Goal: Task Accomplishment & Management: Use online tool/utility

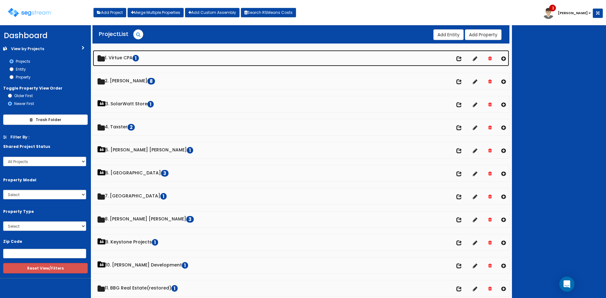
click at [130, 56] on link "1. Virtue CPA 1" at bounding box center [301, 58] width 416 height 16
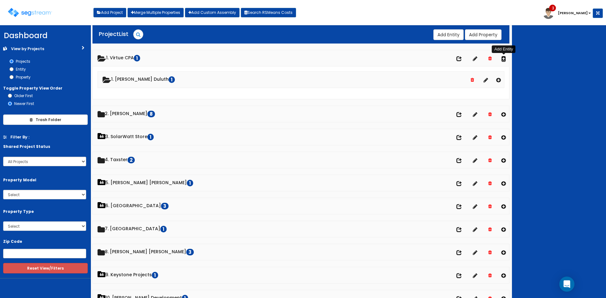
click at [505, 58] on icon at bounding box center [503, 58] width 5 height 5
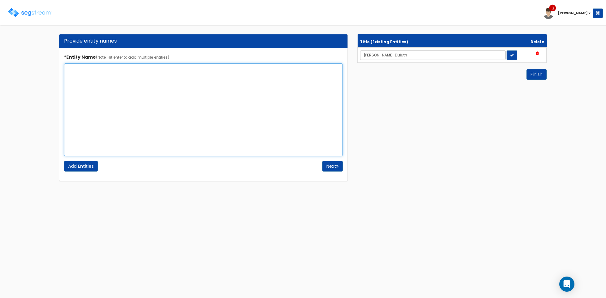
click at [157, 120] on textarea "*Entity Name (Note: Hit enter to add multiple entities)" at bounding box center [203, 109] width 279 height 93
type textarea "Holiday Inn Express [GEOGRAPHIC_DATA]"
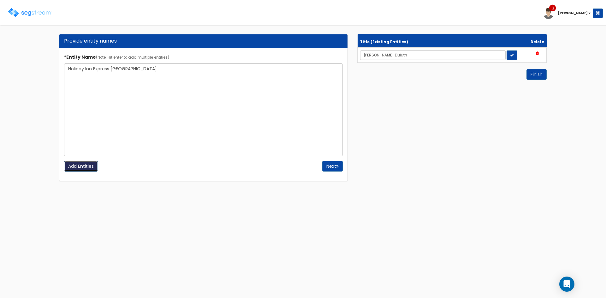
click at [81, 168] on input "Add Entities" at bounding box center [81, 166] width 34 height 11
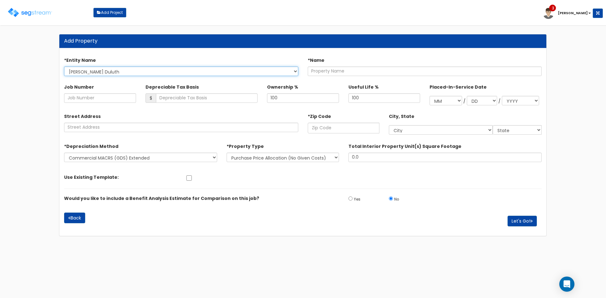
click at [290, 73] on select "Wingate Duluth Holiday Inn Express Jackson TN" at bounding box center [181, 71] width 234 height 9
select select "1732"
click at [64, 67] on select "Wingate Duluth Holiday Inn Express Jackson TN" at bounding box center [181, 71] width 234 height 9
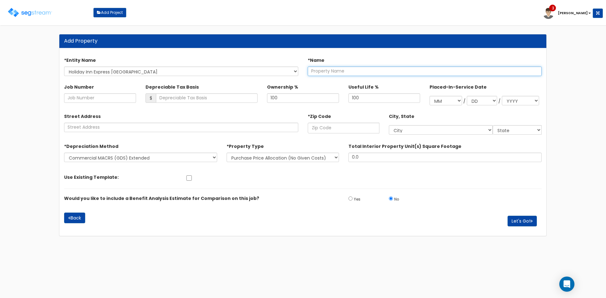
click at [329, 73] on input "text" at bounding box center [425, 71] width 234 height 9
type input "Holiday Inn Express Jackson, TN"
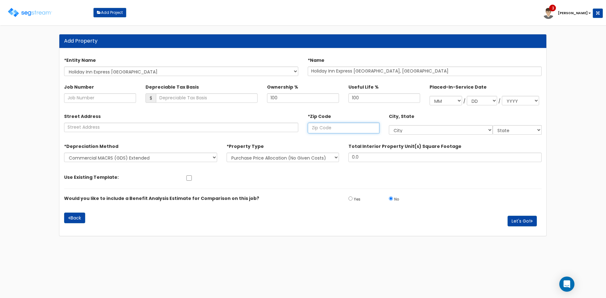
click at [352, 124] on input "text" at bounding box center [344, 128] width 72 height 11
type input "38"
select select "TN"
type input "38305"
click at [305, 159] on select "New Construction / Reno / TI's (Given Costs) Purchase Price Allocation (No Give…" at bounding box center [283, 157] width 112 height 9
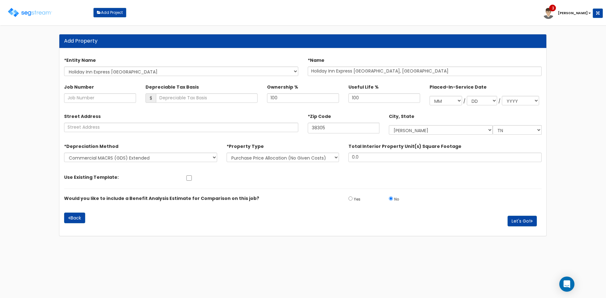
drag, startPoint x: 214, startPoint y: 137, endPoint x: 214, endPoint y: 143, distance: 5.4
click at [214, 137] on form "*Entity Name Wingate Duluth Holiday Inn Express Jackson TN *Name Holiday Inn Ex…" at bounding box center [302, 142] width 477 height 180
click at [526, 219] on button "Let's Go!" at bounding box center [521, 221] width 29 height 11
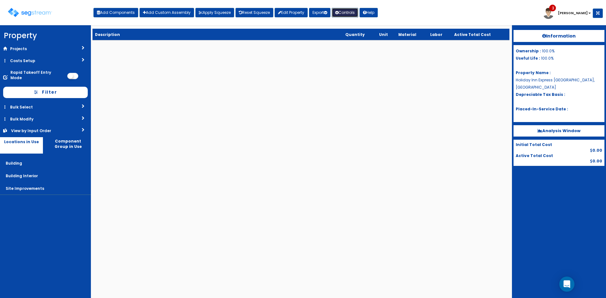
click at [358, 10] on button "Controls" at bounding box center [345, 12] width 27 height 9
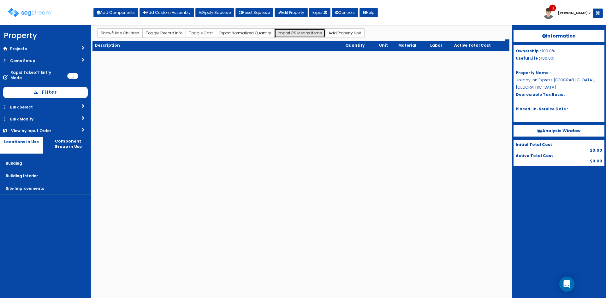
click at [283, 33] on button "Import RS Means Items" at bounding box center [299, 32] width 51 height 9
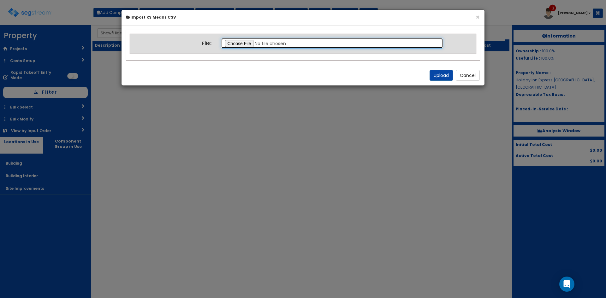
click at [238, 45] on input "file" at bounding box center [332, 43] width 222 height 11
type input "C:\fakepath\Final Takeoff Notes Building & Site.csv"
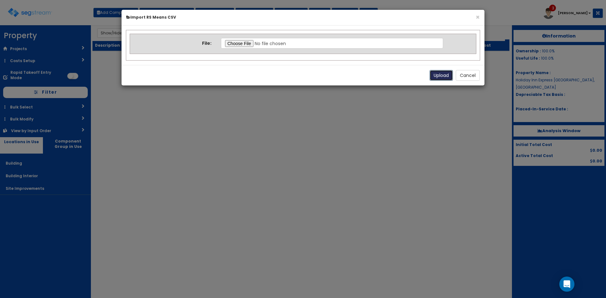
click at [433, 73] on button "Upload" at bounding box center [441, 75] width 23 height 11
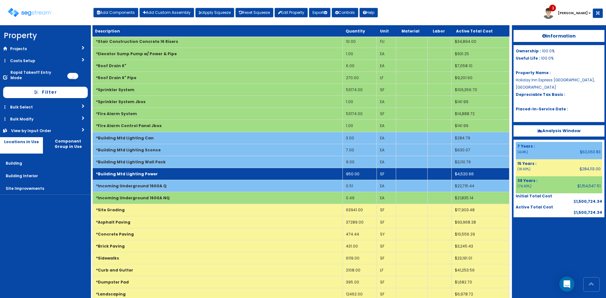
scroll to position [126, 0]
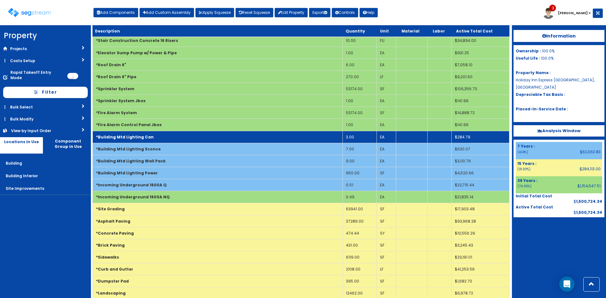
click at [145, 134] on b "*Building Mtd Lighting Can" at bounding box center [125, 136] width 58 height 5
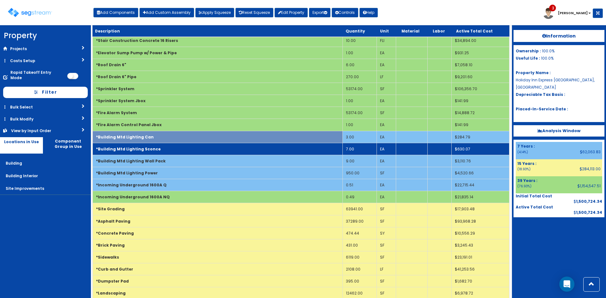
click at [147, 146] on td "*Building Mtd Lighting Sconce" at bounding box center [218, 149] width 250 height 12
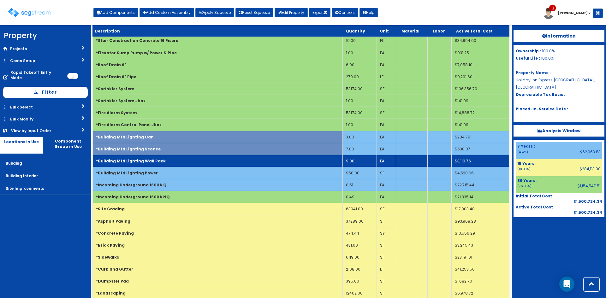
click at [149, 157] on td "*Building Mtd Lighting Wall Pack" at bounding box center [218, 161] width 250 height 12
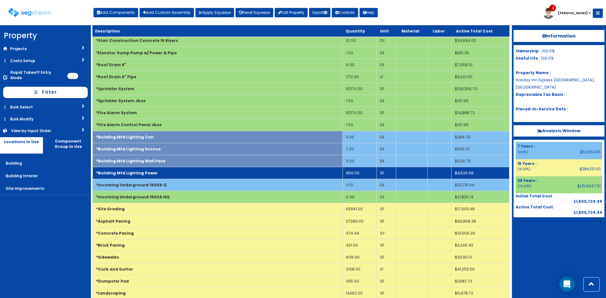
click at [154, 178] on td "*Building Mtd Lighting Power" at bounding box center [218, 173] width 250 height 12
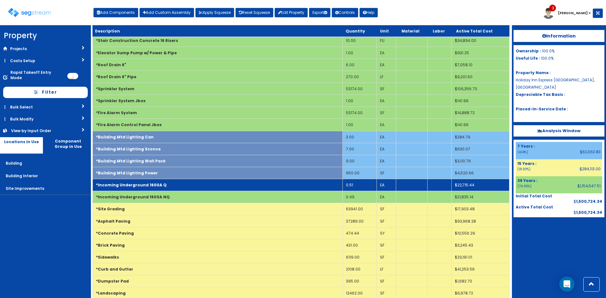
click at [155, 184] on b "*Incoming Underground 1600A Q" at bounding box center [131, 184] width 71 height 5
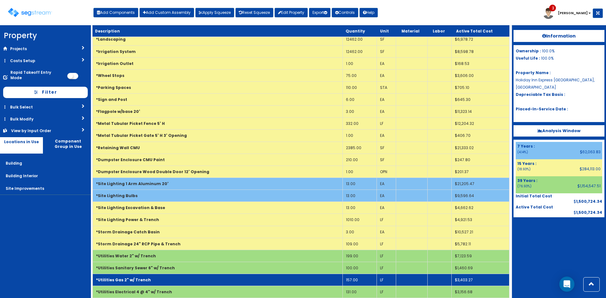
scroll to position [423, 0]
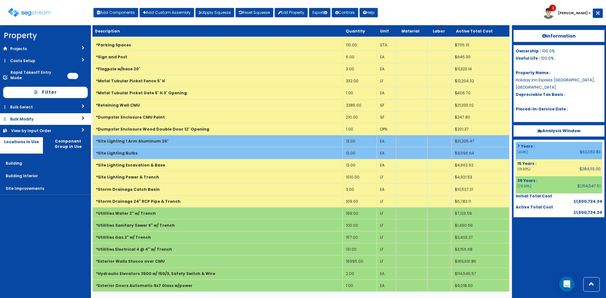
click at [46, 113] on link "Bulk Modify" at bounding box center [45, 119] width 91 height 12
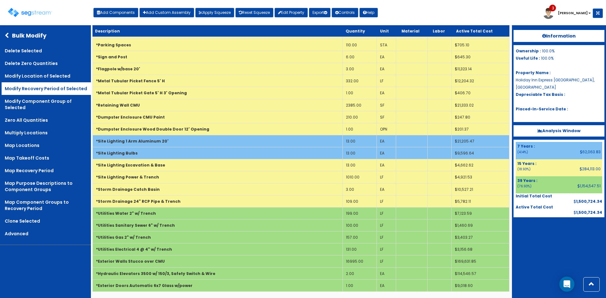
click at [68, 89] on link "Modify Recovery Period of Selected" at bounding box center [46, 88] width 89 height 13
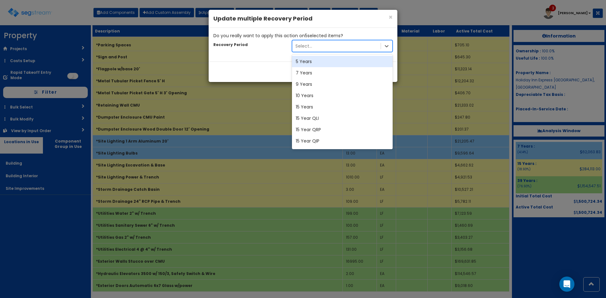
click at [305, 44] on div "Select..." at bounding box center [303, 46] width 17 height 6
click at [314, 61] on div "5 Years" at bounding box center [342, 61] width 101 height 11
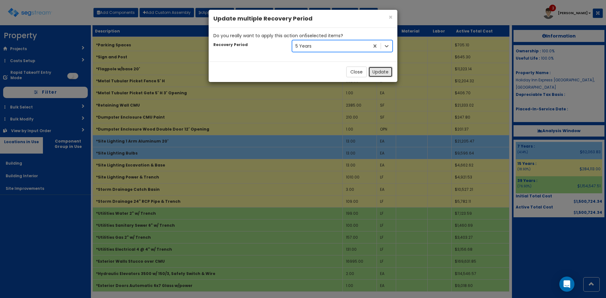
click at [383, 72] on button "Update" at bounding box center [380, 72] width 24 height 11
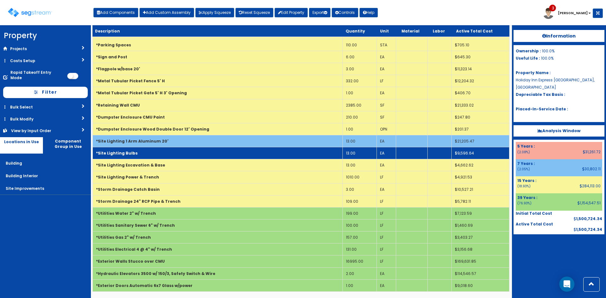
click at [141, 153] on td "*Site Lighting Bulbs" at bounding box center [218, 153] width 250 height 12
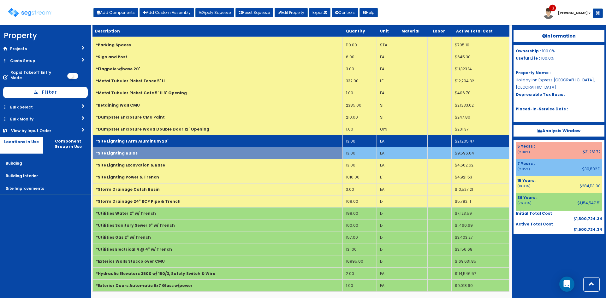
click at [147, 142] on b "*Site Lighting 1 Arm Aluminum 20'" at bounding box center [132, 141] width 73 height 5
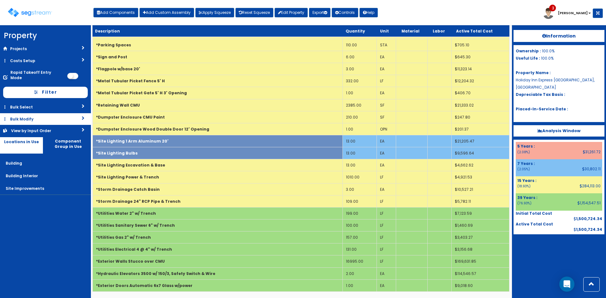
click at [32, 113] on link "Bulk Modify" at bounding box center [45, 119] width 91 height 12
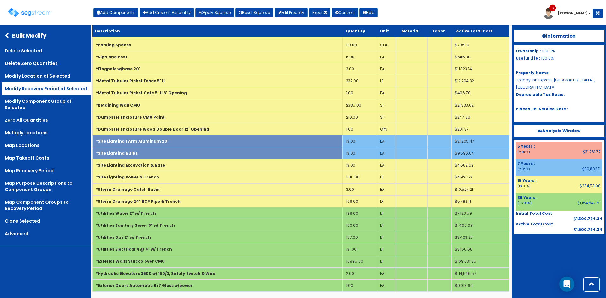
click at [53, 90] on link "Modify Recovery Period of Selected" at bounding box center [46, 88] width 89 height 13
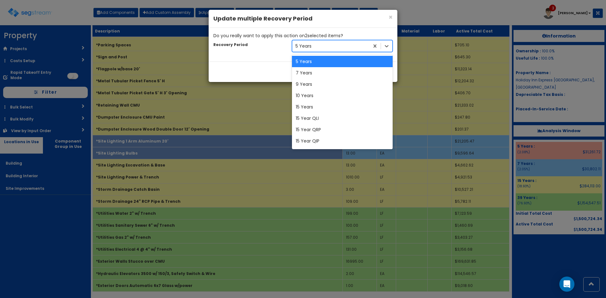
click at [317, 47] on div "5 Years" at bounding box center [330, 46] width 77 height 10
click at [321, 109] on div "15 Years" at bounding box center [342, 106] width 101 height 11
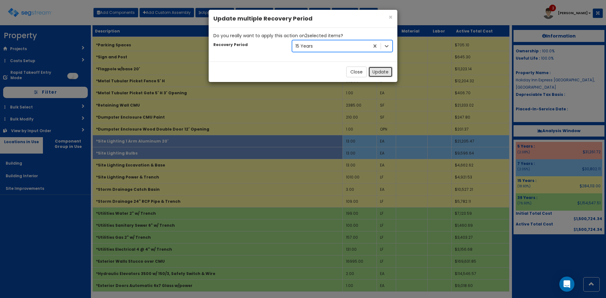
click at [382, 71] on button "Update" at bounding box center [380, 72] width 24 height 11
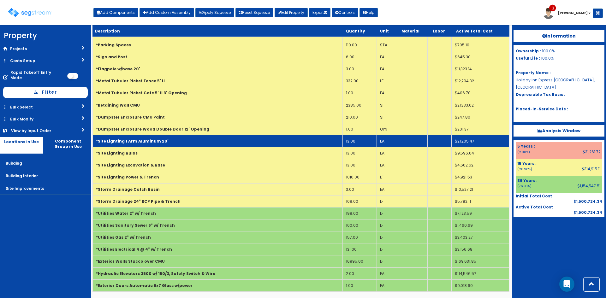
click at [190, 142] on td "*Site Lighting 1 Arm Aluminum 20'" at bounding box center [218, 141] width 250 height 12
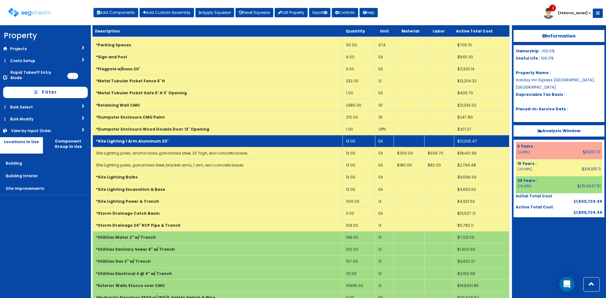
click at [173, 143] on td "*Site Lighting 1 Arm Aluminum 20'" at bounding box center [218, 141] width 250 height 12
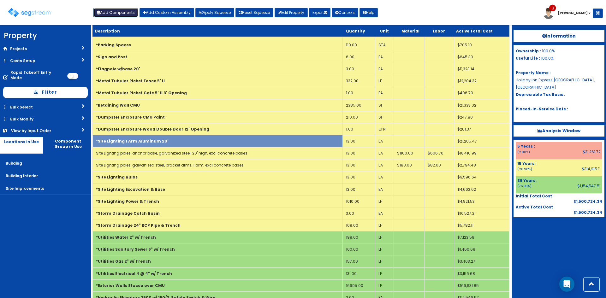
click at [124, 14] on button "Add Components" at bounding box center [115, 12] width 45 height 9
select select "5Y"
select select "default"
select select "7"
select select
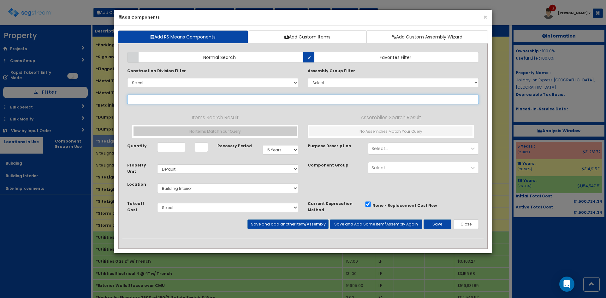
select select
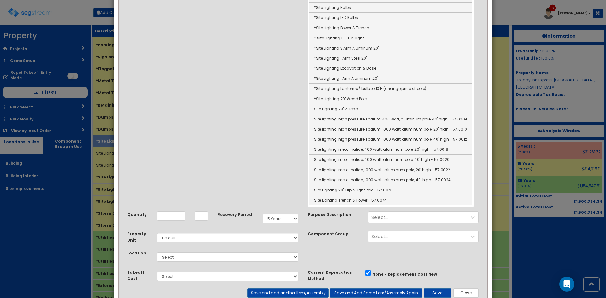
scroll to position [247, 0]
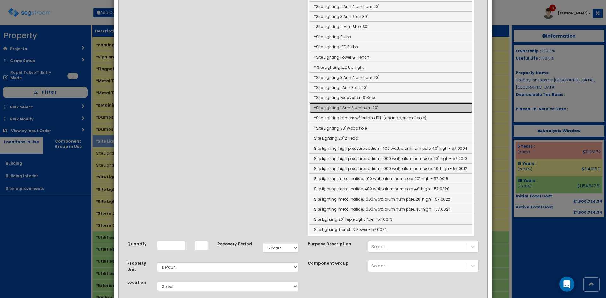
click at [325, 109] on link "*Site Lighting 1 Arm Aluminum 20'" at bounding box center [390, 108] width 163 height 10
type input "*Site Lighting 1 Arm Aluminum 20'"
type input "EA"
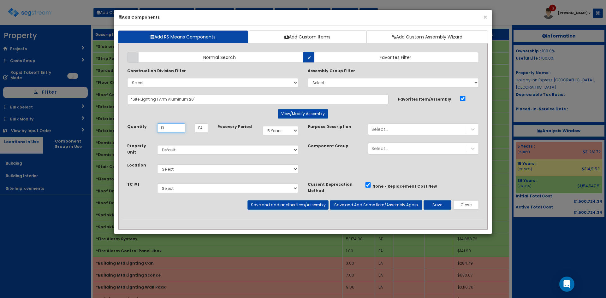
type input "13"
select select "15Y"
select select "27"
click at [444, 207] on button "Save" at bounding box center [438, 204] width 28 height 9
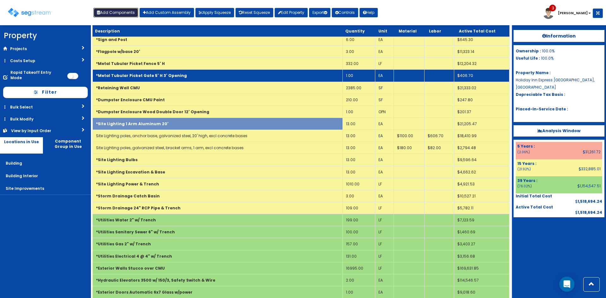
scroll to position [459, 0]
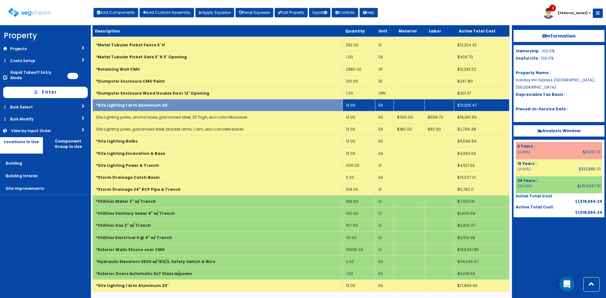
click at [255, 106] on td "*Site Lighting 1 Arm Aluminum 20'" at bounding box center [218, 105] width 250 height 12
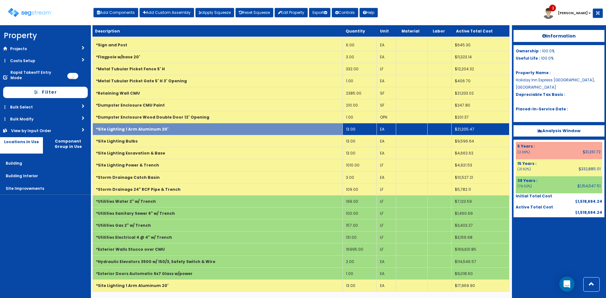
click at [350, 130] on td "13.00" at bounding box center [359, 129] width 34 height 12
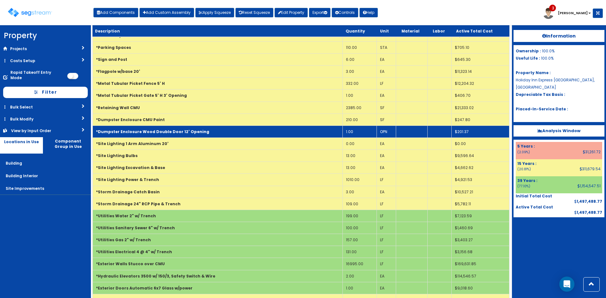
scroll to position [435, 0]
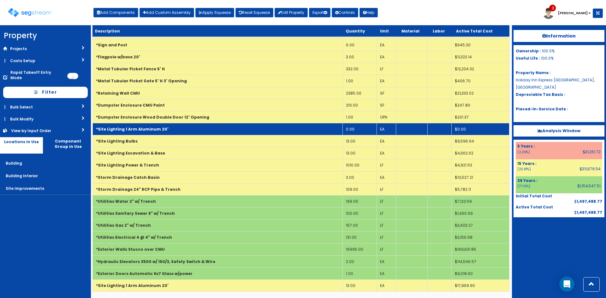
click at [181, 131] on td "*Site Lighting 1 Arm Aluminum 20'" at bounding box center [218, 129] width 250 height 12
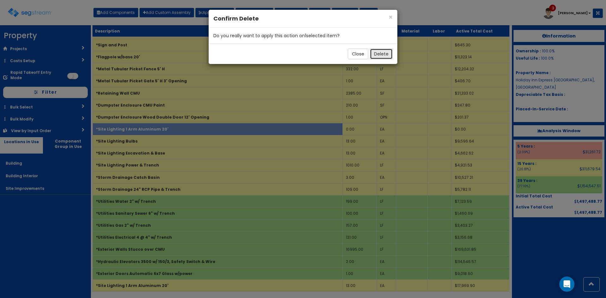
click at [385, 54] on button "Delete" at bounding box center [381, 54] width 23 height 11
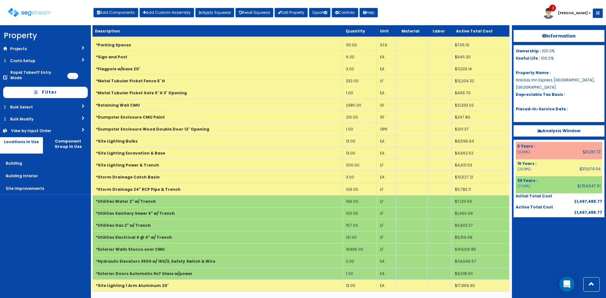
scroll to position [423, 0]
click at [348, 9] on button "Controls" at bounding box center [345, 12] width 27 height 9
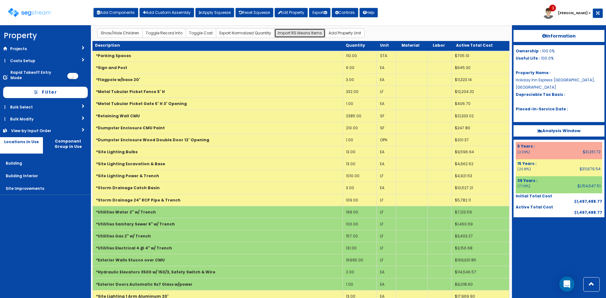
click at [289, 31] on button "Import RS Means Items" at bounding box center [299, 32] width 51 height 9
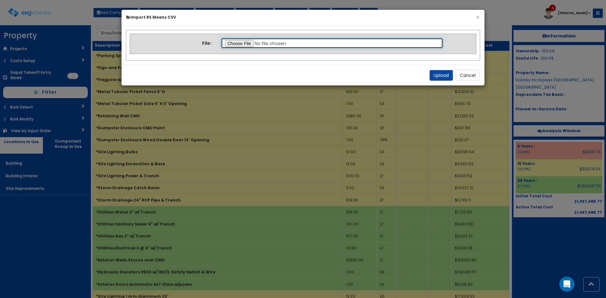
click at [232, 42] on input "file" at bounding box center [332, 43] width 222 height 11
type input "C:\fakepath\Final Takeoff Notes Building Interior.csv"
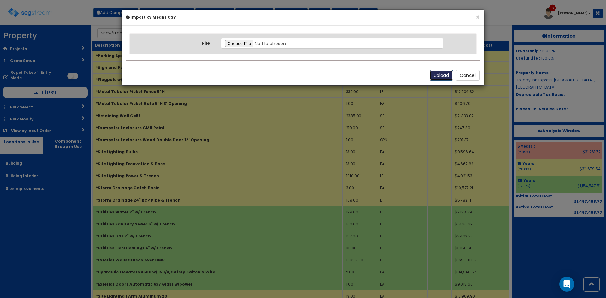
click at [434, 72] on button "Upload" at bounding box center [441, 75] width 23 height 11
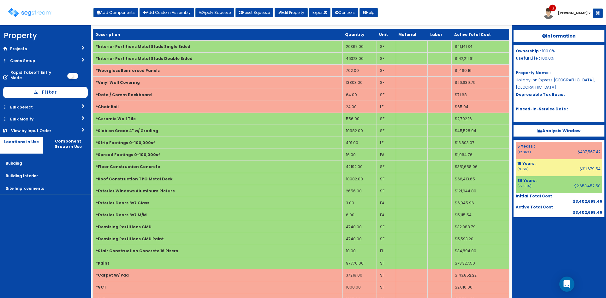
click at [50, 128] on div "View by Input Order" at bounding box center [36, 130] width 51 height 5
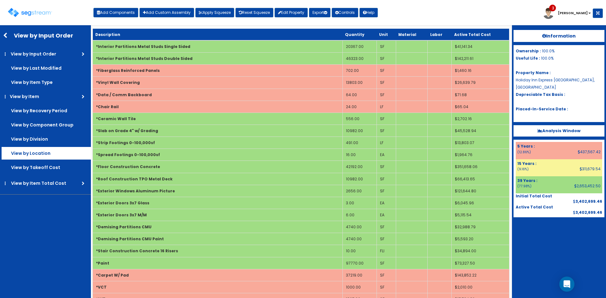
click at [60, 153] on label "View by Location" at bounding box center [46, 153] width 89 height 13
click at [0, 0] on input "View by Location" at bounding box center [0, 0] width 0 height 0
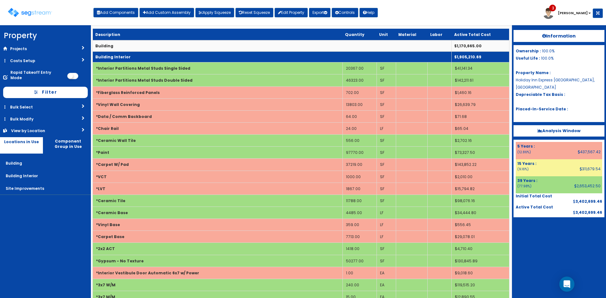
click at [155, 58] on td "Building Interior" at bounding box center [272, 56] width 359 height 11
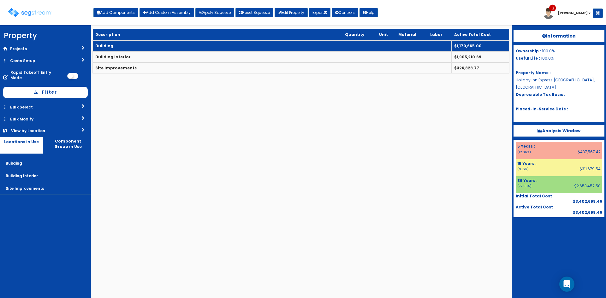
click at [185, 45] on td "Building" at bounding box center [272, 45] width 359 height 11
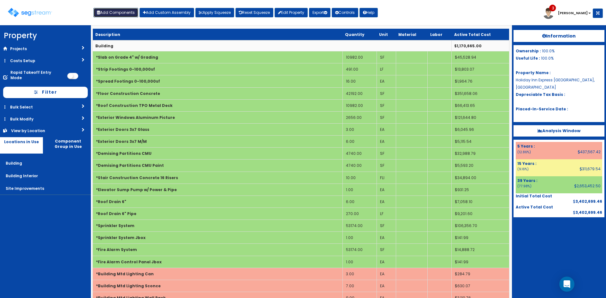
drag, startPoint x: 118, startPoint y: 11, endPoint x: 187, endPoint y: 68, distance: 88.8
click at [119, 11] on button "Add Components" at bounding box center [115, 12] width 45 height 9
select select "15Y"
select select "default"
select select "27"
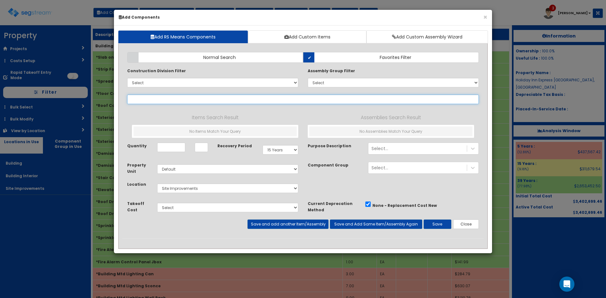
select select
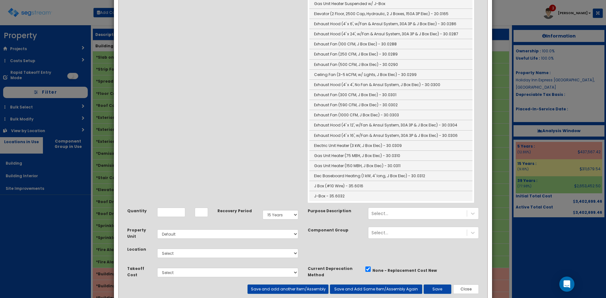
scroll to position [483, 0]
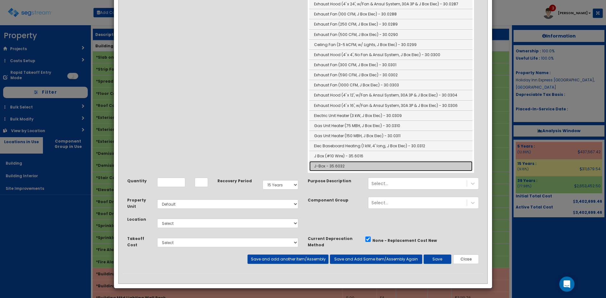
click at [345, 165] on link "J-Box - 35.6032" at bounding box center [390, 166] width 163 height 10
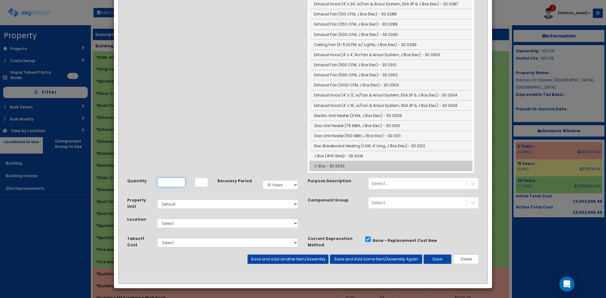
type input "J-Box - 35.6032"
type input "EA"
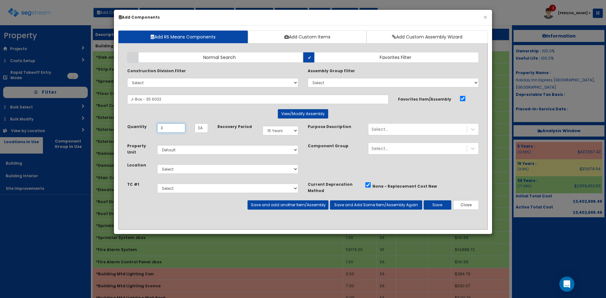
type input "3"
select select "5Y"
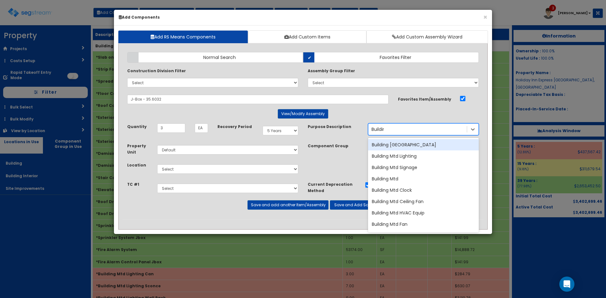
type input "Building"
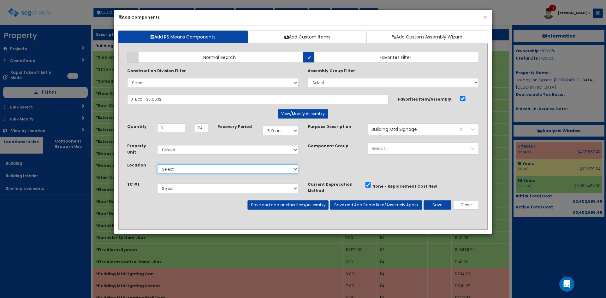
select select "6"
click at [314, 207] on button "Save and add another Item/Assembly" at bounding box center [287, 204] width 81 height 9
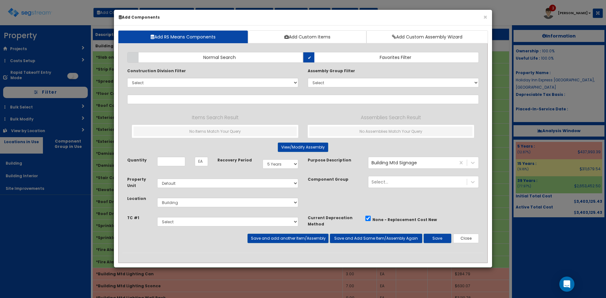
click at [270, 93] on div "Add Items Add Assemblies Both Normal Search Select" at bounding box center [302, 149] width 361 height 205
click at [228, 96] on input "text" at bounding box center [303, 99] width 352 height 9
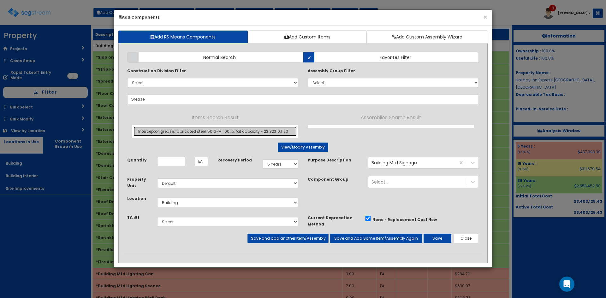
click at [221, 133] on link "Interceptor, grease, fabricated steel, 50 GPM, 100 lb. fat capacity - 22132310.…" at bounding box center [214, 132] width 163 height 10
type input "Interceptor, grease, fabricated steel, 50 GPM, 100 lb. fat capacity - 22132310.…"
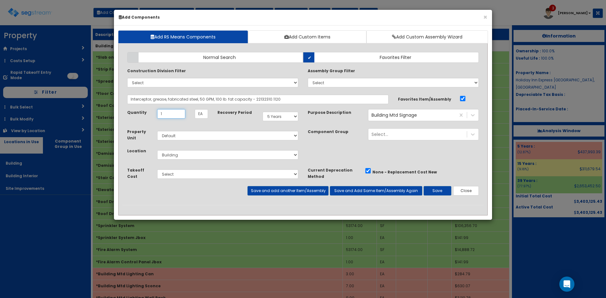
type input "1"
select select "15Y"
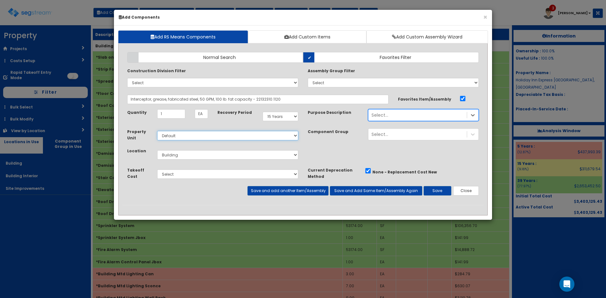
select select
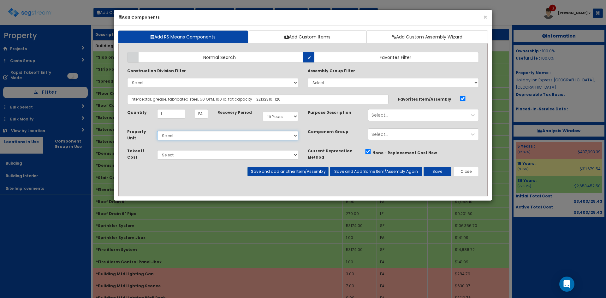
click at [222, 133] on select "Select Default" at bounding box center [227, 135] width 141 height 9
click at [463, 171] on button "Close" at bounding box center [466, 171] width 26 height 9
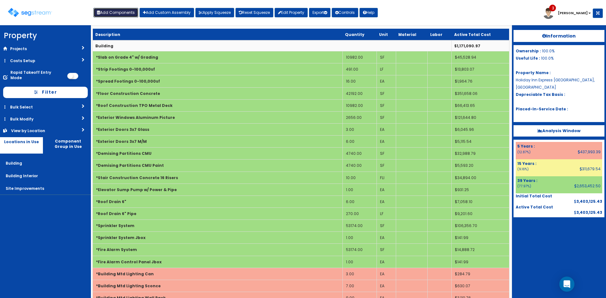
click at [120, 13] on button "Add Components" at bounding box center [115, 12] width 45 height 9
checkbox input "true"
select select "5Y"
select select "default"
select select "6"
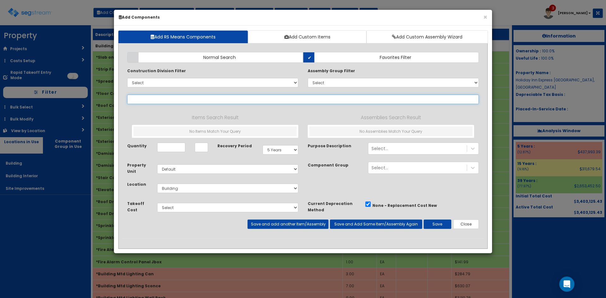
select select
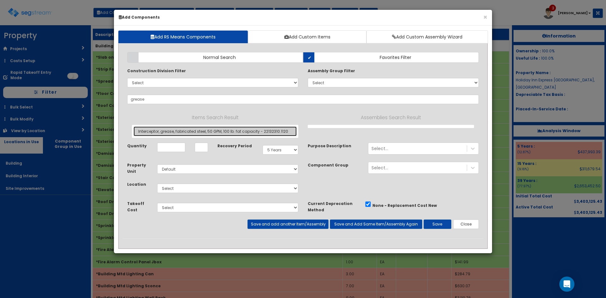
click at [283, 130] on link "Interceptor, grease, fabricated steel, 50 GPM, 100 lb. fat capacity - 22132310.…" at bounding box center [214, 132] width 163 height 10
type input "Interceptor, grease, fabricated steel, 50 GPM, 100 lb. fat capacity - 22132310.…"
type input "EA"
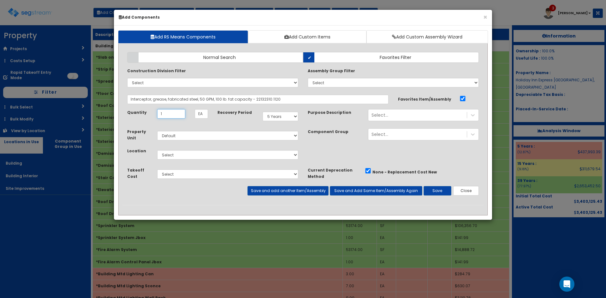
type input "1"
select select "15Y"
select select "27"
click at [264, 191] on button "Save and add another Item/Assembly" at bounding box center [287, 190] width 81 height 9
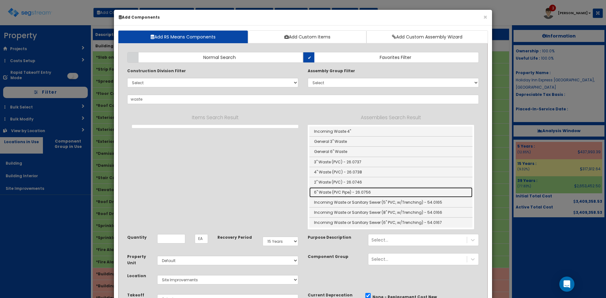
click at [329, 191] on link "6" Waste (PVC Pipe) - 26.0756" at bounding box center [390, 192] width 163 height 10
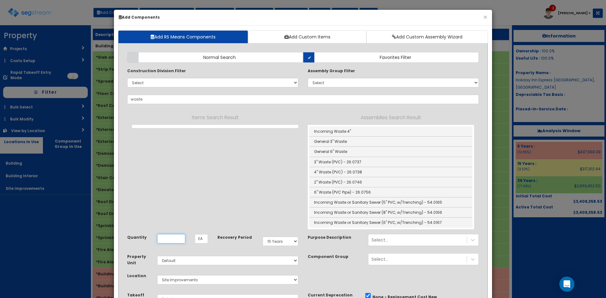
type input "6" Waste (PVC Pipe) - 26.0756"
type input "LF"
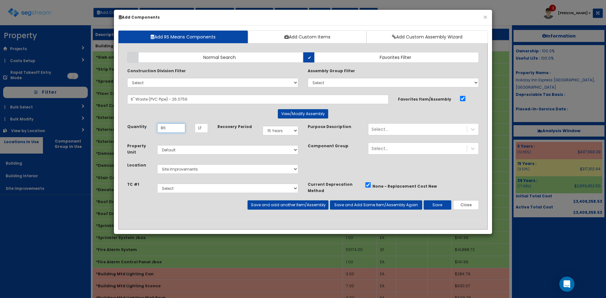
type input "86"
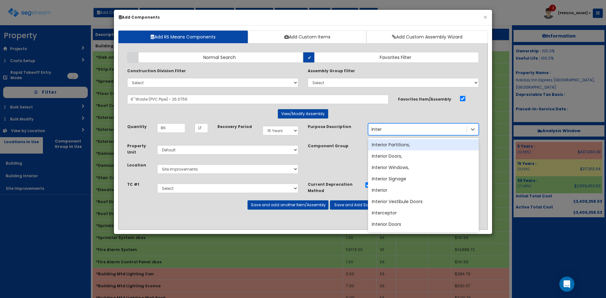
type input "Interce"
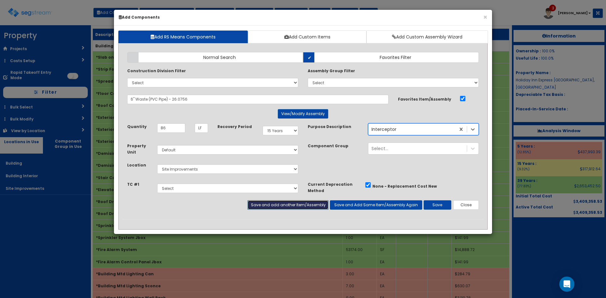
click at [307, 204] on button "Save and add another Item/Assembly" at bounding box center [287, 204] width 81 height 9
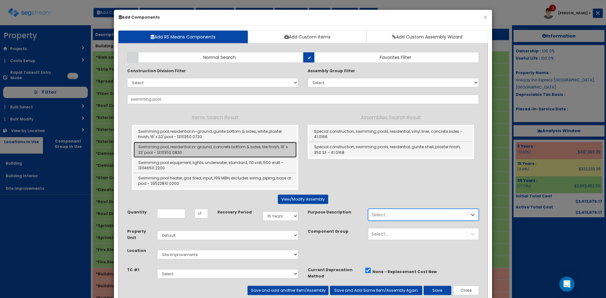
click at [234, 148] on link "Swimming pool, residential in-ground, concrete bottom & sides, tile finish, 16'…" at bounding box center [214, 149] width 163 height 15
type input "Swimming pool, residential in-ground, concrete bottom & sides, tile finish, 16'…"
type input "SFS"
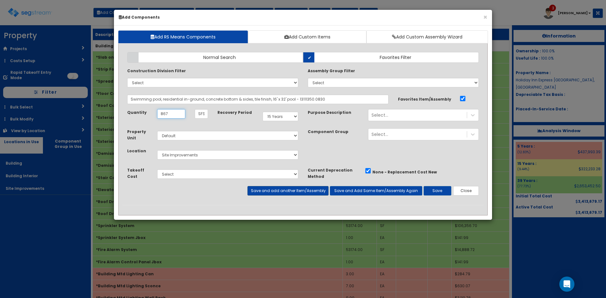
type input "867"
click at [310, 188] on button "Save and add another Item/Assembly" at bounding box center [287, 190] width 81 height 9
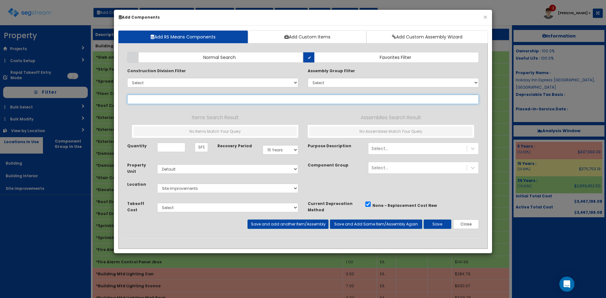
click at [311, 97] on input "text" at bounding box center [303, 99] width 352 height 9
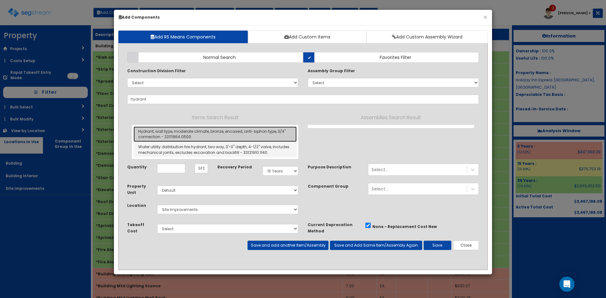
click at [275, 131] on link "Hydrant, wall type, moderate climate, bronze, encased, anti-siphon type, 3/4" c…" at bounding box center [214, 134] width 163 height 15
type input "Hydrant, wall type, moderate climate, bronze, encased, anti-siphon type, 3/4" c…"
type input "EA"
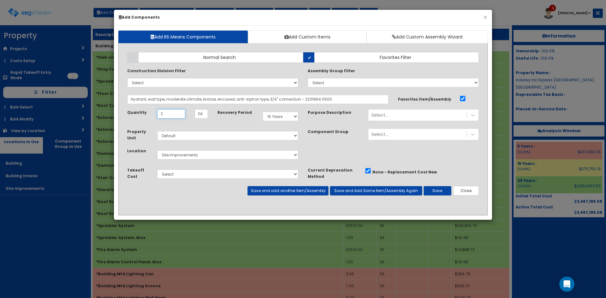
type input "2"
select select "39Y"
select select "6"
click at [312, 194] on button "Save and add another Item/Assembly" at bounding box center [287, 190] width 81 height 9
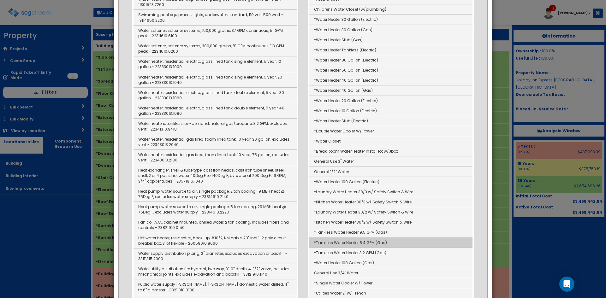
scroll to position [252, 0]
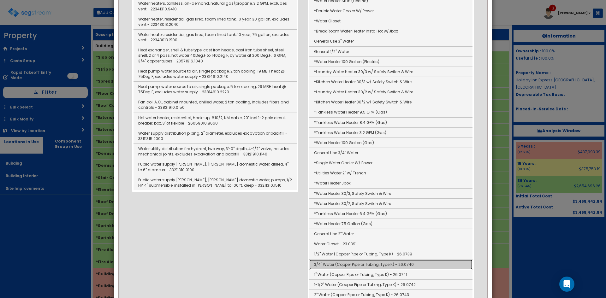
click at [330, 264] on link "3/4" Water (Copper Pipe or Tubing, Type K) - 26.0740" at bounding box center [390, 265] width 163 height 10
type input "3/4" Water (Copper Pipe or Tubing, Type K) - 26.0740"
type input "LF"
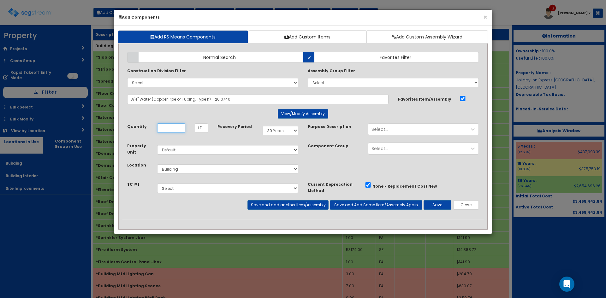
scroll to position [0, 0]
type input "44"
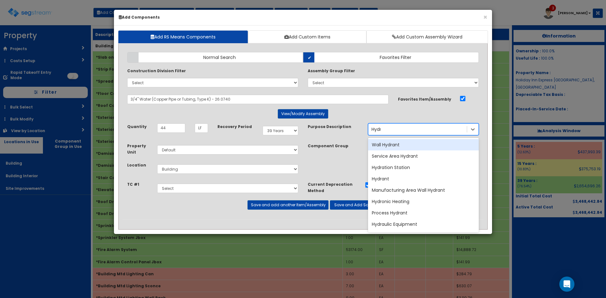
type input "Hydra"
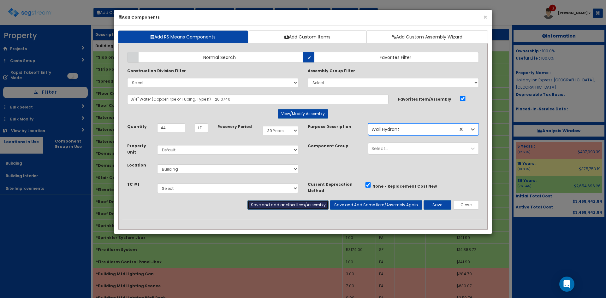
click at [314, 204] on button "Save and add another Item/Assembly" at bounding box center [287, 204] width 81 height 9
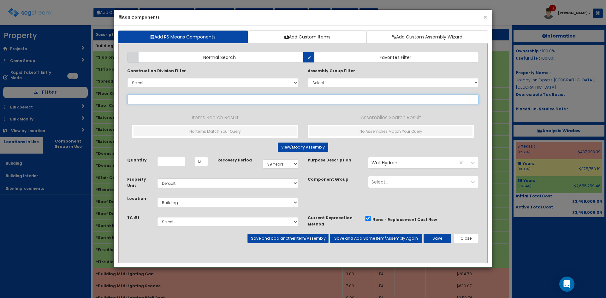
click at [244, 100] on input "text" at bounding box center [303, 99] width 352 height 9
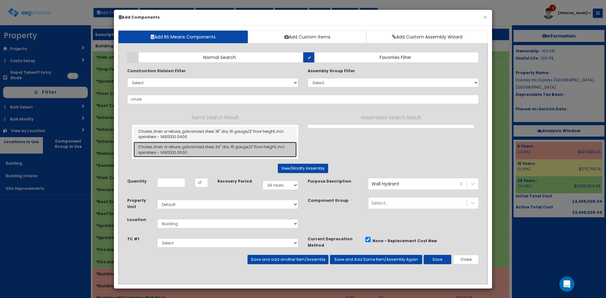
click at [239, 148] on link "Chutes, linen or refuse, galvanized steel, 24" dia, 16 gauge,12' floor height, …" at bounding box center [214, 149] width 163 height 15
type input "Chutes, linen or refuse, galvanized steel, 24" dia, 16 gauge,12' floor height, …"
type input "FLO"
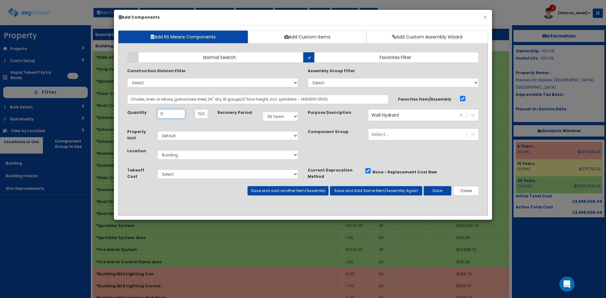
type input "5"
select select "5Y"
click at [289, 188] on button "Save and add another Item/Assembly" at bounding box center [287, 190] width 81 height 9
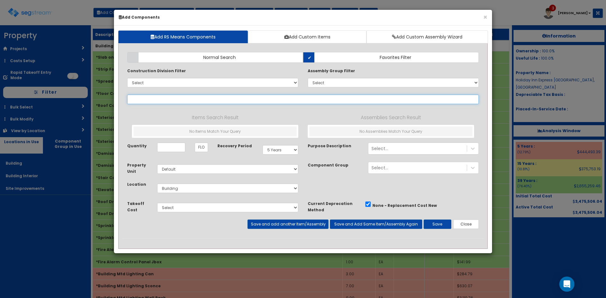
click at [244, 101] on input "text" at bounding box center [303, 99] width 352 height 9
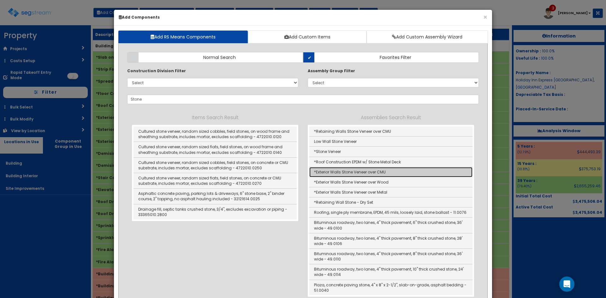
click at [329, 173] on link "*Exterior Walls Stone Veneer over CMU" at bounding box center [390, 172] width 163 height 10
type input "*Exterior Walls Stone Veneer over CMU"
type input "SF"
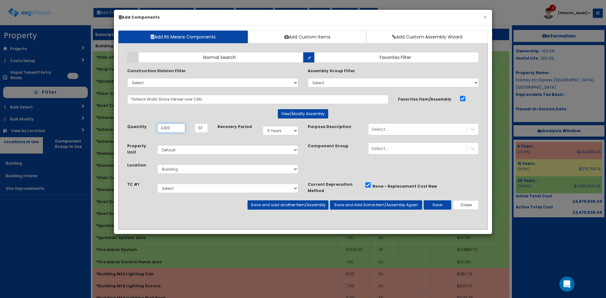
type input "4,910"
select select "39Y"
click at [302, 207] on button "Save and add another Item/Assembly" at bounding box center [287, 204] width 81 height 9
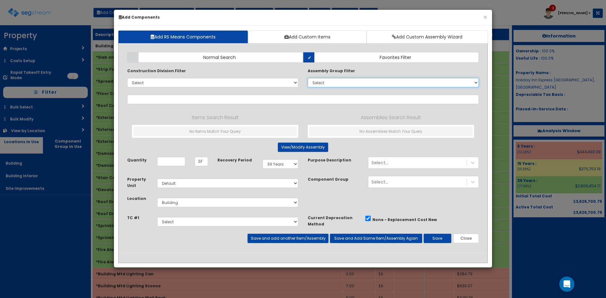
click at [332, 84] on select "Select 0. Custom Assembly 1. Standard Foundations 2. Special Foundations 3. Sla…" at bounding box center [393, 82] width 171 height 9
select select "9"
click at [308, 78] on select "Select 0. Custom Assembly 1. Standard Foundations 2. Special Foundations 3. Sla…" at bounding box center [393, 82] width 171 height 9
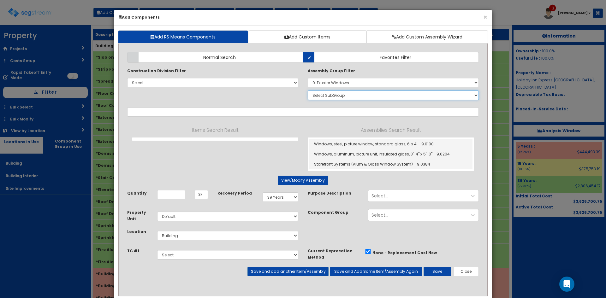
click at [329, 94] on select "Select SubGroup 1. Wood Windows 2. Steel Windows 3. Aluminum Windows 4. Wood Wi…" at bounding box center [393, 95] width 171 height 9
select select "3"
click at [308, 91] on select "Select SubGroup 1. Wood Windows 2. Steel Windows 3. Aluminum Windows 4. Wood Wi…" at bounding box center [393, 95] width 171 height 9
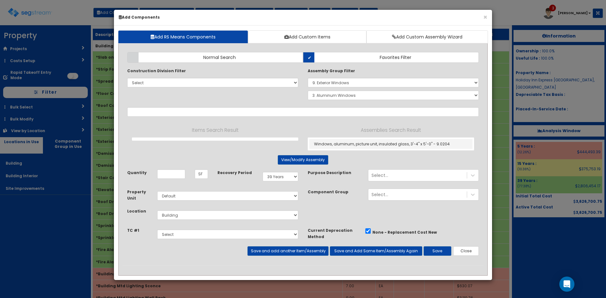
click at [278, 52] on div "Add Items Add Assemblies Both Normal Search Select" at bounding box center [302, 156] width 361 height 218
click at [284, 56] on label "Normal Search" at bounding box center [215, 57] width 176 height 11
click at [0, 0] on input "Normal Search" at bounding box center [0, 0] width 0 height 0
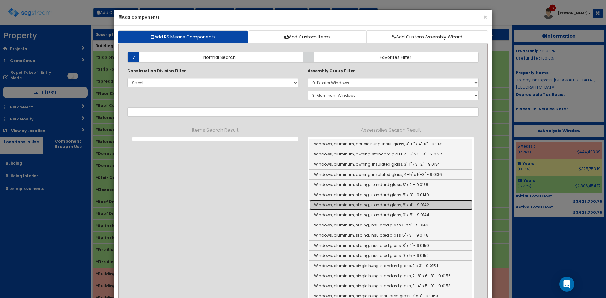
click at [377, 205] on link "Windows, aluminum, sliding, standard glass, 8' x 4' - 9.0142" at bounding box center [390, 205] width 163 height 10
type input "Windows, aluminum, sliding, standard glass, 8' x 4' - 9.0142"
checkbox input "false"
type input "Ea"
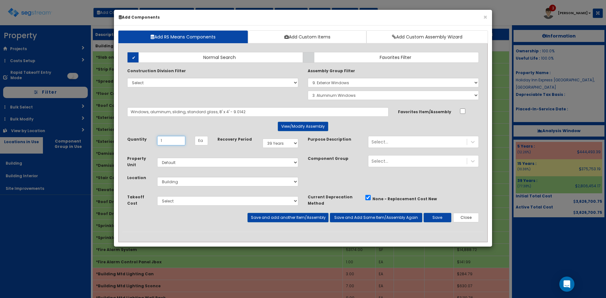
type input "1"
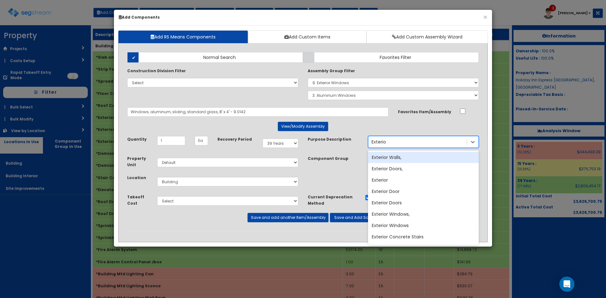
type input "Exterior"
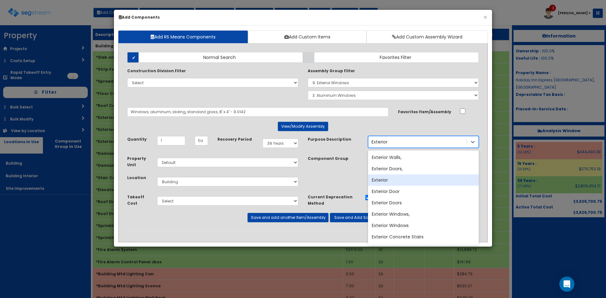
click at [404, 181] on div "Exterior" at bounding box center [423, 180] width 111 height 11
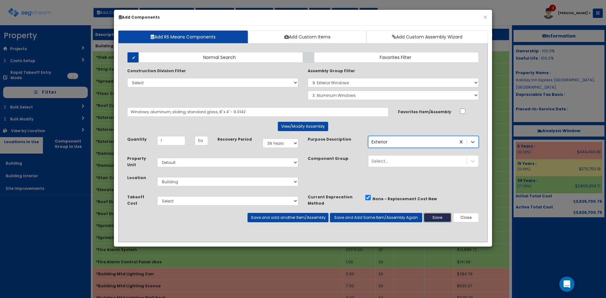
click at [430, 218] on button "Save" at bounding box center [438, 217] width 28 height 9
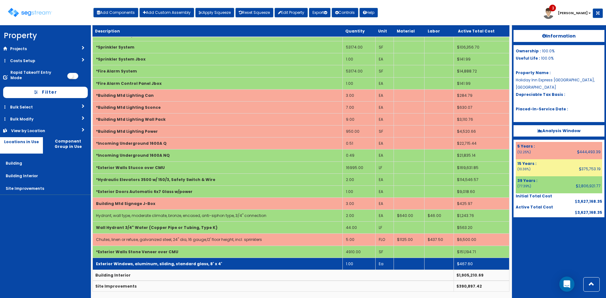
click at [196, 264] on b "Exterior Windows, aluminum, sliding, standard glass, 8' x 4'" at bounding box center [159, 263] width 126 height 5
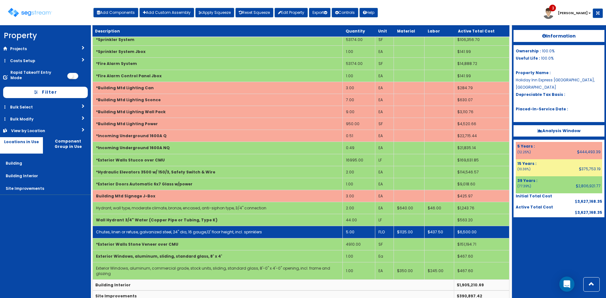
scroll to position [191, 0]
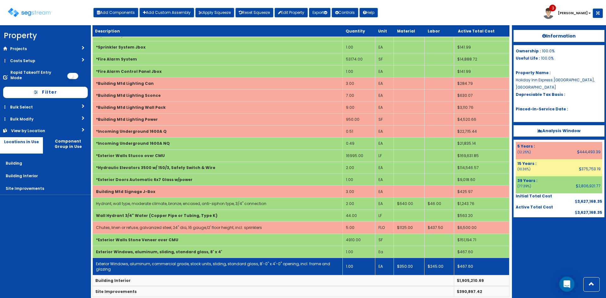
click at [228, 266] on link "Exterior Windows, aluminum, commercial grade, stock units, sliding, standard gl…" at bounding box center [213, 266] width 234 height 11
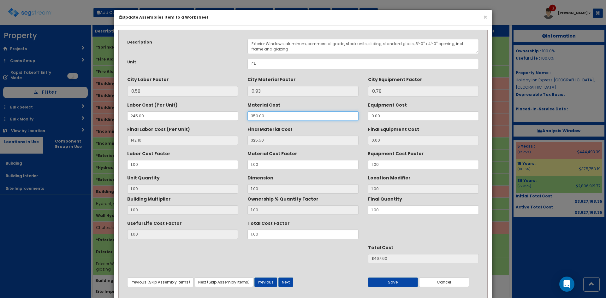
drag, startPoint x: 269, startPoint y: 114, endPoint x: 224, endPoint y: 115, distance: 45.1
click at [224, 115] on div "Labor Cost (Per Unit) 245.00 Material Cost 350.00 Equipment Cost 0.00" at bounding box center [302, 110] width 361 height 21
type input "10"
type input "9.30"
type input "1"
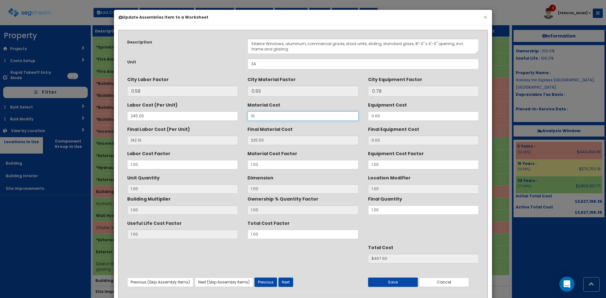
type input "$151.40"
type input "109"
type input "101.37"
type input "$243.47"
type input "10"
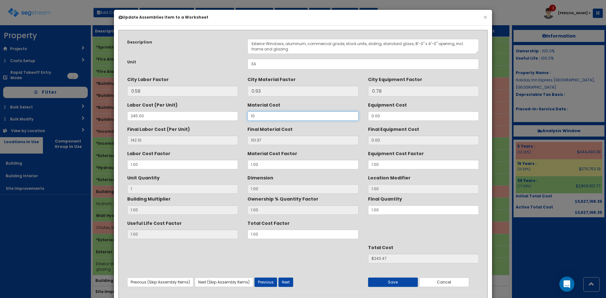
type input "9.30"
type input "$151.40"
type input "10.9"
type input "10.14"
type input "$152.24"
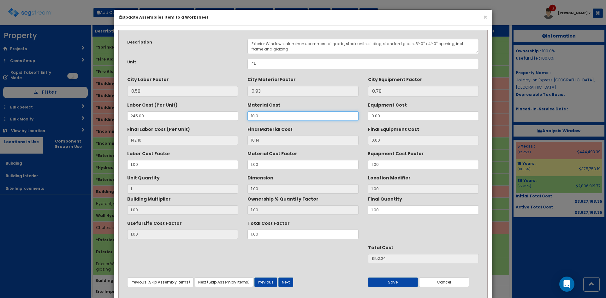
type input "10.94"
type input "10.17"
type input "$152.27"
type input "10.94"
click at [139, 118] on input "245.00" at bounding box center [182, 115] width 111 height 9
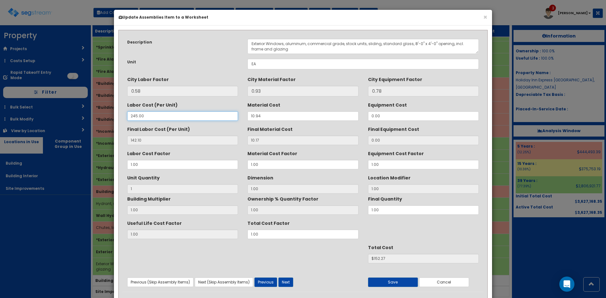
drag, startPoint x: 121, startPoint y: 118, endPoint x: 80, endPoint y: 123, distance: 40.7
click at [84, 122] on div "× Update Assemblies Item to a Worksheet Description Exterior Windows, aluminum,…" at bounding box center [303, 149] width 606 height 298
type input "7"
type input "4.06"
type input "$14.23"
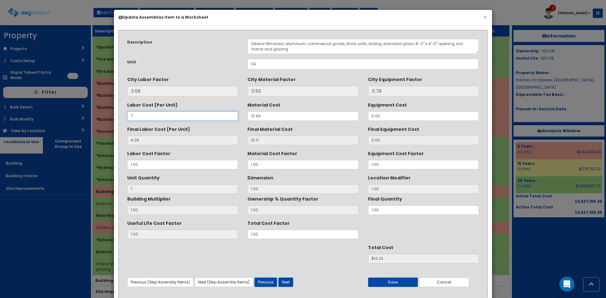
type input "7.6"
type input "4.41"
type input "$14.58"
type input "7.65"
type input "4.44"
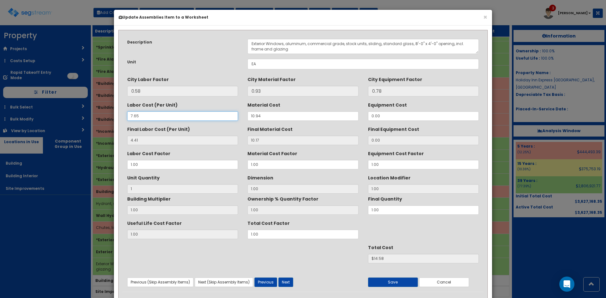
type input "$14.61"
type input "7.65"
click at [264, 66] on input "EA" at bounding box center [362, 64] width 231 height 11
drag, startPoint x: 267, startPoint y: 64, endPoint x: 227, endPoint y: 66, distance: 39.8
click at [227, 66] on div "Unit EA" at bounding box center [302, 64] width 361 height 11
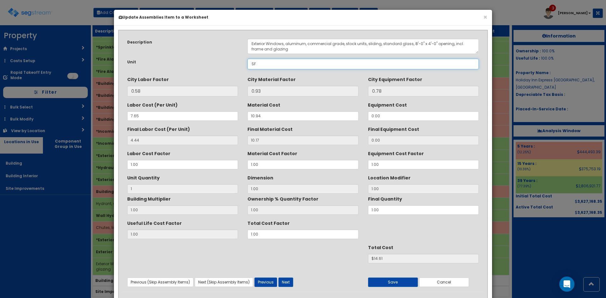
type input "SF"
drag, startPoint x: 410, startPoint y: 43, endPoint x: 432, endPoint y: 44, distance: 22.1
click at [432, 44] on textarea "Exterior Windows, aluminum, commercial grade, stock units, sliding, standard gl…" at bounding box center [362, 46] width 231 height 15
type textarea "Exterior Windows, aluminum, commercial grade, stock units, sliding, standard gl…"
click at [234, 236] on div "Useful Life Cost Factor 1.00 Total Cost Factor 1.00" at bounding box center [302, 228] width 361 height 21
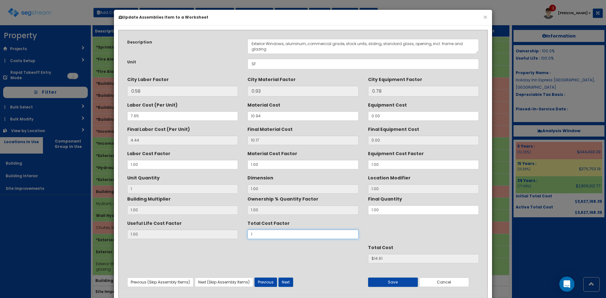
type input "12"
type input "$175.32"
type input "125"
type input "$1826.25"
type input "1259"
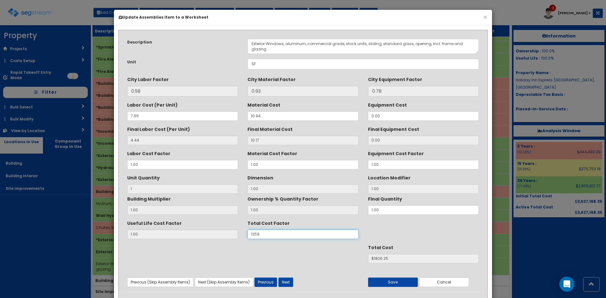
type input "$18393.99"
type input "1259"
click at [319, 261] on div "Total Cost $18393.99" at bounding box center [302, 252] width 361 height 21
click at [388, 281] on button "Save" at bounding box center [393, 282] width 50 height 9
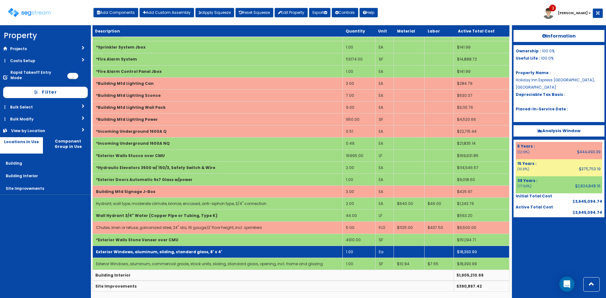
click at [350, 250] on td "1.00" at bounding box center [358, 252] width 33 height 12
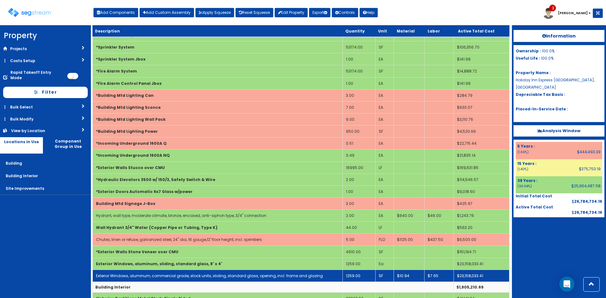
click at [331, 276] on td "Exterior Windows, aluminum, commercial grade, stock units, sliding, standard gl…" at bounding box center [218, 276] width 250 height 12
click at [252, 275] on link "Exterior Windows, aluminum, commercial grade, stock units, sliding, standard gl…" at bounding box center [209, 275] width 227 height 5
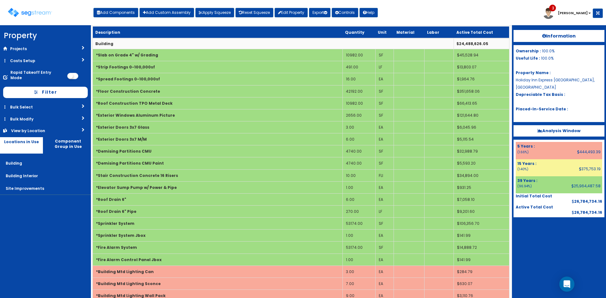
scroll to position [179, 0]
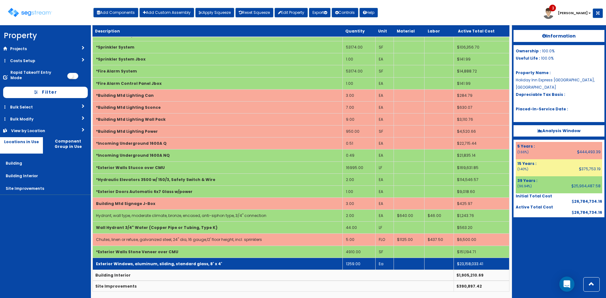
click at [260, 267] on td "Exterior Windows, aluminum, sliding, standard glass, 8' x 4'" at bounding box center [218, 264] width 250 height 12
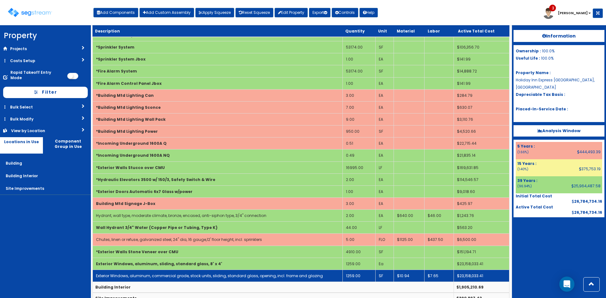
click at [261, 274] on link "Exterior Windows, aluminum, commercial grade, stock units, sliding, standard gl…" at bounding box center [209, 275] width 227 height 5
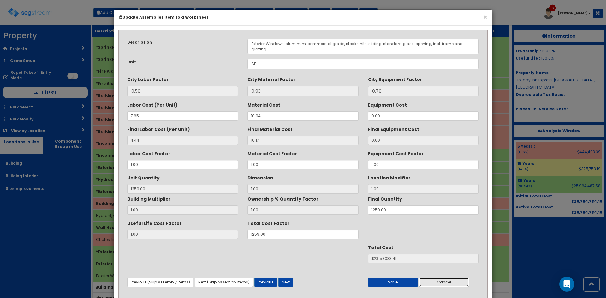
click at [452, 281] on button "Cancel" at bounding box center [444, 282] width 50 height 9
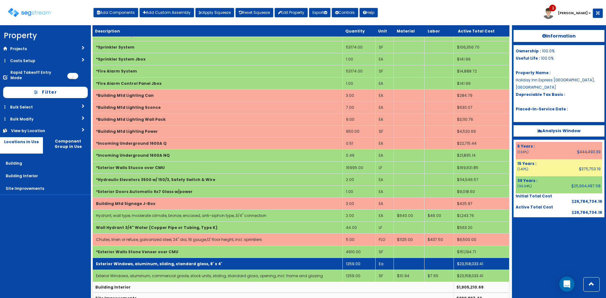
click at [311, 265] on td "Exterior Windows, aluminum, sliding, standard glass, 8' x 4'" at bounding box center [218, 264] width 250 height 12
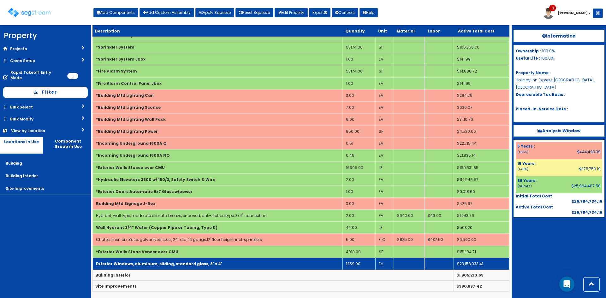
click at [313, 265] on td "Exterior Windows, aluminum, sliding, standard glass, 8' x 4'" at bounding box center [218, 264] width 250 height 12
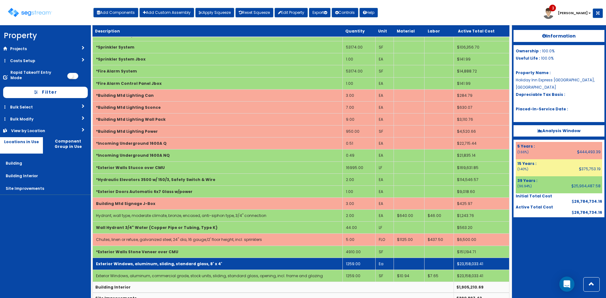
click at [313, 265] on td "Exterior Windows, aluminum, sliding, standard glass, 8' x 4'" at bounding box center [218, 264] width 250 height 12
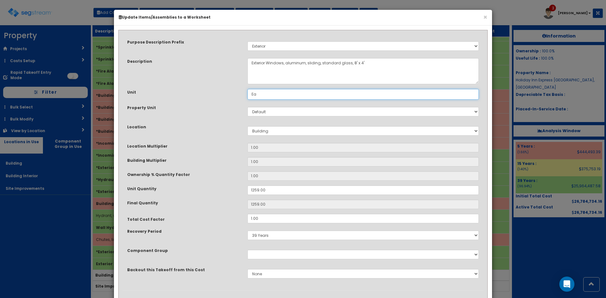
drag, startPoint x: 257, startPoint y: 94, endPoint x: 237, endPoint y: 94, distance: 19.9
click at [237, 94] on div "Unit Ea" at bounding box center [302, 94] width 361 height 11
type input "SF"
drag, startPoint x: 239, startPoint y: 145, endPoint x: 242, endPoint y: 160, distance: 15.4
click at [239, 146] on div "Location Multiplier" at bounding box center [182, 147] width 120 height 8
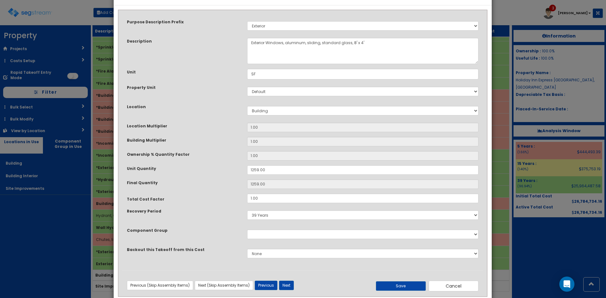
scroll to position [33, 0]
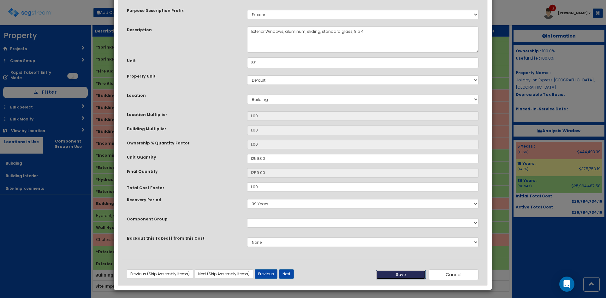
click at [404, 276] on button "Save" at bounding box center [401, 274] width 50 height 9
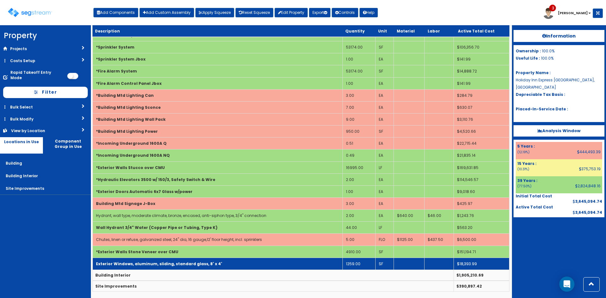
click at [300, 266] on td "Exterior Windows, aluminum, sliding, standard glass, 8' x 4'" at bounding box center [218, 264] width 250 height 12
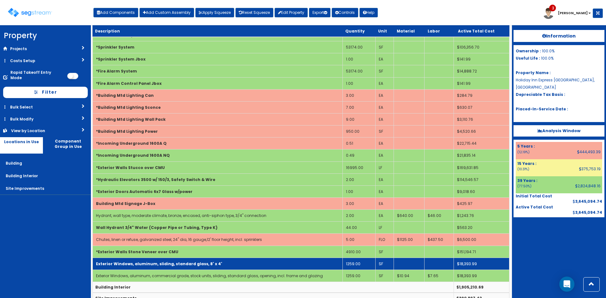
click at [297, 264] on td "Exterior Windows, aluminum, sliding, standard glass, 8' x 4'" at bounding box center [218, 264] width 250 height 12
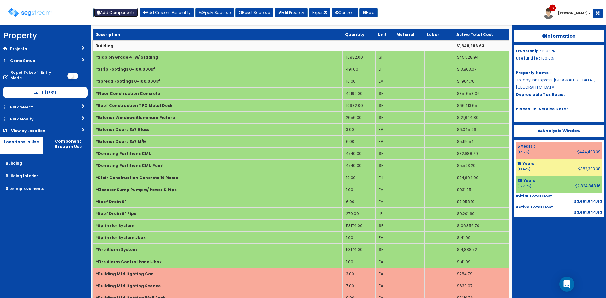
click at [114, 12] on button "Add Components" at bounding box center [115, 12] width 45 height 9
select select "15Y"
select select "default"
select select "27"
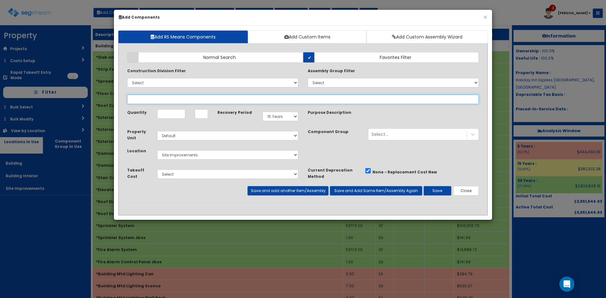
select select
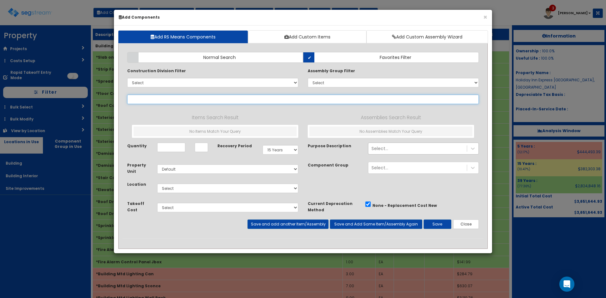
type input "d"
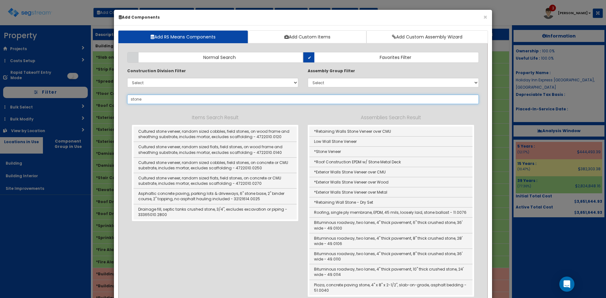
drag, startPoint x: 161, startPoint y: 101, endPoint x: 66, endPoint y: 104, distance: 95.3
click at [68, 104] on div "× Add Components Add RS Means Components Add Custom Items Add Custom Assembly W…" at bounding box center [303, 149] width 606 height 298
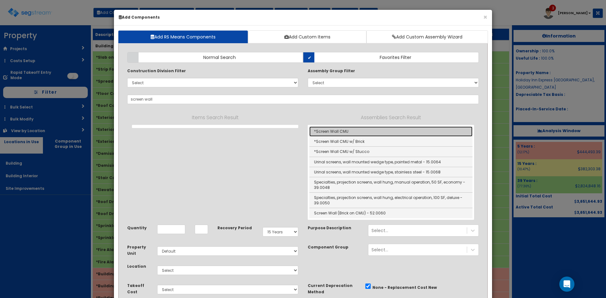
click at [353, 133] on link "*Screen Wall CMU" at bounding box center [390, 132] width 163 height 10
type input "*Screen Wall CMU"
type input "SF"
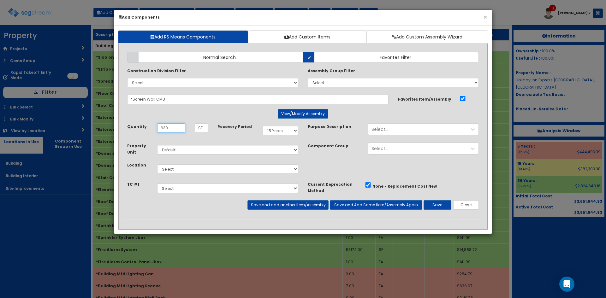
type input "630"
select select "27"
click at [291, 208] on button "Save and add another Item/Assembly" at bounding box center [287, 204] width 81 height 9
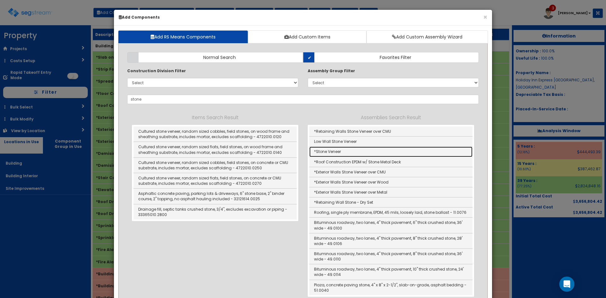
click at [325, 152] on link "*Stone Veneer" at bounding box center [390, 152] width 163 height 10
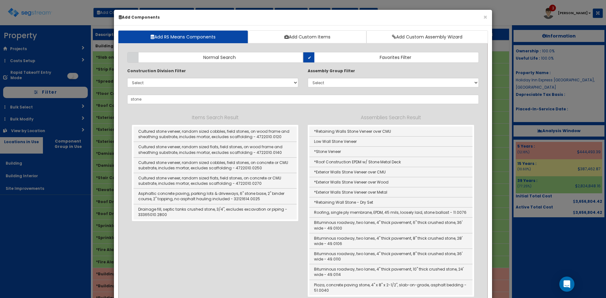
type input "*Stone Veneer"
type input "EA"
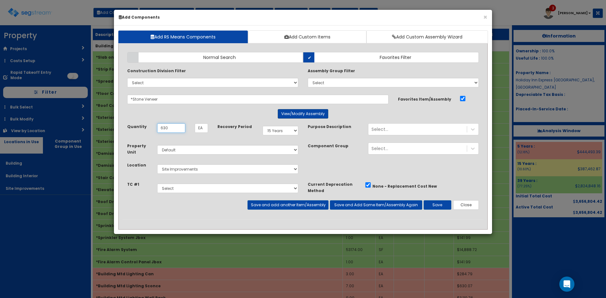
type input "630"
click at [297, 112] on button "View/Modify Assembly" at bounding box center [303, 113] width 50 height 9
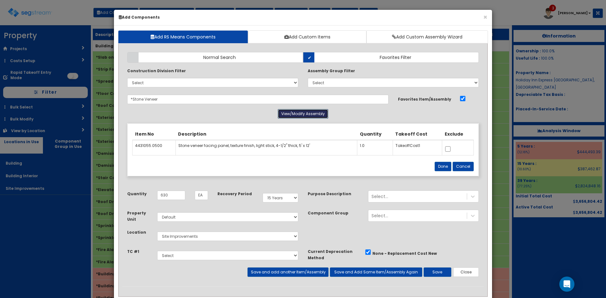
click at [299, 115] on button "View/Modify Assembly" at bounding box center [303, 113] width 50 height 9
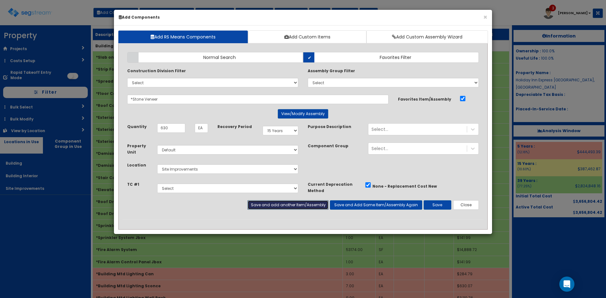
click at [313, 205] on button "Save and add another Item/Assembly" at bounding box center [287, 204] width 81 height 9
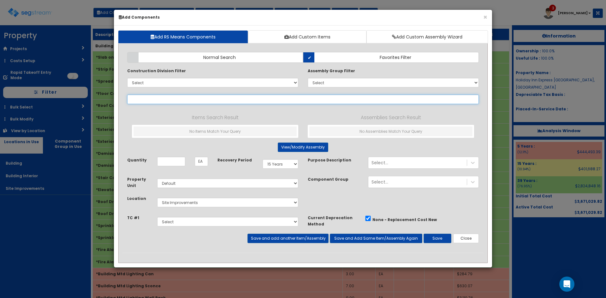
click at [246, 100] on input "text" at bounding box center [303, 99] width 352 height 9
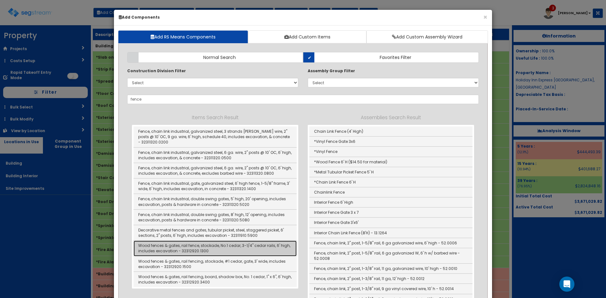
click at [251, 245] on link "Wood fences & gates, rail fence, stockade, No.1 cedar, 3-1/4" cedar rails, 6' h…" at bounding box center [214, 248] width 163 height 15
type input "Wood fences & gates, rail fence, stockade, No.1 cedar, 3-1/4" cedar rails, 6' h…"
type input "LF"
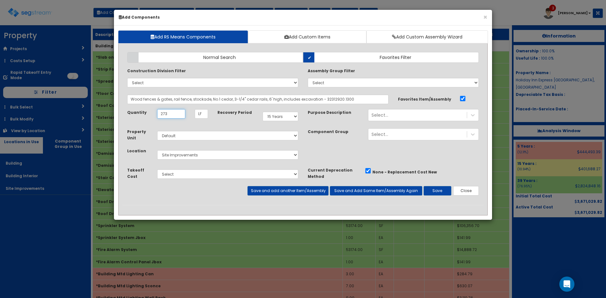
type input "273"
click at [441, 191] on button "Save" at bounding box center [438, 190] width 28 height 9
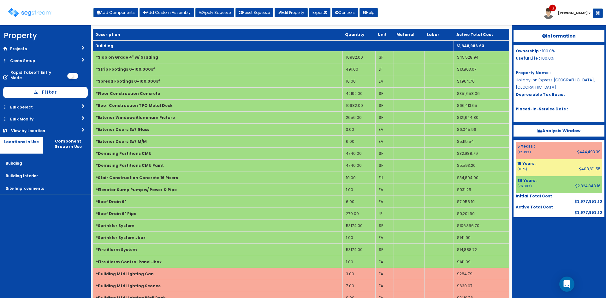
click at [182, 45] on td "Building" at bounding box center [273, 45] width 361 height 11
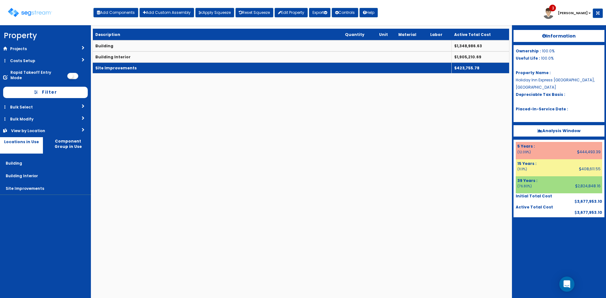
click at [182, 66] on td "Site Improvements" at bounding box center [272, 67] width 359 height 11
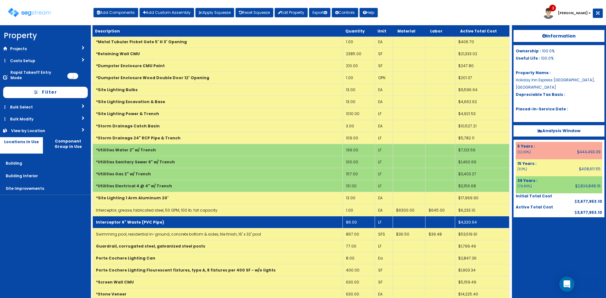
scroll to position [239, 0]
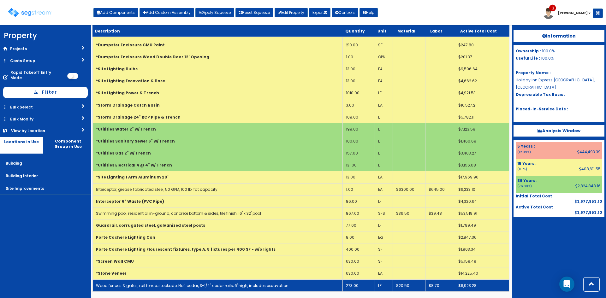
click at [228, 284] on link "Wood fences & gates, rail fence, stockade, No.1 cedar, 3-1/4" cedar rails, 6' h…" at bounding box center [192, 285] width 193 height 5
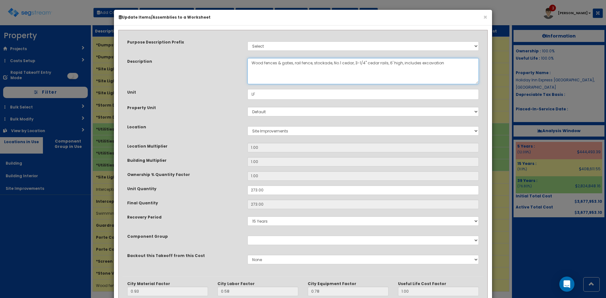
drag, startPoint x: 313, startPoint y: 67, endPoint x: 333, endPoint y: 69, distance: 19.4
click at [333, 69] on textarea "Wood fences & gates, rail fence, stockade, No.1 cedar, 3-1/4" cedar rails, 6' h…" at bounding box center [362, 71] width 231 height 26
drag, startPoint x: 369, startPoint y: 63, endPoint x: 398, endPoint y: 116, distance: 60.4
click at [370, 63] on textarea "Wood fences & gates, rail fence, stockade, No.1 cedar, 3-1/4" cedar rails, 6' h…" at bounding box center [362, 71] width 231 height 26
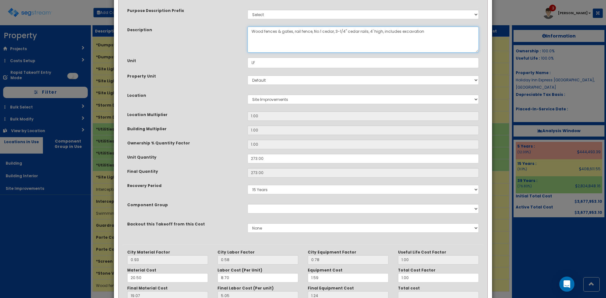
scroll to position [87, 0]
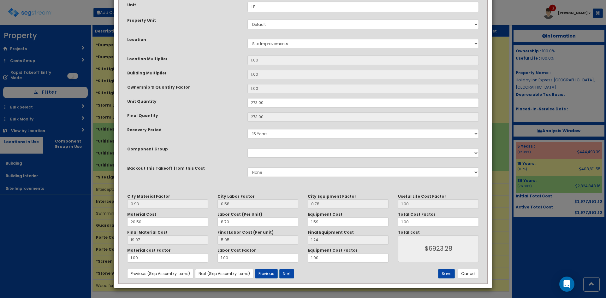
type textarea "Wood fences & gates, rail fence, No.1 cedar, 3-1/4" cedar rails, 4' high, inclu…"
drag, startPoint x: 145, startPoint y: 220, endPoint x: 15, endPoint y: 225, distance: 129.5
click at [15, 225] on div "× Update Items/Assemblies to a Worksheet Purpose Description Prefix Select Stai…" at bounding box center [303, 149] width 606 height 298
type input "1"
type input "0.93"
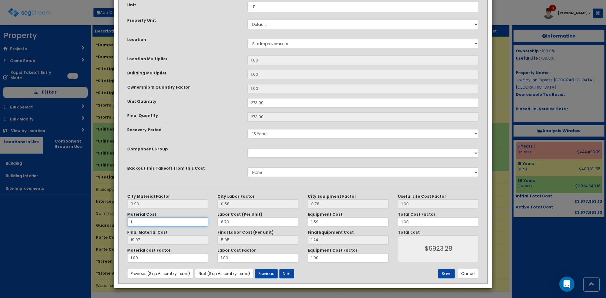
type input "$1971.06"
type input "13"
type input "12.09"
type input "$5017.74"
type input "13.6"
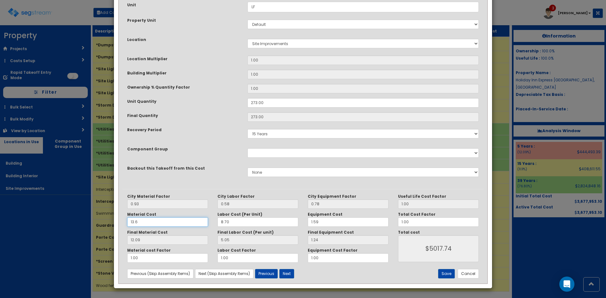
type input "12.65"
type input "$5170.62"
type input "13.66"
type input "12.70"
type input "$5184.27"
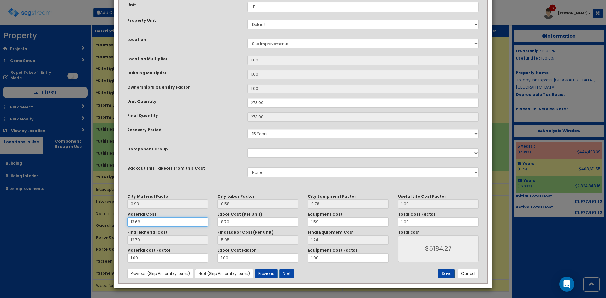
type input "13.66"
click at [447, 273] on button "Save" at bounding box center [446, 273] width 17 height 9
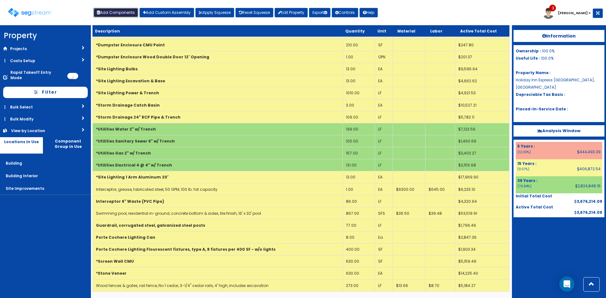
click at [128, 17] on button "Add Components" at bounding box center [115, 12] width 45 height 9
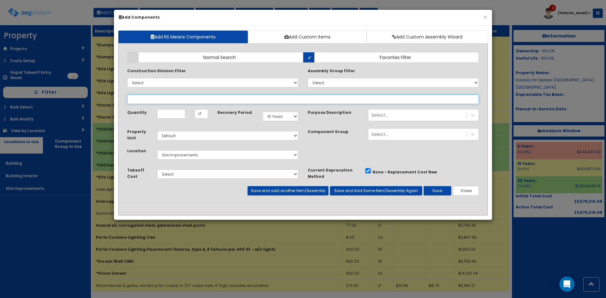
select select
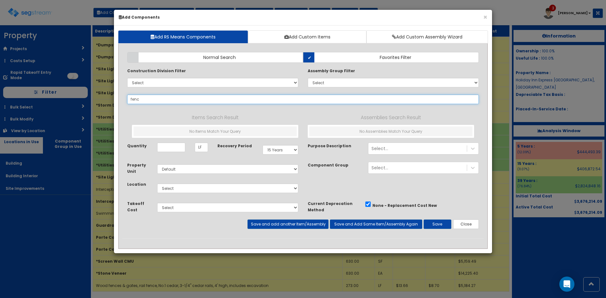
type input "fence"
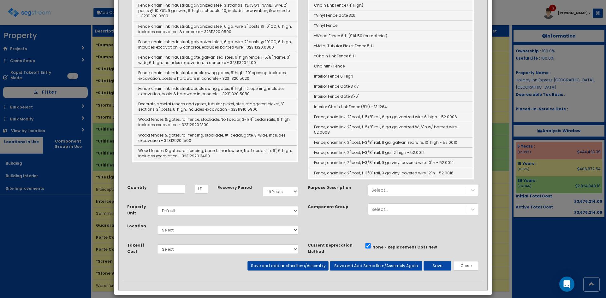
scroll to position [0, 0]
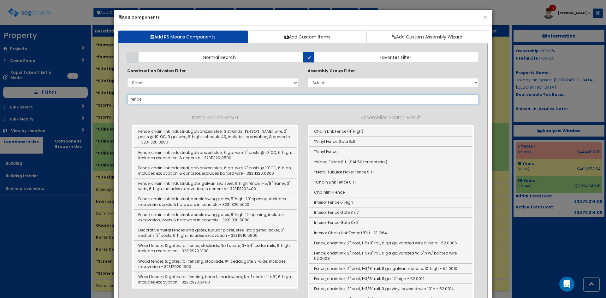
drag, startPoint x: 120, startPoint y: 104, endPoint x: 97, endPoint y: 105, distance: 22.4
click at [97, 105] on div "× Add Components Add RS Means Components Add Custom Items Add Custom Assembly W…" at bounding box center [303, 149] width 606 height 298
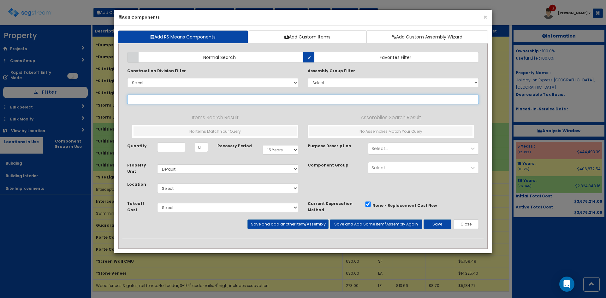
click at [180, 99] on input "text" at bounding box center [303, 99] width 352 height 9
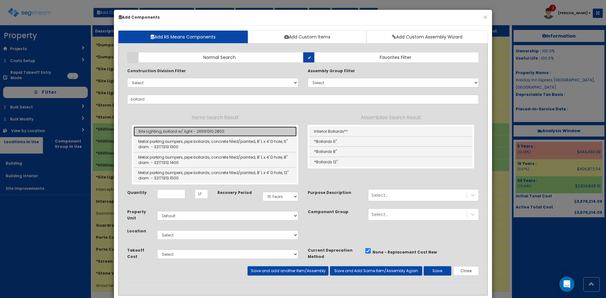
click at [252, 134] on link "Site Lighting, bollard w/ light - 26561310.2800" at bounding box center [214, 132] width 163 height 10
type input "Site Lighting, bollard w/ light - 26561310.2800"
type input "EA"
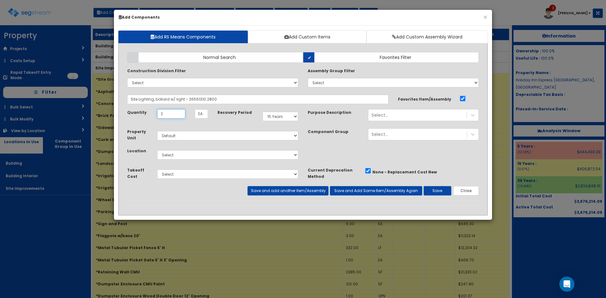
type input "2"
click at [245, 154] on select "Select Building Building Interior Site Improvements Add Additional Location" at bounding box center [227, 154] width 141 height 9
select select "27"
click at [157, 150] on select "Select Building Building Interior Site Improvements Add Additional Location" at bounding box center [227, 154] width 141 height 9
click at [311, 192] on button "Save and add another Item/Assembly" at bounding box center [287, 190] width 81 height 9
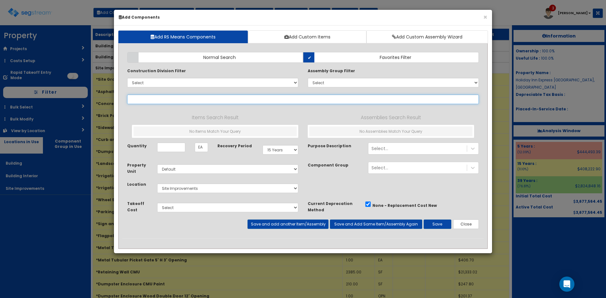
drag, startPoint x: 153, startPoint y: 98, endPoint x: 162, endPoint y: 103, distance: 9.9
click at [153, 98] on input "text" at bounding box center [303, 99] width 352 height 9
click at [284, 59] on label "Normal Search" at bounding box center [215, 57] width 176 height 11
click at [0, 0] on input "Normal Search" at bounding box center [0, 0] width 0 height 0
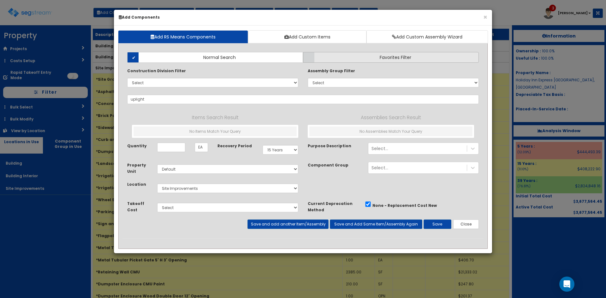
click at [347, 58] on label "Favorites Filter" at bounding box center [391, 57] width 176 height 11
click at [0, 0] on input "Favorites Filter" at bounding box center [0, 0] width 0 height 0
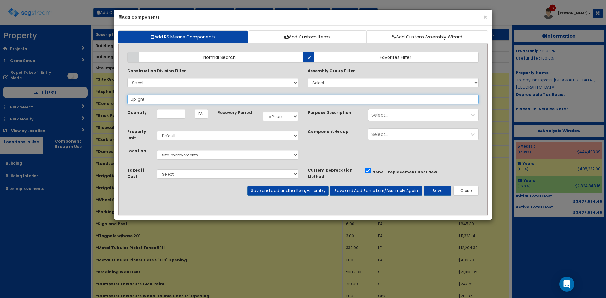
drag, startPoint x: 163, startPoint y: 104, endPoint x: 37, endPoint y: 106, distance: 126.2
click at [42, 106] on div "× Add Components Add RS Means Components Add Custom Items Add Custom Assembly W…" at bounding box center [303, 149] width 606 height 298
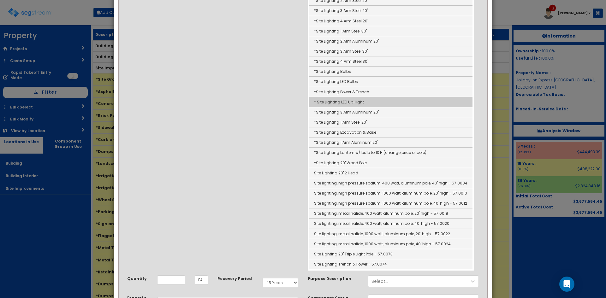
scroll to position [221, 0]
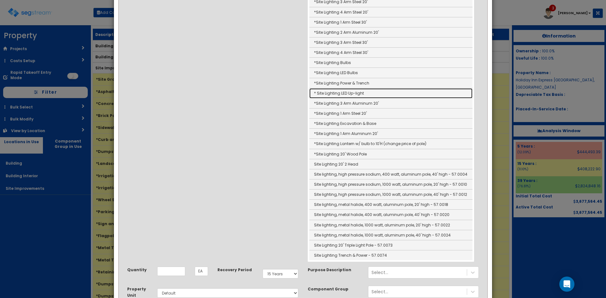
click at [341, 92] on link "* Site Lighting LED Up-light" at bounding box center [390, 93] width 163 height 10
type input "* Site Lighting LED Up-light"
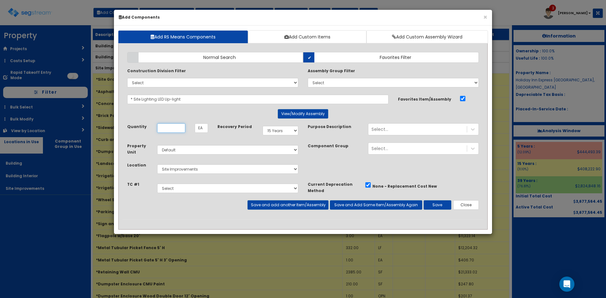
scroll to position [0, 0]
type input "1"
click at [443, 206] on button "Save" at bounding box center [438, 204] width 28 height 9
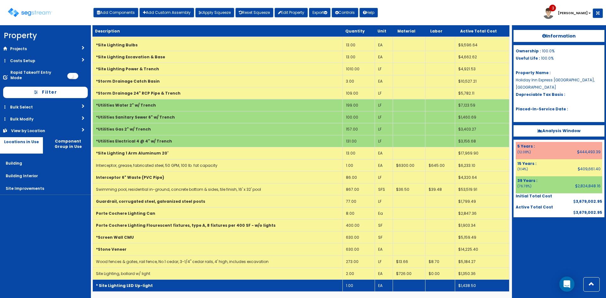
click at [207, 285] on td "* Site Lighting LED Up-light" at bounding box center [218, 286] width 250 height 12
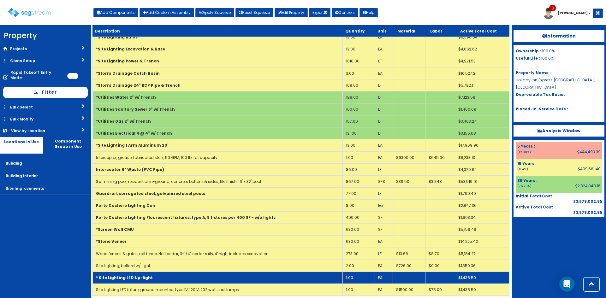
scroll to position [275, 0]
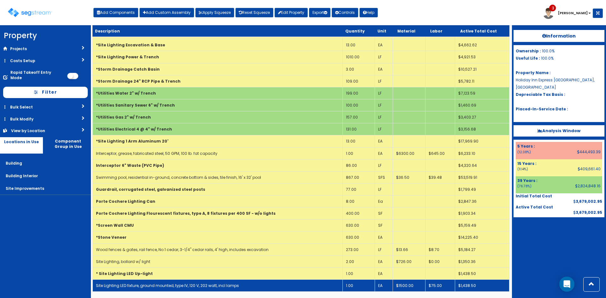
click at [208, 284] on link "Site Lighting LED fixture, ground mounted, type IV, 120 V, 202 watt, incl lamps" at bounding box center [167, 285] width 143 height 5
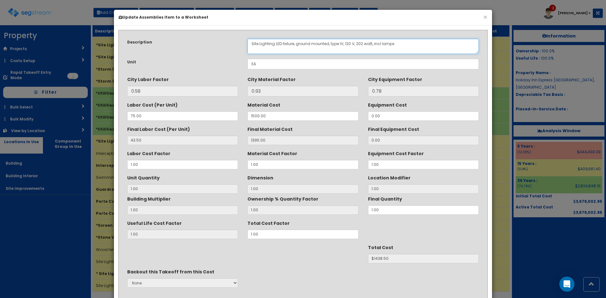
drag, startPoint x: 281, startPoint y: 46, endPoint x: 275, endPoint y: 46, distance: 6.3
click at [275, 46] on textarea "Site Lighting LED fixture, ground mounted, type IV, 120 V, 202 watt, incl lamps" at bounding box center [362, 46] width 231 height 15
type textarea "Site Lighting fixture, ground mounted, type IV, 120 V, 202 watt, incl lamps"
click at [230, 236] on div "Useful Life Cost Factor 1.00 Total Cost Factor 1.00" at bounding box center [302, 228] width 361 height 21
type input "."
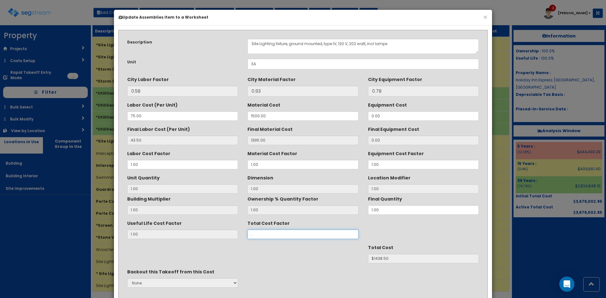
type input "1"
type input "$NaN"
type input ".75"
type input "$1078.88"
click at [238, 236] on div "Useful Life Cost Factor 1.00 Total Cost Factor .75" at bounding box center [302, 228] width 361 height 21
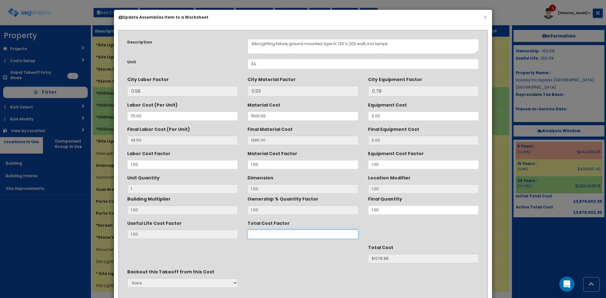
type input ".5"
type input "$719.25"
click at [319, 272] on div "Backout this Takeoff from this Cost None" at bounding box center [302, 279] width 361 height 24
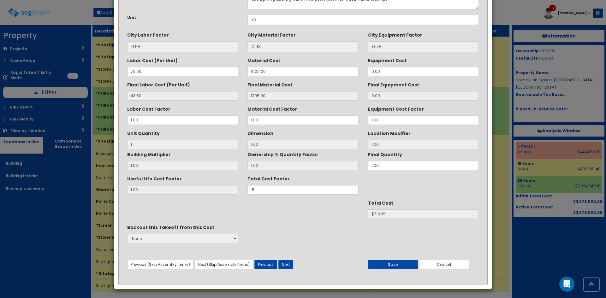
scroll to position [45, 0]
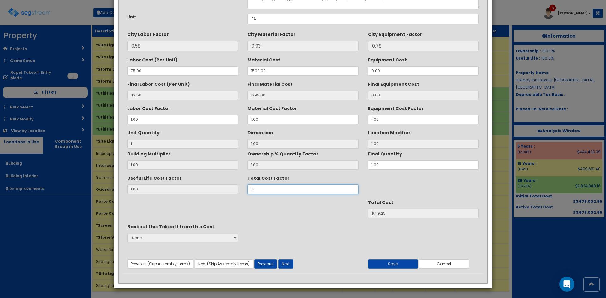
drag, startPoint x: 250, startPoint y: 189, endPoint x: 242, endPoint y: 190, distance: 8.5
click at [242, 190] on div "Useful Life Cost Factor 1.00 Total Cost Factor .5" at bounding box center [302, 183] width 361 height 21
type input "."
type input "$NaN"
type input ".35"
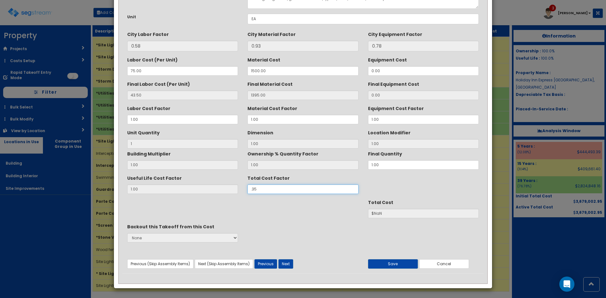
type input "$503.47"
type input ".35"
drag, startPoint x: 349, startPoint y: 241, endPoint x: 372, endPoint y: 258, distance: 28.7
click at [350, 241] on div "Backout this Takeoff from this Cost None" at bounding box center [302, 234] width 361 height 24
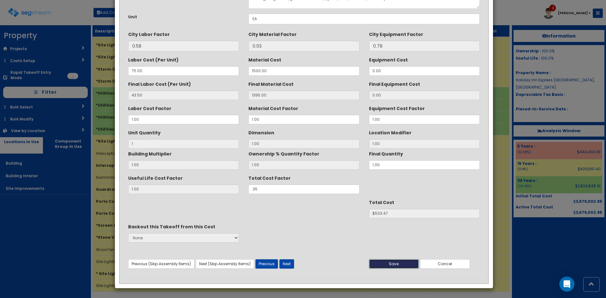
click at [397, 264] on button "Save" at bounding box center [394, 263] width 50 height 9
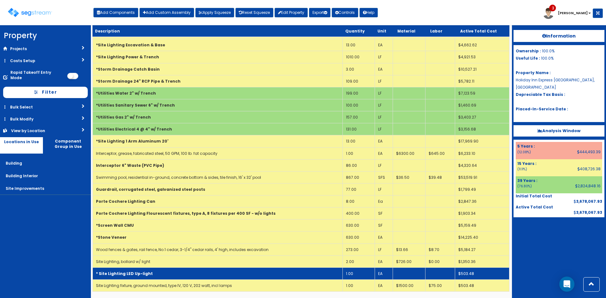
click at [266, 276] on td "* Site Lighting LED Up-light" at bounding box center [218, 274] width 250 height 12
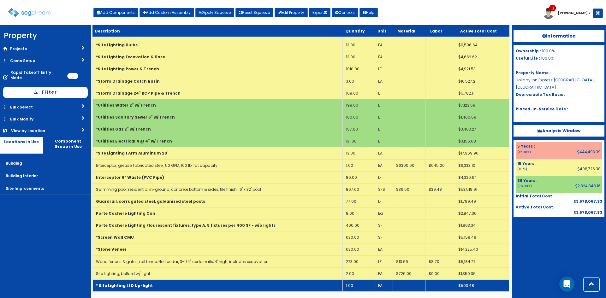
scroll to position [263, 0]
click at [272, 283] on td "* Site Lighting LED Up-light" at bounding box center [218, 286] width 250 height 12
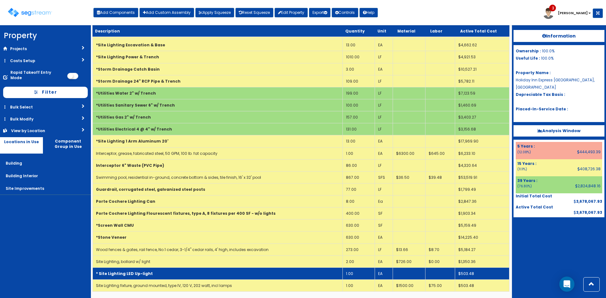
click at [272, 283] on td "Site Lighting fixture, ground mounted, type IV, 120 V, 202 watt, incl lamps" at bounding box center [218, 286] width 250 height 12
click at [298, 270] on td "* Site Lighting LED Up-light" at bounding box center [218, 274] width 250 height 12
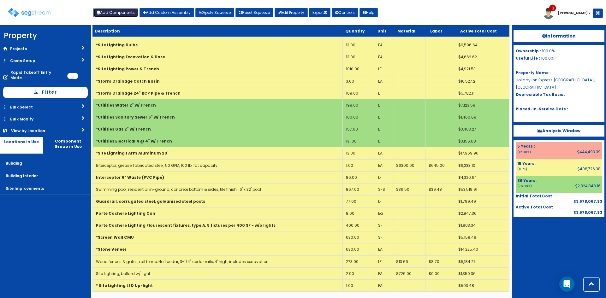
click at [127, 12] on button "Add Components" at bounding box center [115, 12] width 45 height 9
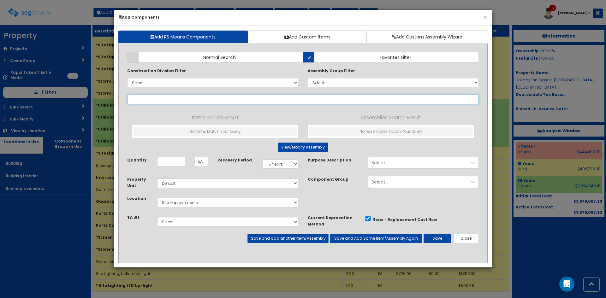
select select
click at [222, 99] on input "text" at bounding box center [303, 99] width 352 height 9
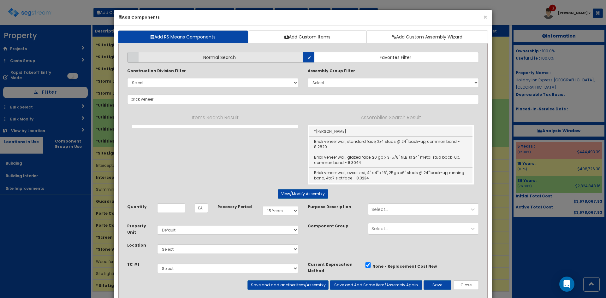
click at [259, 57] on label "Normal Search" at bounding box center [215, 57] width 176 height 11
click at [0, 0] on input "Normal Search" at bounding box center [0, 0] width 0 height 0
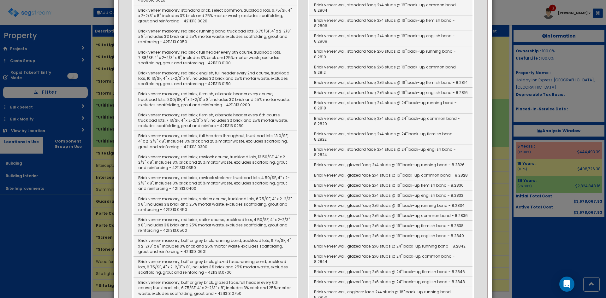
scroll to position [32, 0]
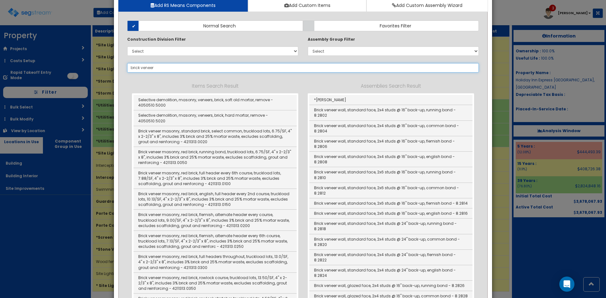
click at [179, 68] on input "brick veneer" at bounding box center [303, 67] width 352 height 9
drag, startPoint x: 179, startPoint y: 68, endPoint x: 157, endPoint y: 70, distance: 21.9
click at [157, 70] on input "brick veneer" at bounding box center [303, 67] width 352 height 9
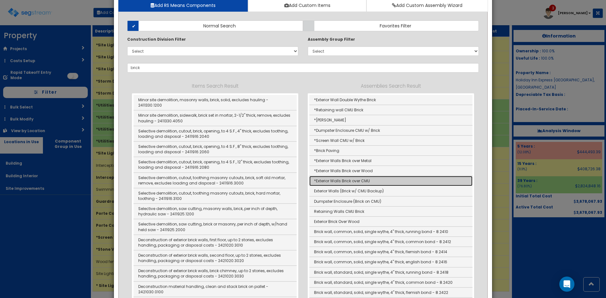
click at [362, 180] on link "*Exterior Walls Brick over CMU" at bounding box center [390, 181] width 163 height 10
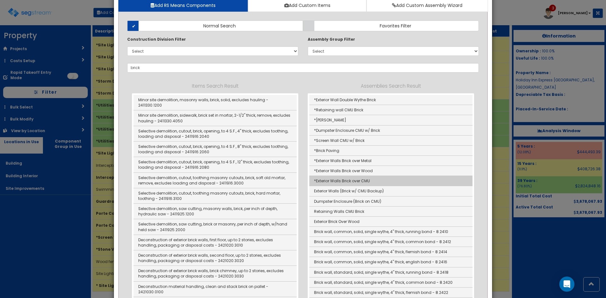
type input "*Exterior Walls Brick over CMU"
type input "SF"
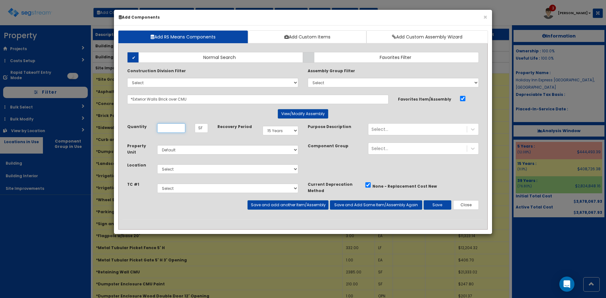
scroll to position [0, 0]
type input "384"
click at [285, 109] on button "View/Modify Assembly" at bounding box center [303, 113] width 50 height 9
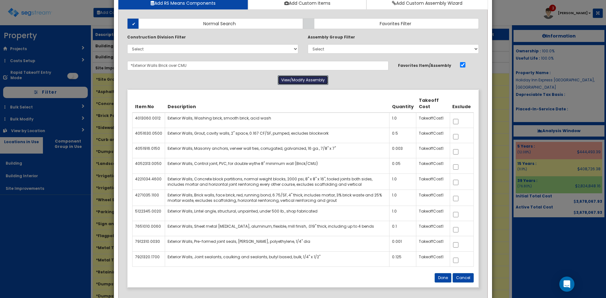
scroll to position [63, 0]
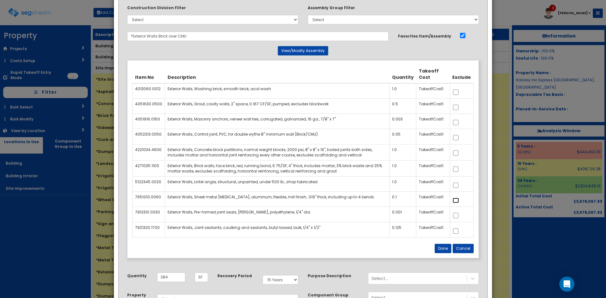
click at [458, 199] on input "checkbox" at bounding box center [456, 200] width 6 height 5
checkbox input "true"
click at [458, 135] on input "checkbox" at bounding box center [456, 137] width 6 height 5
checkbox input "true"
click at [459, 110] on input "checkbox" at bounding box center [456, 107] width 6 height 5
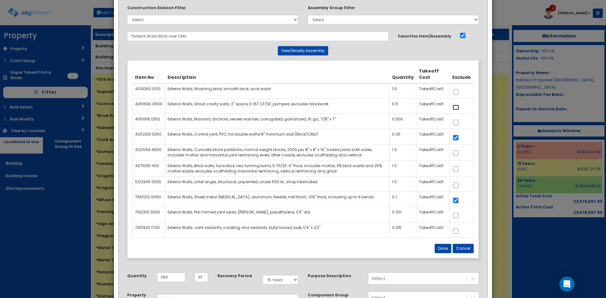
checkbox input "true"
click at [456, 184] on input "checkbox" at bounding box center [456, 185] width 6 height 5
checkbox input "true"
click at [455, 215] on input "checkbox" at bounding box center [456, 215] width 6 height 5
checkbox input "true"
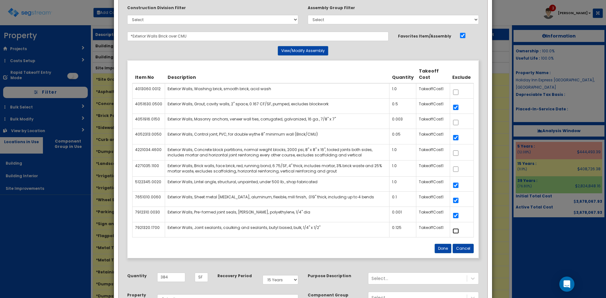
click at [455, 232] on input "checkbox" at bounding box center [456, 230] width 6 height 5
checkbox input "true"
click at [444, 250] on button "Done" at bounding box center [443, 248] width 17 height 9
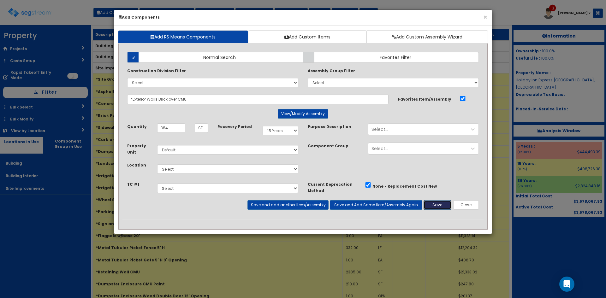
click at [438, 204] on button "Save" at bounding box center [438, 204] width 28 height 9
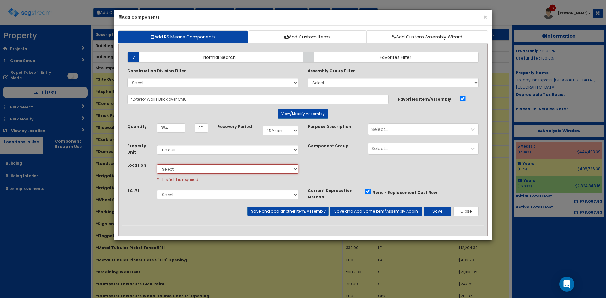
click at [206, 167] on select "Select Building Building Interior Site Improvements Add Additional Location" at bounding box center [227, 168] width 141 height 9
select select "27"
click at [157, 164] on select "Select Building Building Interior Site Improvements Add Additional Location" at bounding box center [227, 168] width 141 height 9
click at [438, 211] on button "Save" at bounding box center [438, 211] width 28 height 9
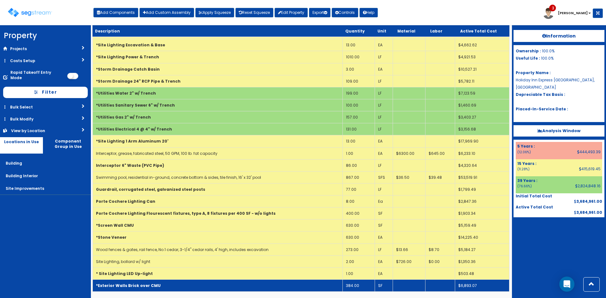
click at [166, 288] on td "*Exterior Walls Brick over CMU" at bounding box center [218, 286] width 250 height 12
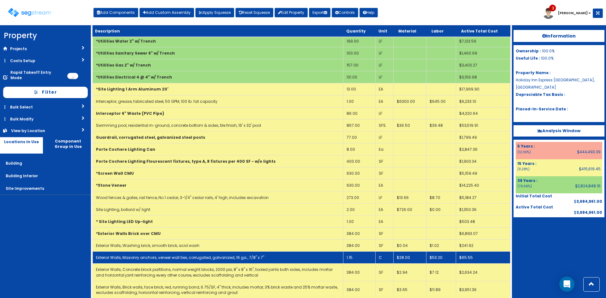
scroll to position [334, 0]
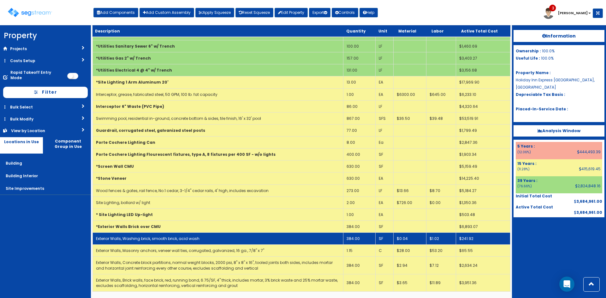
click at [180, 237] on link "Exterior Walls, Washing brick, smooth brick, acid wash" at bounding box center [148, 238] width 104 height 5
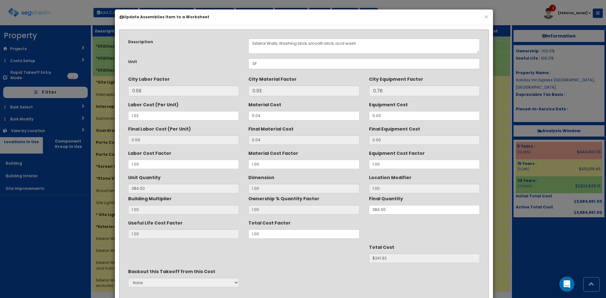
scroll to position [0, 0]
drag, startPoint x: 276, startPoint y: 44, endPoint x: 233, endPoint y: 44, distance: 43.5
click at [233, 44] on div "Description Exterior Walls, Washing brick, smooth brick, acid wash" at bounding box center [303, 46] width 361 height 15
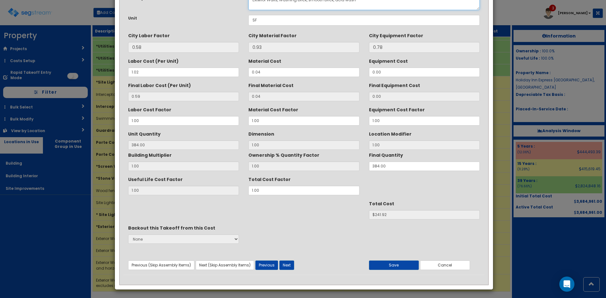
scroll to position [45, 0]
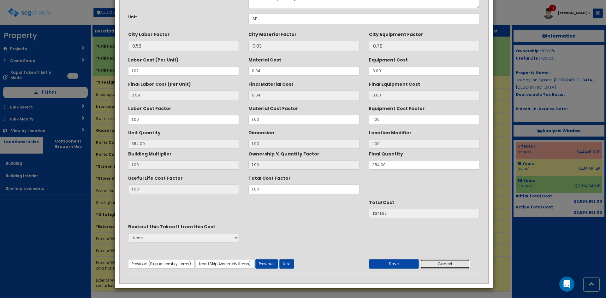
click at [452, 265] on button "Cancel" at bounding box center [445, 263] width 50 height 9
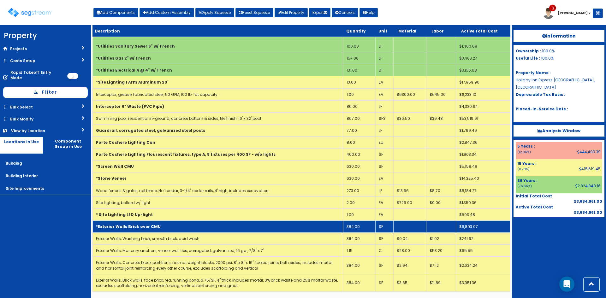
click at [209, 225] on td "*Exterior Walls Brick over CMU" at bounding box center [218, 227] width 251 height 12
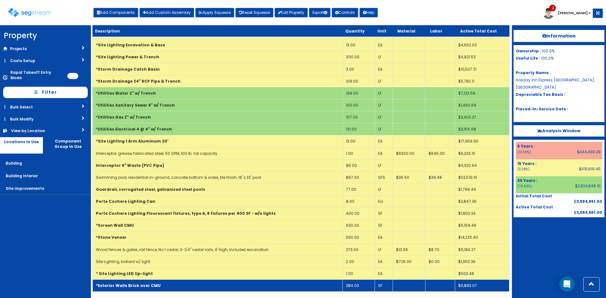
scroll to position [275, 0]
click at [191, 287] on td "*Exterior Walls Brick over CMU" at bounding box center [218, 286] width 250 height 12
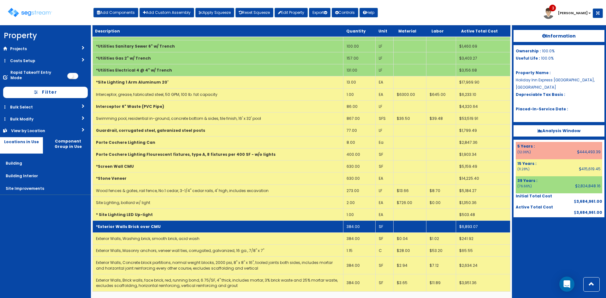
click at [191, 287] on link "Exterior Walls, Brick walls, face brick, red, running bond, 6.75/SF, 4" thick, …" at bounding box center [217, 283] width 242 height 11
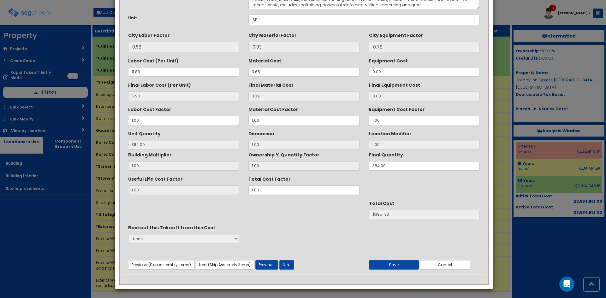
scroll to position [45, 0]
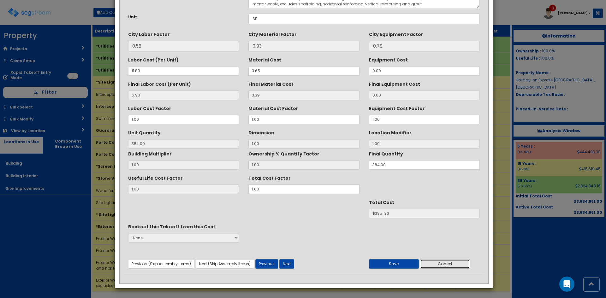
click at [440, 266] on button "Cancel" at bounding box center [445, 263] width 50 height 9
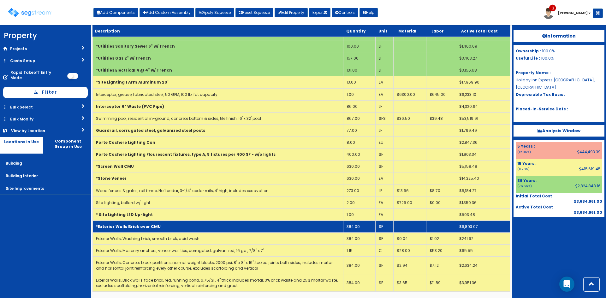
click at [165, 230] on td "*Exterior Walls Brick over CMU" at bounding box center [218, 227] width 251 height 12
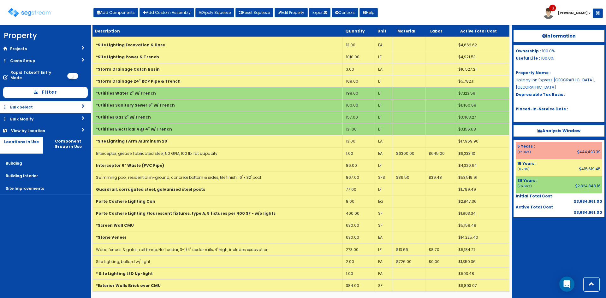
scroll to position [275, 0]
click at [74, 73] on input "checkbox" at bounding box center [72, 76] width 11 height 6
checkbox input "true"
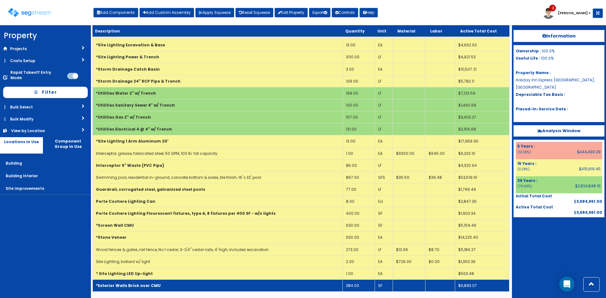
click at [151, 284] on b "*Exterior Walls Brick over CMU" at bounding box center [128, 285] width 65 height 5
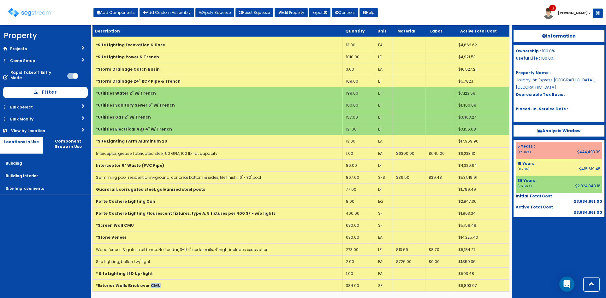
scroll to position [0, 0]
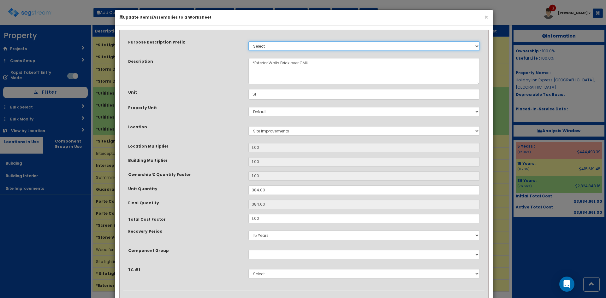
drag, startPoint x: 280, startPoint y: 35, endPoint x: 274, endPoint y: 45, distance: 12.3
click at [276, 44] on select "Select Stair Construction, A/V System A/V System Equipment A/V System Equipment…" at bounding box center [363, 45] width 231 height 9
select select "Others"
click at [248, 41] on select "Select Stair Construction, A/V System A/V System Equipment A/V System Equipment…" at bounding box center [363, 45] width 231 height 9
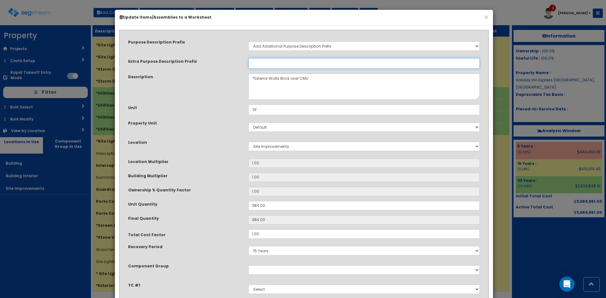
click at [298, 62] on input "Extra Purpose Description Prefix" at bounding box center [363, 63] width 231 height 11
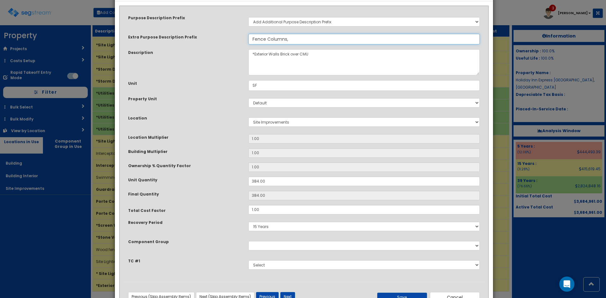
scroll to position [49, 0]
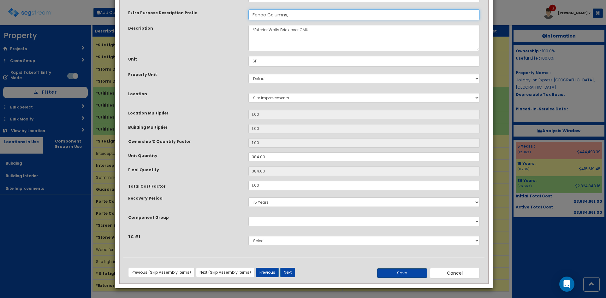
type input "Fence Columns,"
click at [396, 275] on button "Save" at bounding box center [402, 273] width 50 height 9
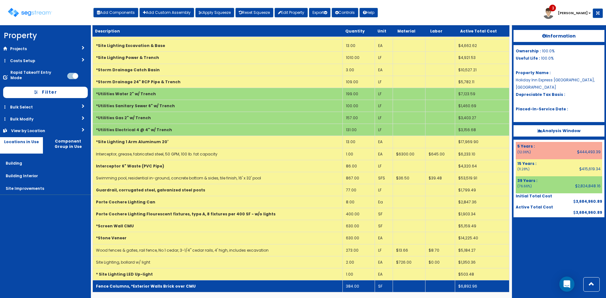
scroll to position [275, 0]
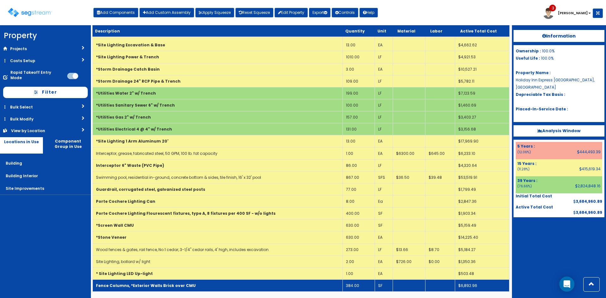
click at [180, 290] on td "Fence Columns, *Exterior Walls Brick over CMU" at bounding box center [218, 286] width 250 height 12
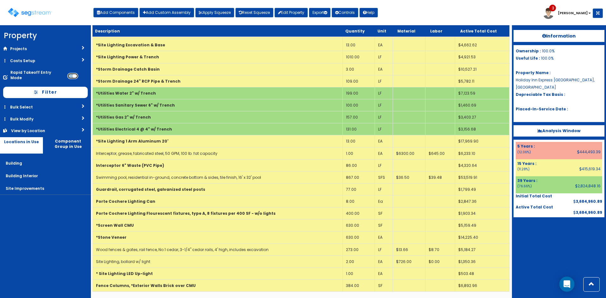
click at [70, 73] on input "checkbox" at bounding box center [72, 76] width 11 height 6
checkbox input "false"
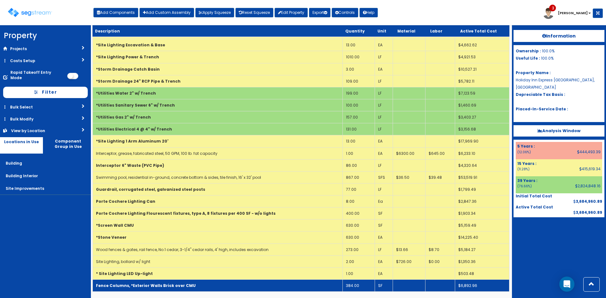
click at [164, 285] on b "Fence Columns, *Exterior Walls Brick over CMU" at bounding box center [146, 285] width 100 height 5
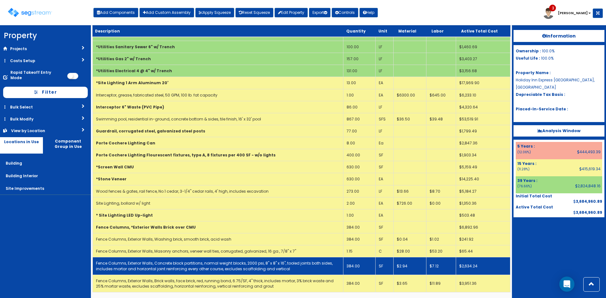
scroll to position [334, 0]
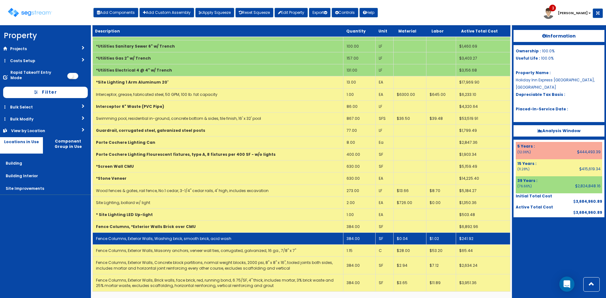
click at [172, 240] on link "Fence Columns, Exterior Walls, Washing brick, smooth brick, acid wash" at bounding box center [163, 238] width 135 height 5
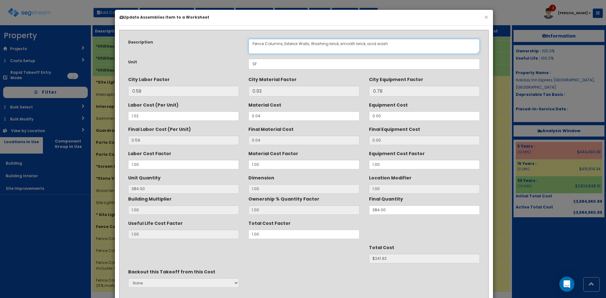
drag, startPoint x: 310, startPoint y: 44, endPoint x: 284, endPoint y: 44, distance: 26.2
click at [284, 44] on textarea "Fence Columns, Exterior Walls, Washing brick, smooth brick, acid wash" at bounding box center [363, 46] width 231 height 15
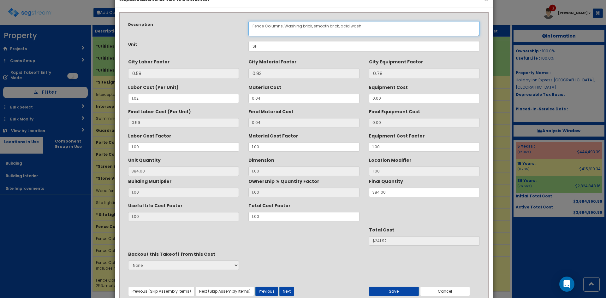
scroll to position [45, 0]
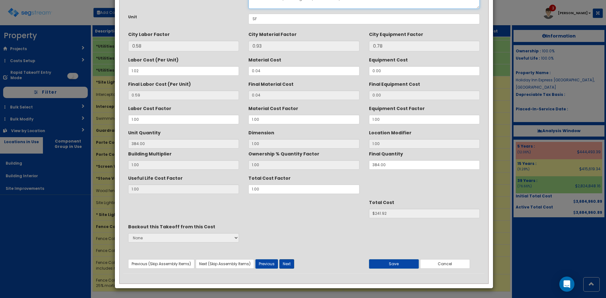
type textarea "Fence Columns, Washing brick, smooth brick, acid wash"
click at [289, 264] on button "Next" at bounding box center [286, 263] width 15 height 9
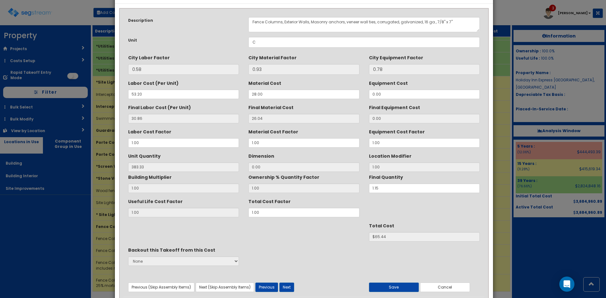
scroll to position [0, 0]
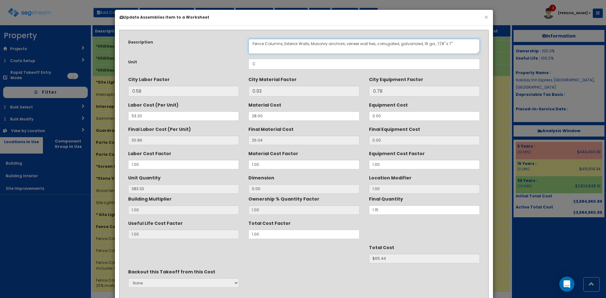
drag, startPoint x: 310, startPoint y: 45, endPoint x: 285, endPoint y: 45, distance: 25.6
click at [285, 45] on textarea "Fence Columns, Exterior Walls, Masonry anchors, veneer wall ties, corrugated, g…" at bounding box center [363, 46] width 231 height 15
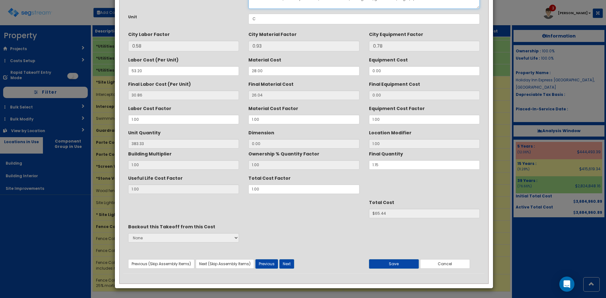
type textarea "Fence Columns, Masonry anchors, veneer wall ties, corrugated, galvanized, 16 ga…"
click at [285, 266] on button "Next" at bounding box center [286, 263] width 15 height 9
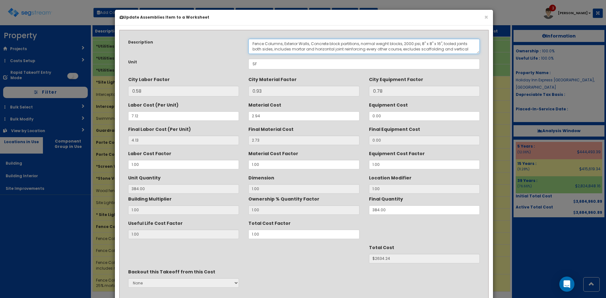
drag, startPoint x: 311, startPoint y: 43, endPoint x: 284, endPoint y: 44, distance: 26.5
click at [284, 44] on textarea "Fence Columns, Exterior Walls, Concrete block partitions, normal weight blocks,…" at bounding box center [363, 46] width 231 height 15
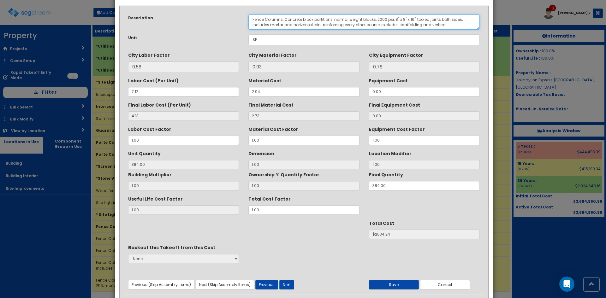
scroll to position [45, 0]
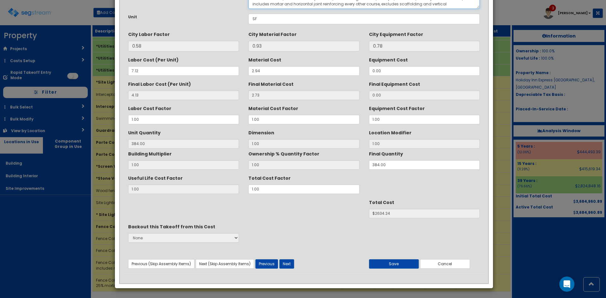
type textarea "Fence Columns, Concrete block partitions, normal weight blocks, 2000 psi, 8" x …"
click at [286, 258] on div "Previous (Skip Assembly Items) Next (Skip Assembly Items) Previous Next Save Ca…" at bounding box center [303, 258] width 361 height 21
click at [290, 262] on button "Next" at bounding box center [286, 263] width 15 height 9
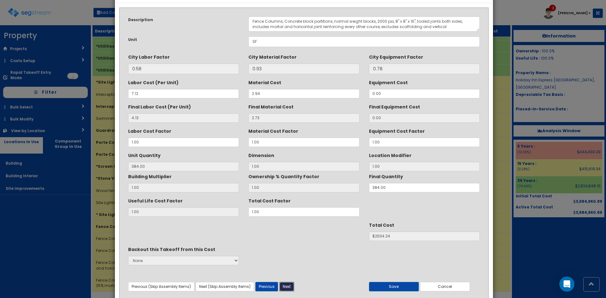
scroll to position [0, 0]
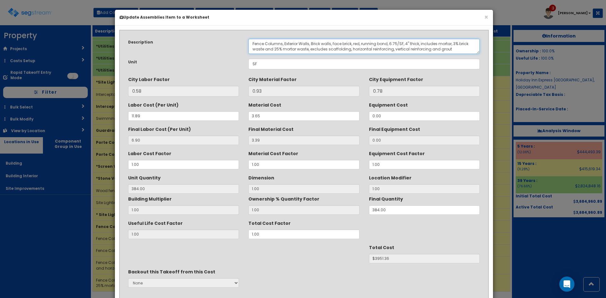
drag, startPoint x: 311, startPoint y: 44, endPoint x: 284, endPoint y: 44, distance: 26.8
click at [284, 44] on textarea "Fence Columns, Exterior Walls, Brick walls, face brick, red, running bond, 6.75…" at bounding box center [363, 46] width 231 height 15
drag, startPoint x: 303, startPoint y: 42, endPoint x: 284, endPoint y: 42, distance: 18.3
click at [284, 42] on textarea "Fence Columns, Exterior Walls, Brick walls, face brick, red, running bond, 6.75…" at bounding box center [363, 46] width 231 height 15
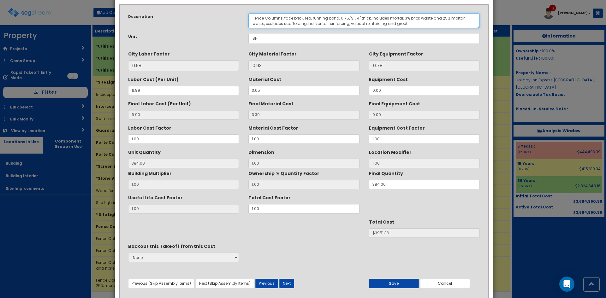
scroll to position [45, 0]
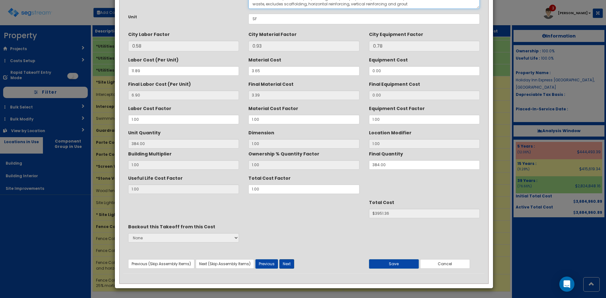
type textarea "Fence Columns, face brick, red, running bond, 6.75/SF, 4" thick, includes morta…"
click at [287, 265] on button "Next" at bounding box center [286, 263] width 15 height 9
click at [396, 266] on button "Save" at bounding box center [394, 263] width 50 height 9
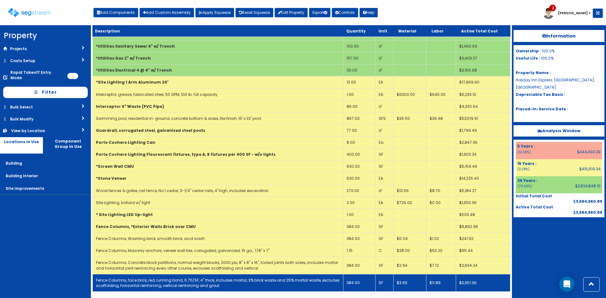
click at [352, 282] on td "384.00" at bounding box center [359, 282] width 32 height 17
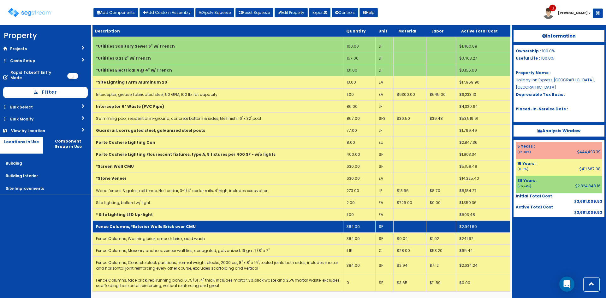
click at [222, 230] on td "Fence Columns, *Exterior Walls Brick over CMU" at bounding box center [218, 227] width 251 height 12
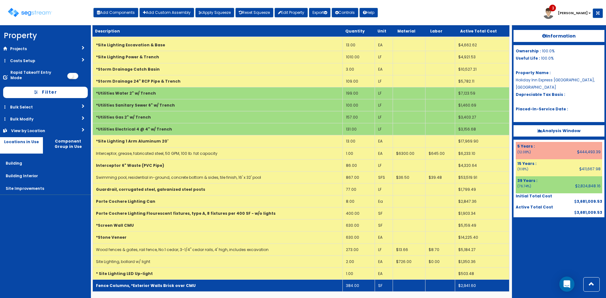
scroll to position [275, 0]
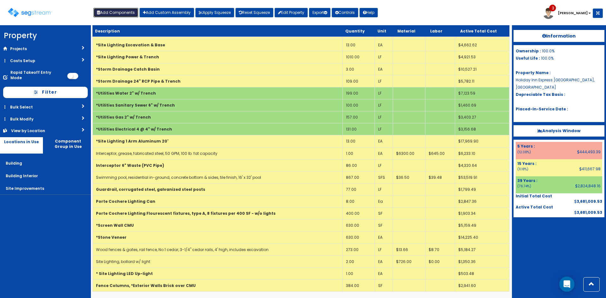
click at [114, 11] on button "Add Components" at bounding box center [115, 12] width 45 height 9
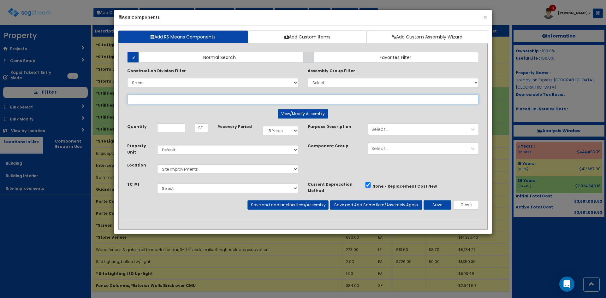
select select
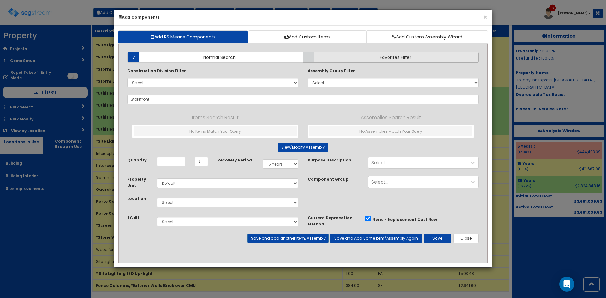
click at [340, 57] on label "Favorites Filter" at bounding box center [391, 57] width 176 height 11
click at [0, 0] on input "Favorites Filter" at bounding box center [0, 0] width 0 height 0
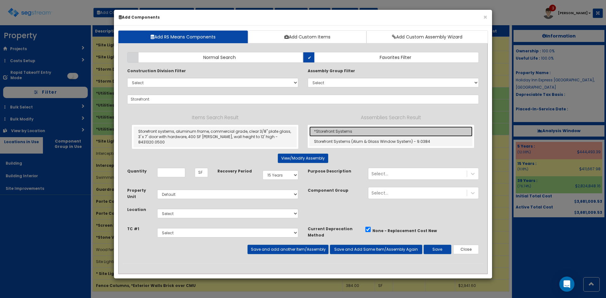
click at [334, 129] on link "*Storefront Systems" at bounding box center [390, 132] width 163 height 10
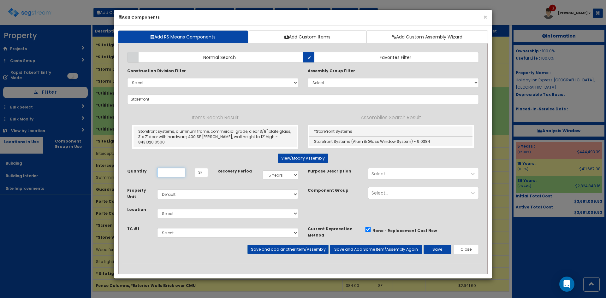
type input "*Storefront Systems"
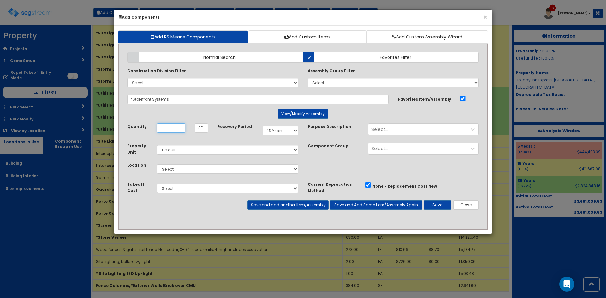
scroll to position [0, 0]
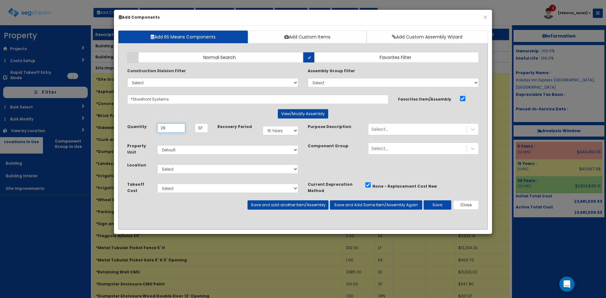
type input "28"
select select "39Y"
select select "7"
click at [440, 209] on button "Save" at bounding box center [438, 204] width 28 height 9
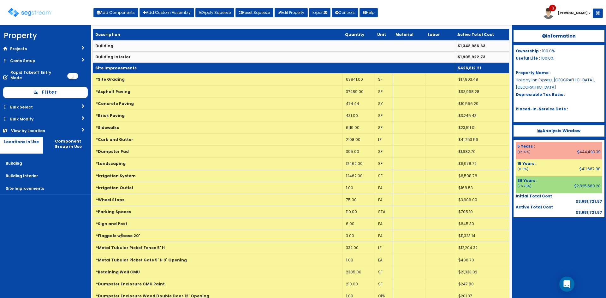
drag, startPoint x: 143, startPoint y: 70, endPoint x: 143, endPoint y: 64, distance: 5.7
click at [143, 70] on td "Site Improvements" at bounding box center [274, 67] width 362 height 11
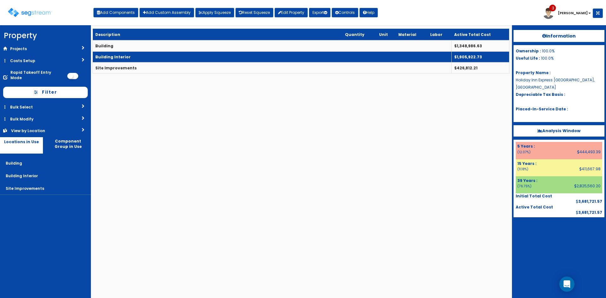
click at [144, 57] on td "Building Interior" at bounding box center [272, 56] width 359 height 11
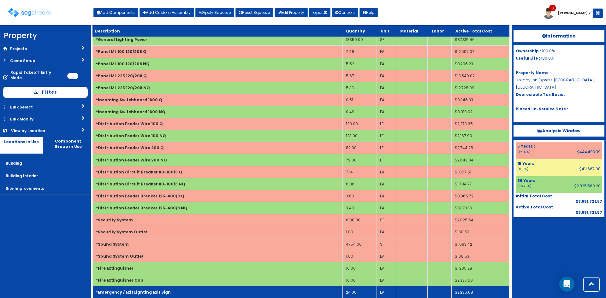
scroll to position [1190, 0]
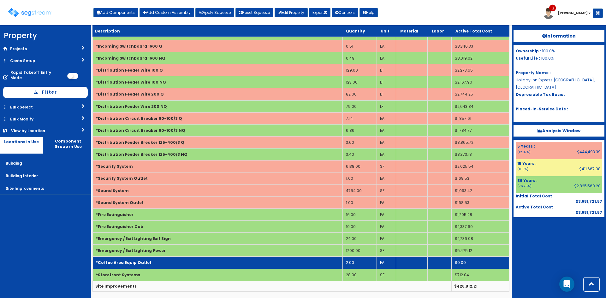
click at [172, 261] on td "*Coffee Area Equip Outlet" at bounding box center [218, 263] width 250 height 12
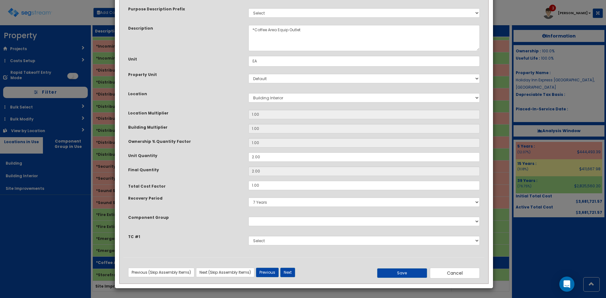
scroll to position [0, 0]
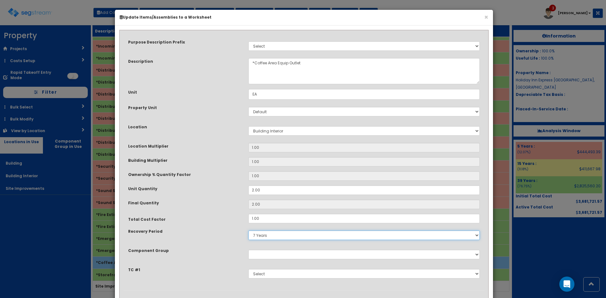
click at [262, 235] on select "5 Years 7 Years 9 Years 10 Years 15 Years 15 Year QLI 15 Year QRP 15 Year QIP 2…" at bounding box center [363, 235] width 231 height 9
select select "5Y"
click at [248, 231] on select "5 Years 7 Years 9 Years 10 Years 15 Years 15 Year QLI 15 Year QRP 15 Year QIP 2…" at bounding box center [363, 235] width 231 height 9
click at [194, 121] on div "Purpose Description Prefix Select Stair Construction, A/V System A/V System Equ…" at bounding box center [303, 162] width 361 height 257
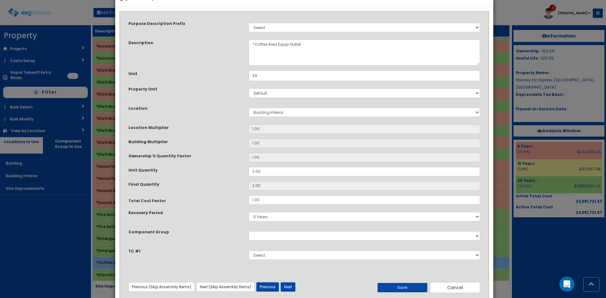
scroll to position [33, 0]
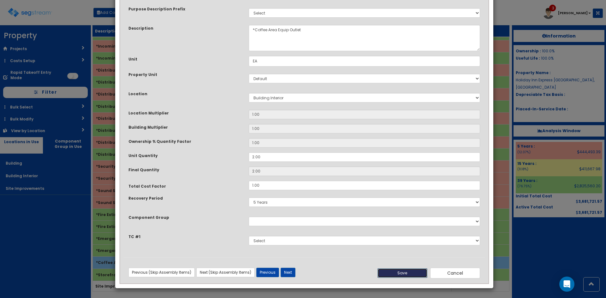
click at [407, 277] on button "Save" at bounding box center [402, 273] width 50 height 9
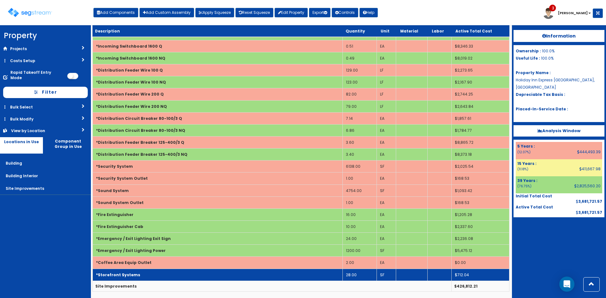
click at [190, 273] on td "*Storefront Systems" at bounding box center [218, 275] width 250 height 12
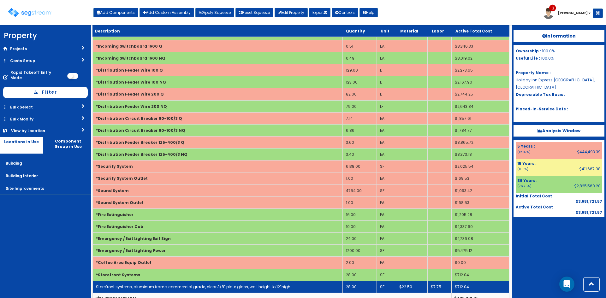
click at [190, 284] on link "Storefront systems, aluminum frame, commercial grade, clear 3/8" plate glass, w…" at bounding box center [193, 286] width 194 height 5
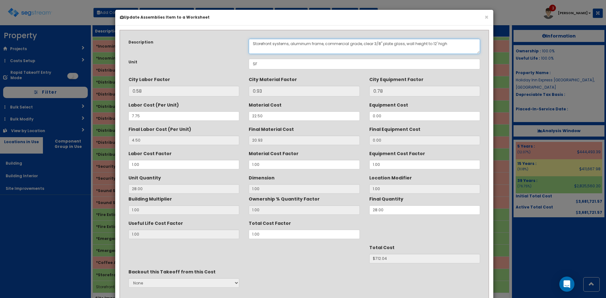
click at [252, 48] on textarea "Storefront systems, aluminum frame, commercial grade, clear 3/8" plate glass, w…" at bounding box center [364, 46] width 231 height 15
drag, startPoint x: 464, startPoint y: 44, endPoint x: 415, endPoint y: 47, distance: 49.3
click at [415, 47] on textarea "Storefront systems, aluminum frame, commercial grade, clear 3/8" plate glass, w…" at bounding box center [364, 46] width 231 height 15
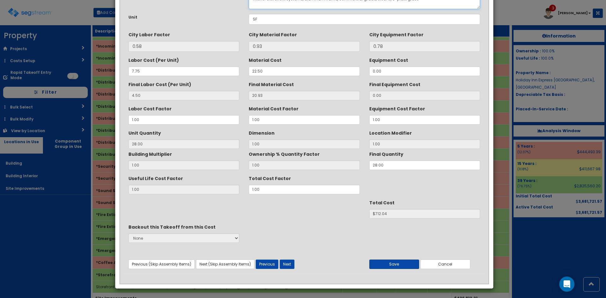
scroll to position [45, 0]
type textarea "Interior Storefront systems, aluminum frame, commercial grade, clear 3/8" plate…"
click at [417, 264] on button "Save" at bounding box center [394, 263] width 50 height 9
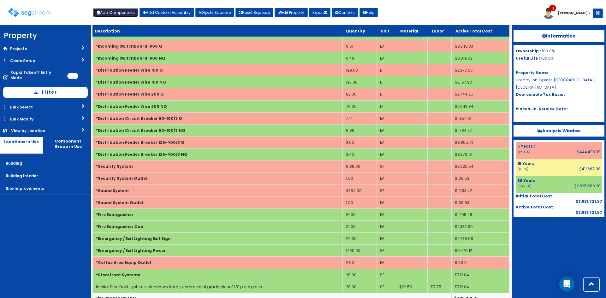
drag, startPoint x: 119, startPoint y: 10, endPoint x: 121, endPoint y: 13, distance: 3.6
click at [119, 10] on button "Add Components" at bounding box center [115, 12] width 45 height 9
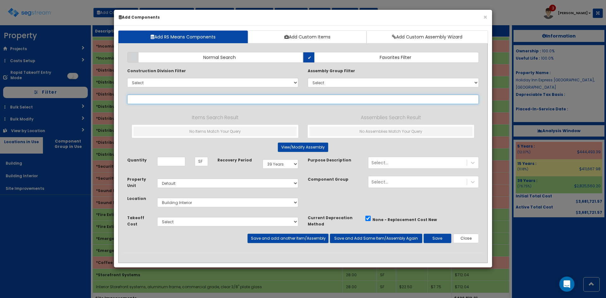
select select
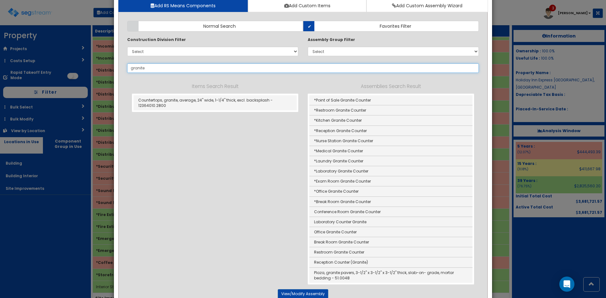
scroll to position [32, 0]
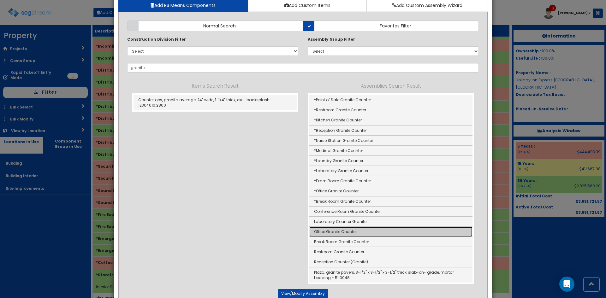
click at [330, 234] on link "Office Granite Counter" at bounding box center [390, 232] width 163 height 10
type input "Office Granite Counter"
type input "LF"
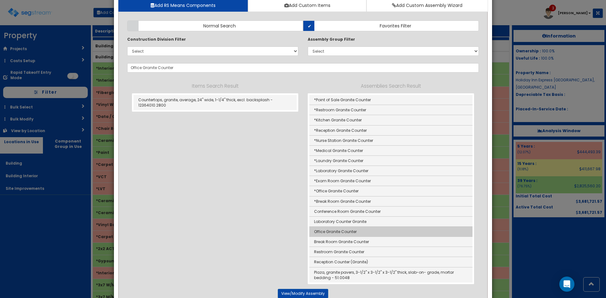
scroll to position [0, 0]
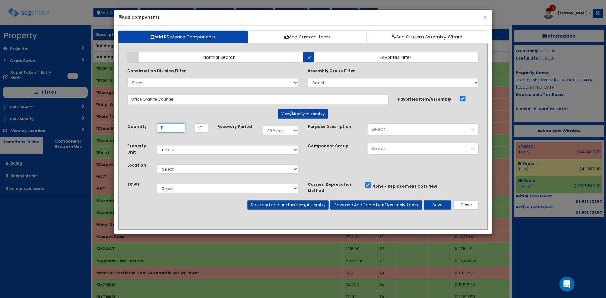
type input "11"
select select "5Y"
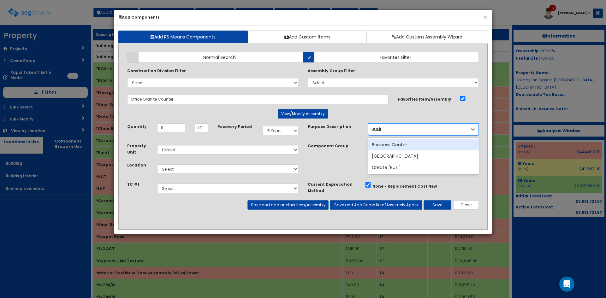
type input "Busine"
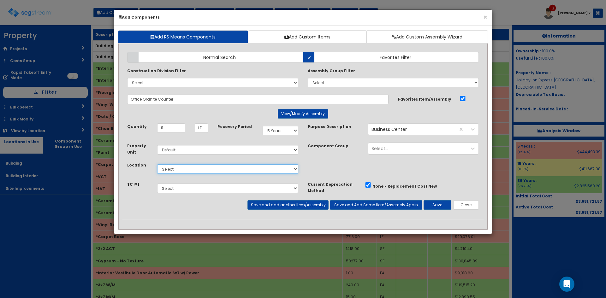
click at [269, 173] on select "Select Building Building Interior Site Improvements Add Additional Location" at bounding box center [227, 168] width 141 height 9
select select "7"
click at [157, 164] on select "Select Building Building Interior Site Improvements Add Additional Location" at bounding box center [227, 168] width 141 height 9
click at [466, 207] on button "Close" at bounding box center [466, 204] width 26 height 9
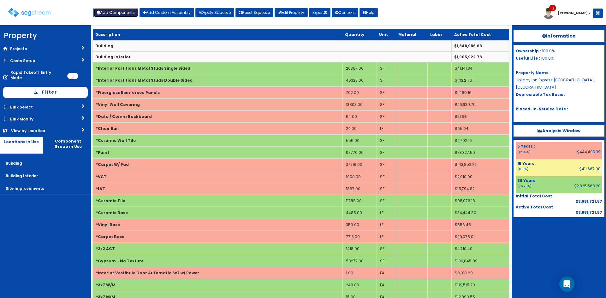
click at [126, 14] on button "Add Components" at bounding box center [115, 12] width 45 height 9
select select "39Y"
select select
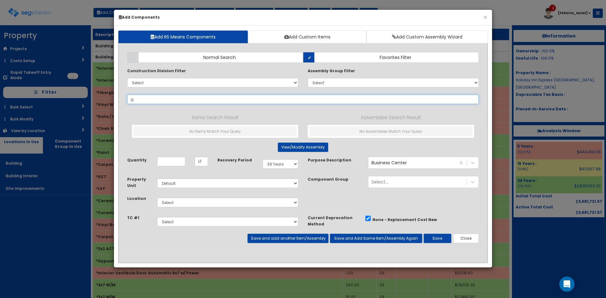
type input "gr"
select select "39Y"
select select "default"
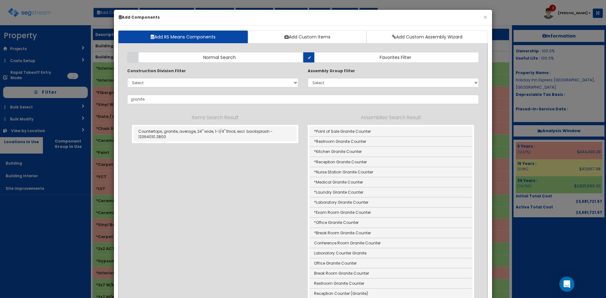
scroll to position [157, 0]
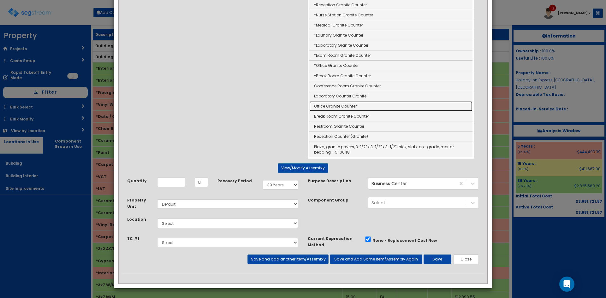
click at [339, 106] on link "Office Granite Counter" at bounding box center [390, 106] width 163 height 10
type input "Office Granite Counter"
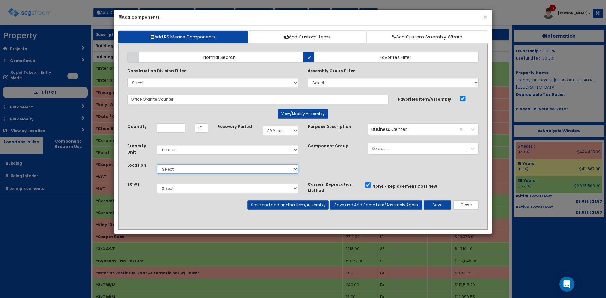
click at [173, 168] on select "Select Building Building Interior Site Improvements Add Additional Location" at bounding box center [227, 168] width 141 height 9
select select "7"
click at [157, 164] on select "Select Building Building Interior Site Improvements Add Additional Location" at bounding box center [227, 168] width 141 height 9
click at [437, 205] on button "Save" at bounding box center [438, 204] width 28 height 9
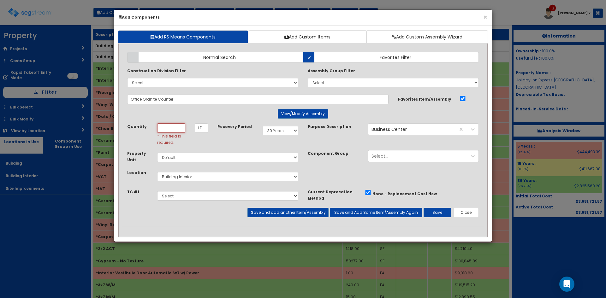
click at [175, 127] on input "Quantity" at bounding box center [171, 127] width 28 height 9
type input "11"
click at [432, 211] on button "Save" at bounding box center [438, 212] width 28 height 9
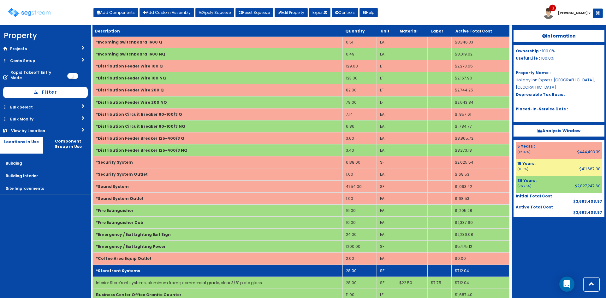
scroll to position [1214, 0]
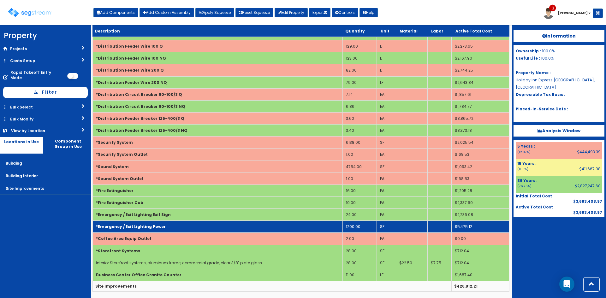
click at [181, 225] on td "*Emergency / Exit Lighting Power" at bounding box center [218, 227] width 250 height 12
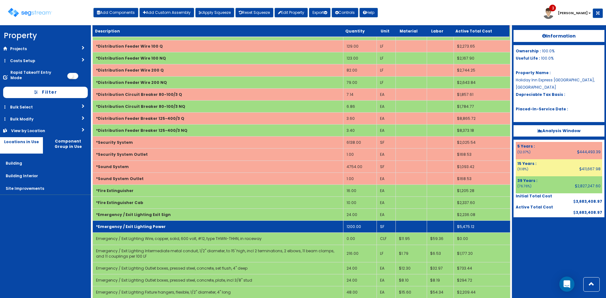
click at [364, 224] on td "1200.00" at bounding box center [359, 227] width 33 height 12
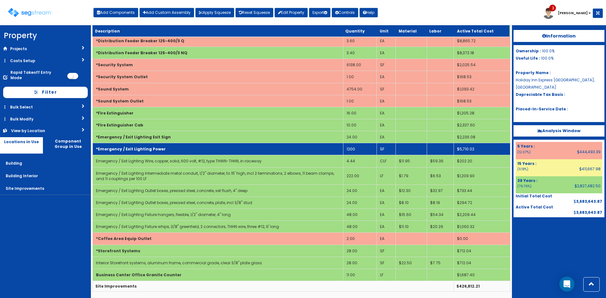
click at [248, 147] on td "*Emergency / Exit Lighting Power" at bounding box center [218, 149] width 251 height 12
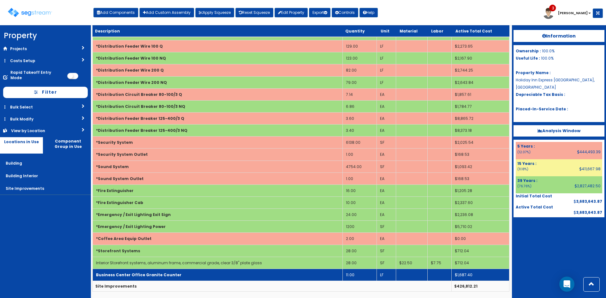
click at [242, 273] on td "Business Center Office Granite Counter" at bounding box center [218, 275] width 250 height 12
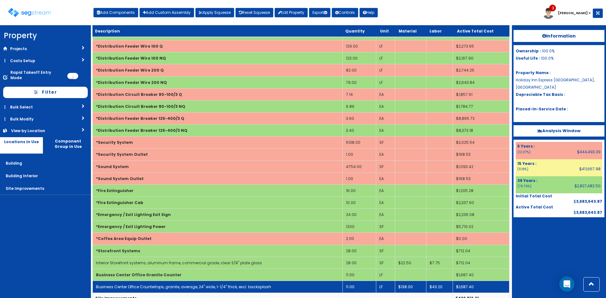
scroll to position [1226, 0]
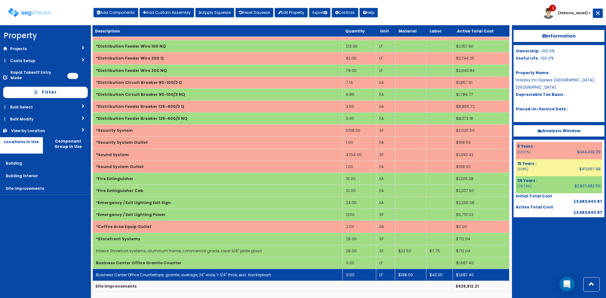
click at [243, 273] on link "Business Center Office Countertops, granite, average, 24" wide, 1-1/4" thick, e…" at bounding box center [183, 274] width 175 height 5
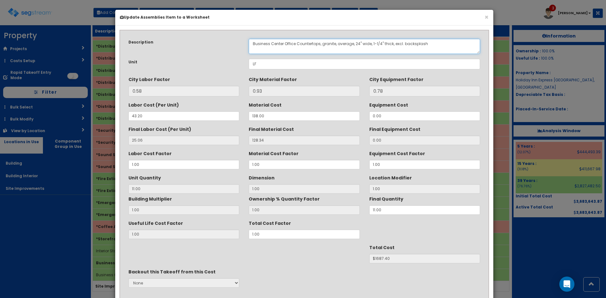
drag, startPoint x: 296, startPoint y: 45, endPoint x: 285, endPoint y: 46, distance: 10.4
click at [285, 46] on textarea "Business Center Office Countertops, granite, average, 24" wide, 1-1/4" thick, e…" at bounding box center [364, 46] width 231 height 15
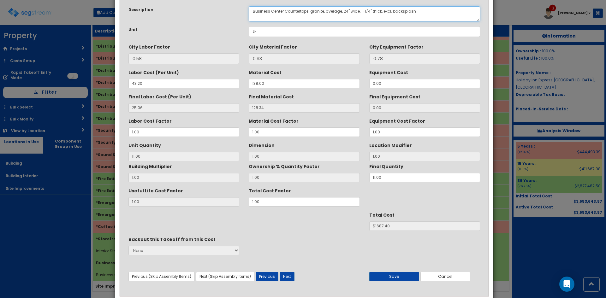
scroll to position [45, 0]
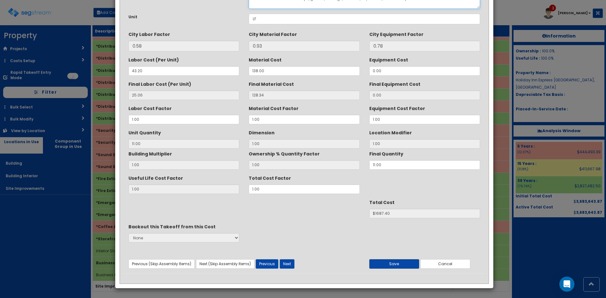
type textarea "Business Center Countertops, granite, average, 24" wide, 1-1/4" thick, excl. ba…"
click at [401, 261] on button "Save" at bounding box center [394, 263] width 50 height 9
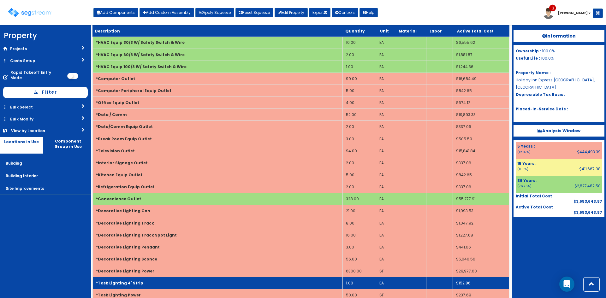
scroll to position [752, 0]
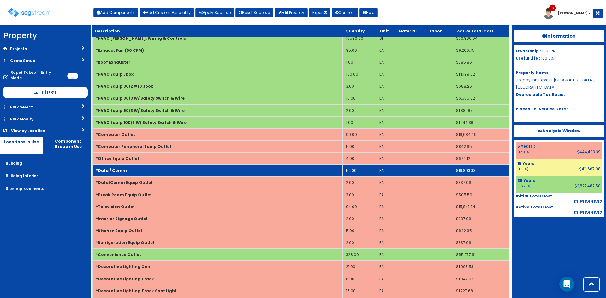
click at [214, 171] on td "*Data / Comm" at bounding box center [218, 171] width 250 height 12
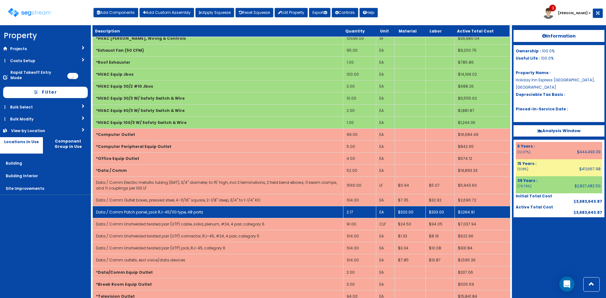
click at [360, 211] on td "2.17" at bounding box center [359, 212] width 33 height 12
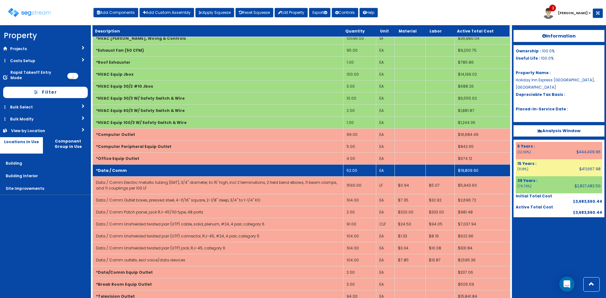
click at [278, 170] on td "*Data / Comm" at bounding box center [218, 171] width 251 height 12
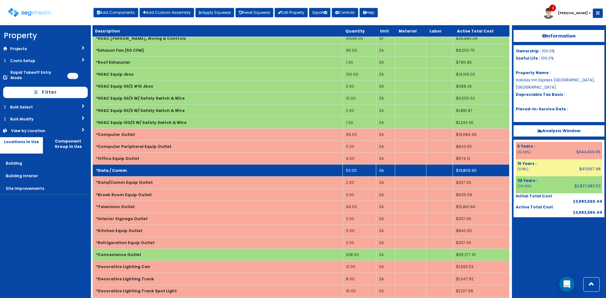
click at [278, 170] on td "*Data / Comm" at bounding box center [218, 171] width 250 height 12
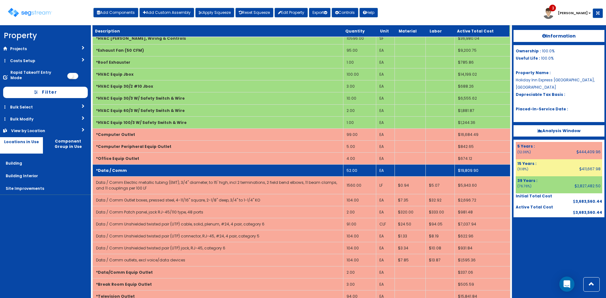
click at [278, 170] on td "*Data / Comm" at bounding box center [218, 171] width 251 height 12
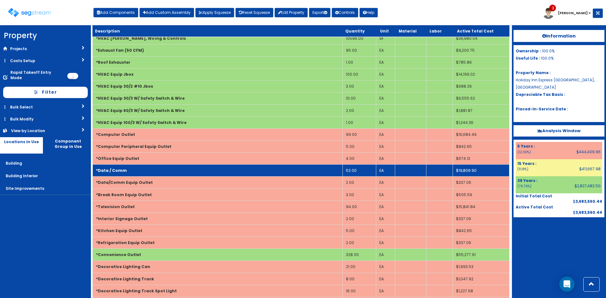
click at [158, 169] on td "*Data / Comm" at bounding box center [218, 171] width 250 height 12
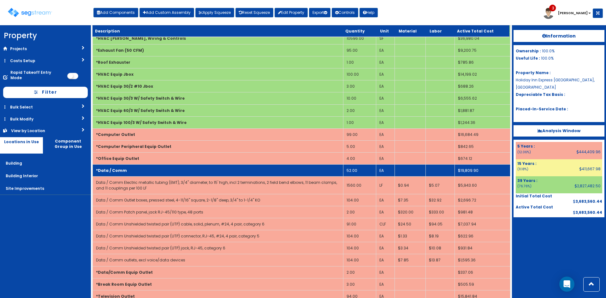
click at [158, 169] on td "*Data / Comm" at bounding box center [218, 171] width 251 height 12
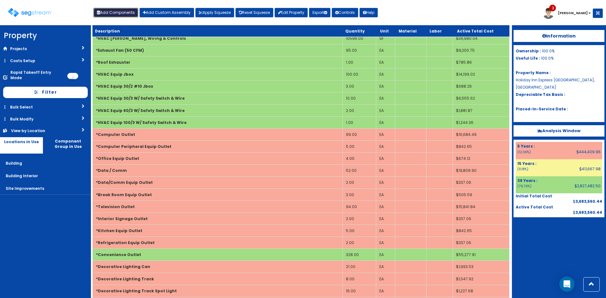
click at [132, 13] on button "Add Components" at bounding box center [115, 12] width 45 height 9
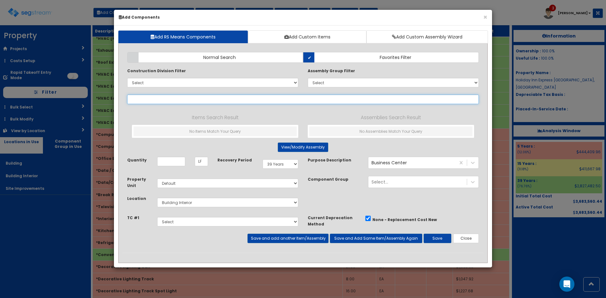
select select
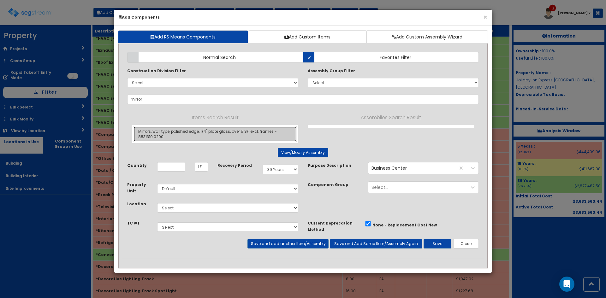
click at [265, 132] on link "Mirrors, wall type, polished edge, 1/4" plate glass, over 5 SF, excl. frames - …" at bounding box center [214, 134] width 163 height 15
type input "Mirrors, wall type, polished edge, 1/4" plate glass, over 5 SF, excl. frames - …"
type input "SF"
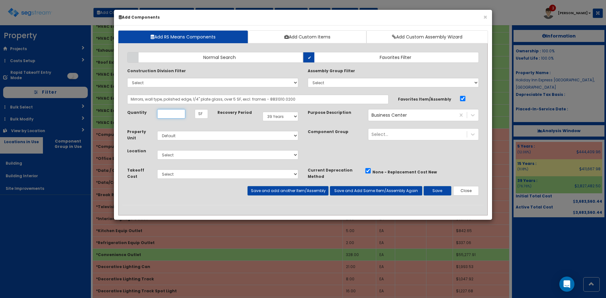
scroll to position [0, 0]
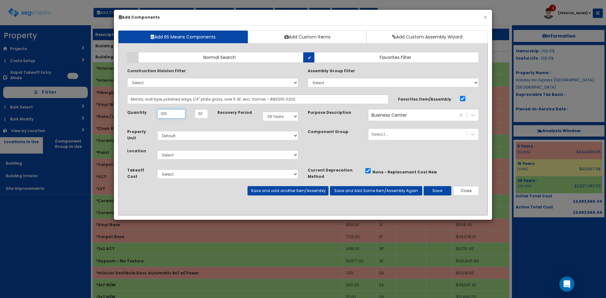
type input "105"
select select "5Y"
select select "7"
click at [301, 191] on button "Save and add another Item/Assembly" at bounding box center [287, 190] width 81 height 9
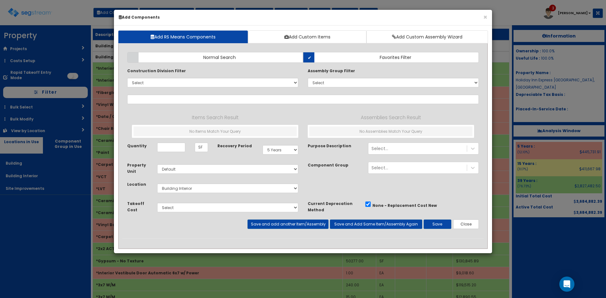
click at [199, 94] on div "Add Items Add Assemblies Both Normal Search Select" at bounding box center [302, 142] width 361 height 191
click at [199, 97] on input "text" at bounding box center [303, 99] width 352 height 9
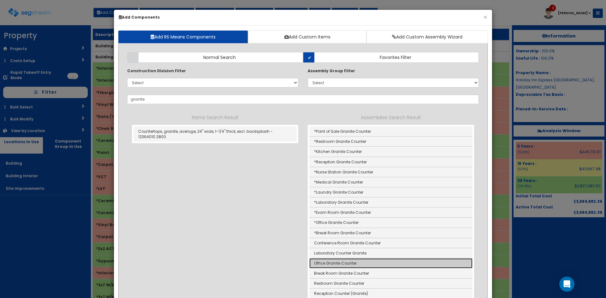
click at [352, 264] on link "Office Granite Counter" at bounding box center [390, 263] width 163 height 10
type input "Office Granite Counter"
type input "LF"
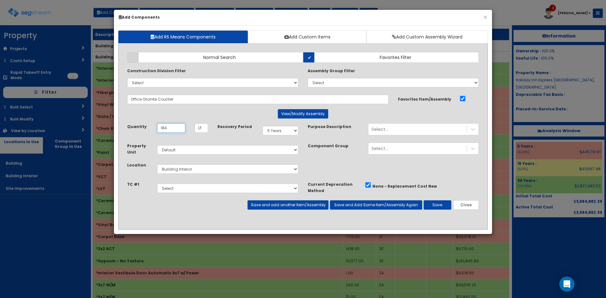
type input "184"
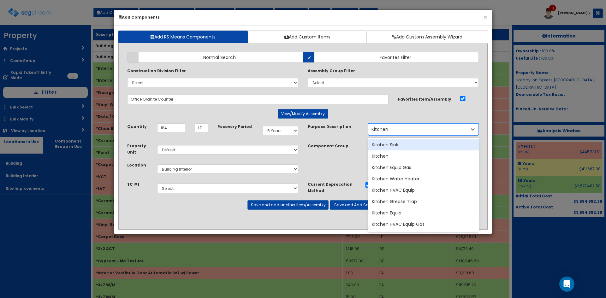
type input "Kitchene"
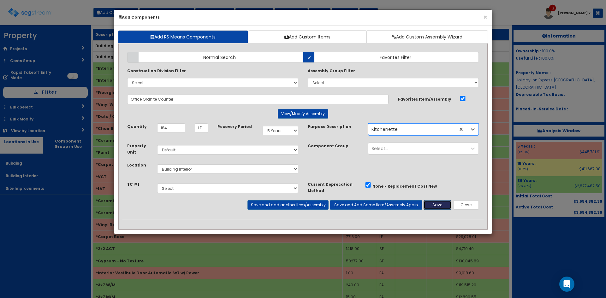
click at [436, 208] on button "Save" at bounding box center [438, 204] width 28 height 9
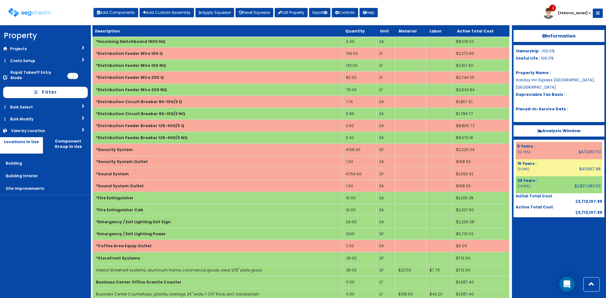
scroll to position [1250, 0]
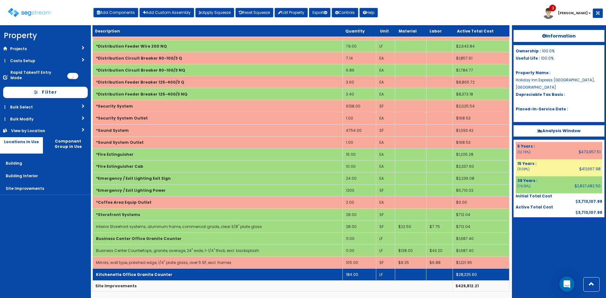
drag, startPoint x: 186, startPoint y: 271, endPoint x: 185, endPoint y: 277, distance: 6.0
click at [186, 271] on td "Kitchenette Office Granite Counter" at bounding box center [218, 275] width 250 height 12
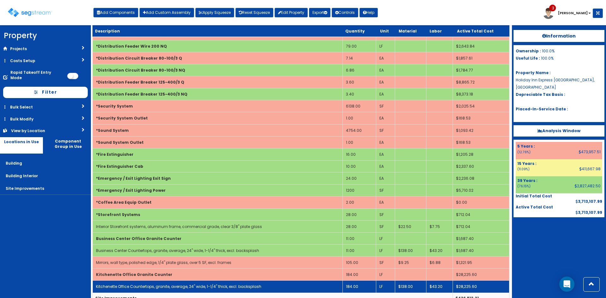
click at [184, 287] on link "Kitchenette Office Countertops, granite, average, 24" wide, 1-1/4" thick, excl.…" at bounding box center [178, 286] width 165 height 5
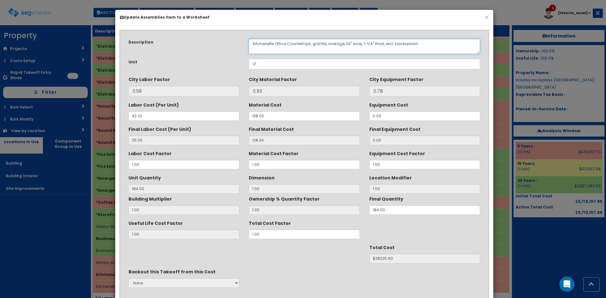
drag, startPoint x: 287, startPoint y: 43, endPoint x: 277, endPoint y: 45, distance: 9.3
click at [277, 45] on textarea "Kitchenette Office Countertops, granite, average, 24" wide, 1-1/4" thick, excl.…" at bounding box center [364, 46] width 231 height 15
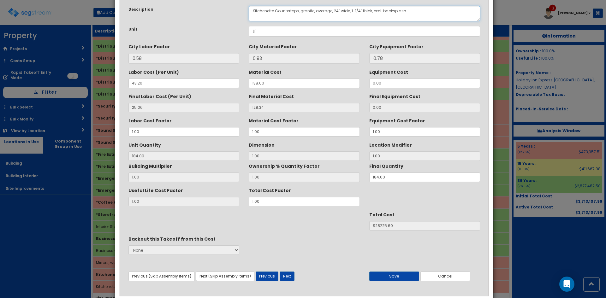
scroll to position [45, 0]
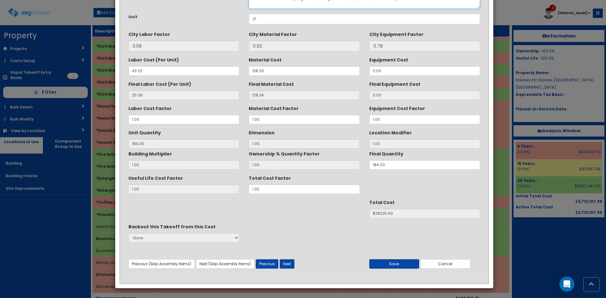
type textarea "Kitchenette Countertops, granite, average, 24" wide, 1-1/4" thick, excl. backsp…"
click at [409, 264] on button "Save" at bounding box center [394, 263] width 50 height 9
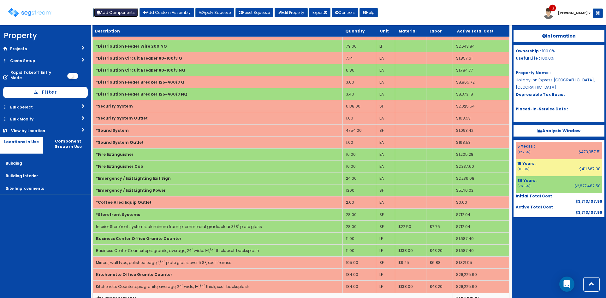
click at [131, 14] on button "Add Components" at bounding box center [115, 12] width 45 height 9
select select
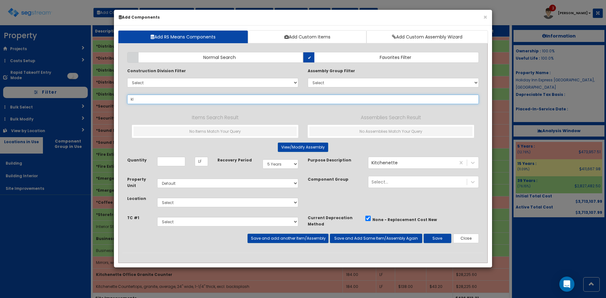
type input "k"
click at [150, 96] on input "low" at bounding box center [303, 99] width 352 height 9
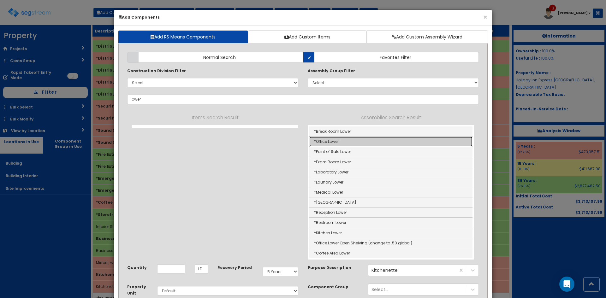
click at [321, 142] on link "*Office Lower" at bounding box center [390, 142] width 163 height 10
type input "*Office Lower"
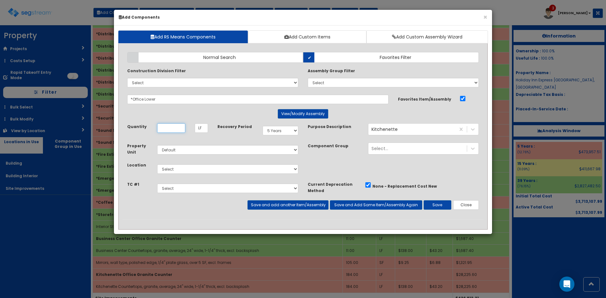
scroll to position [0, 0]
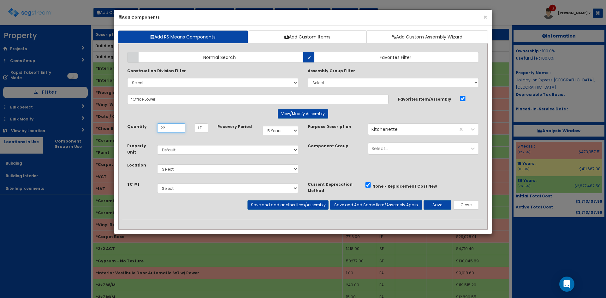
type input "22"
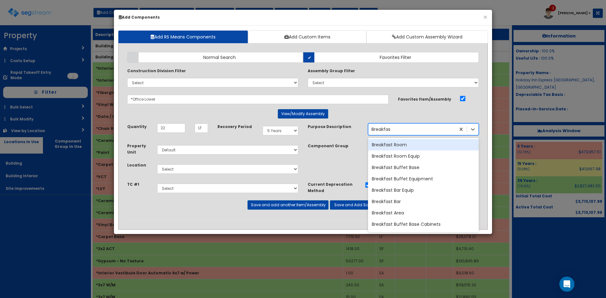
type input "Breakfast"
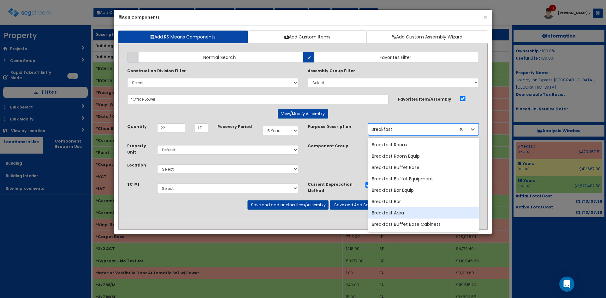
click at [437, 216] on div "Breakfast Area" at bounding box center [423, 212] width 111 height 11
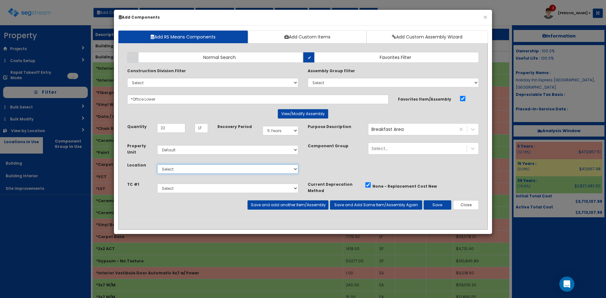
click at [231, 168] on select "Select Building Building Interior Site Improvements Add Additional Location" at bounding box center [227, 168] width 141 height 9
select select "7"
click at [157, 164] on select "Select Building Building Interior Site Improvements Add Additional Location" at bounding box center [227, 168] width 141 height 9
click at [287, 205] on button "Save and add another Item/Assembly" at bounding box center [287, 204] width 81 height 9
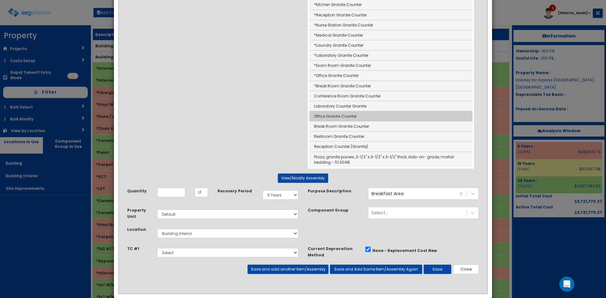
scroll to position [157, 0]
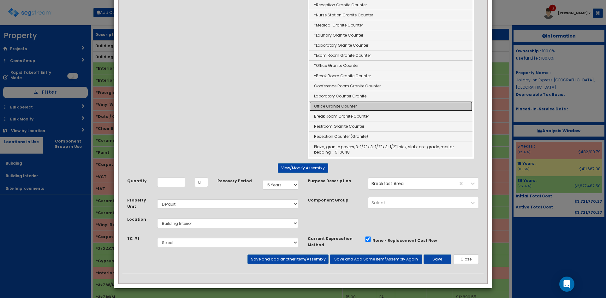
click at [336, 106] on link "Office Granite Counter" at bounding box center [390, 106] width 163 height 10
type input "Office Granite Counter"
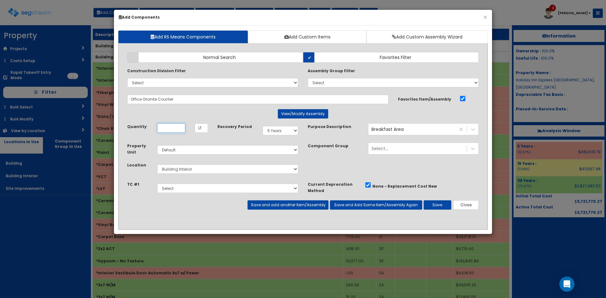
scroll to position [0, 0]
type input "22"
click at [437, 208] on button "Save" at bounding box center [438, 204] width 28 height 9
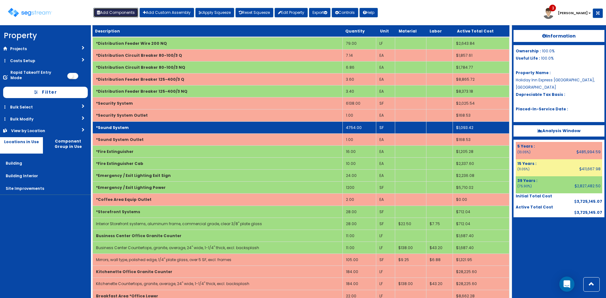
scroll to position [1286, 0]
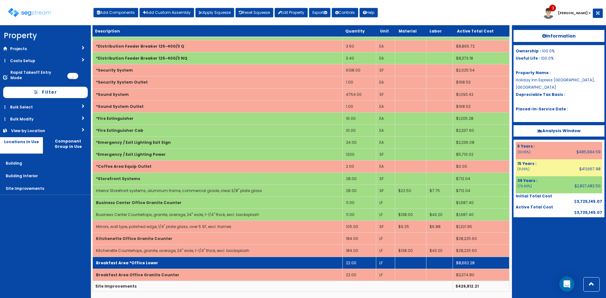
click at [187, 262] on td "Breakfast Area *Office Lower" at bounding box center [218, 263] width 250 height 12
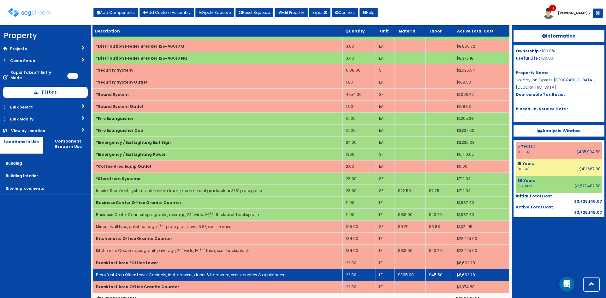
click at [188, 272] on td "Breakfast Area Office Lower Cabinets, incl. drawers, doors & hardware, excl. co…" at bounding box center [218, 275] width 250 height 12
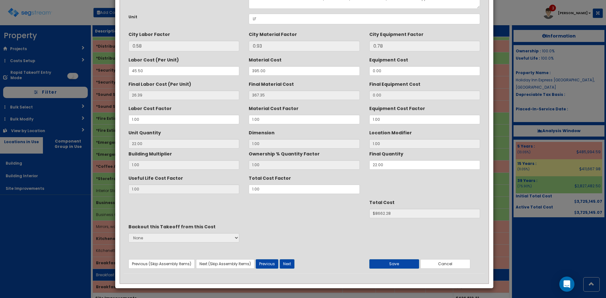
scroll to position [0, 0]
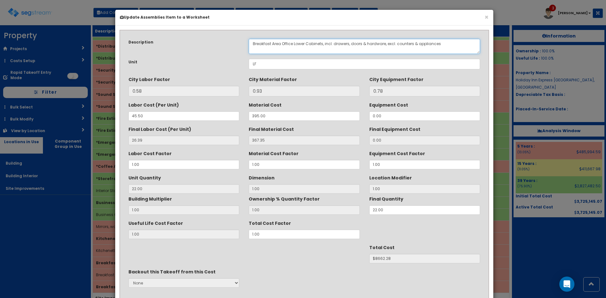
drag, startPoint x: 293, startPoint y: 45, endPoint x: 281, endPoint y: 47, distance: 12.1
click at [281, 47] on textarea "Breakfast Area Office Lower Cabinets, incl. drawers, doors & hardware, excl. co…" at bounding box center [364, 46] width 231 height 15
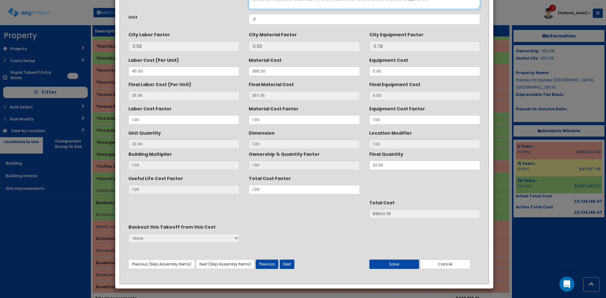
scroll to position [45, 0]
type textarea "Breakfast Area Lower Cabinets, incl. drawers, doors & hardware, excl. counters …"
click at [374, 264] on button "Save" at bounding box center [394, 263] width 50 height 9
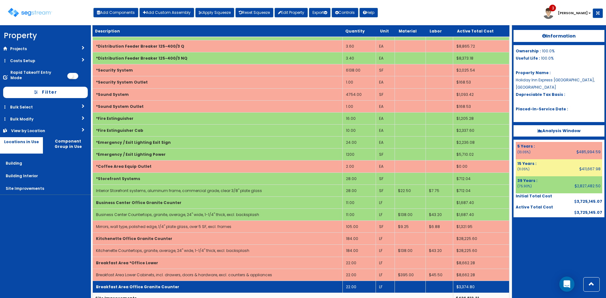
click at [219, 289] on td "Breakfast Area Office Granite Counter" at bounding box center [218, 287] width 250 height 12
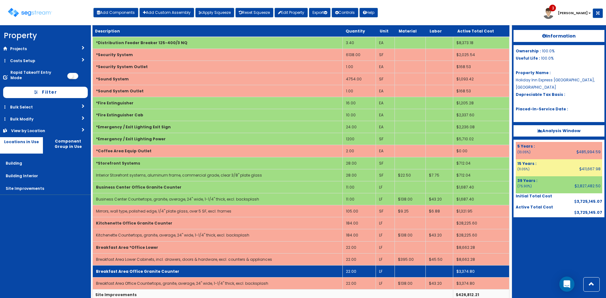
scroll to position [1310, 0]
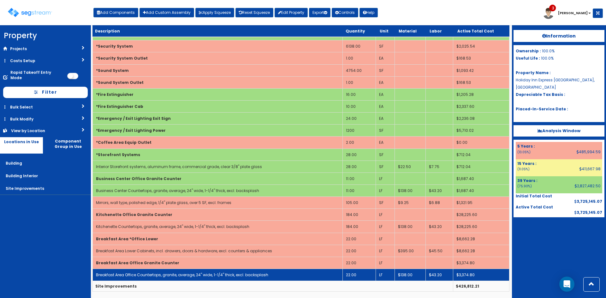
click at [226, 275] on link "Breakfast Area Office Countertops, granite, average, 24" wide, 1-1/4" thick, ex…" at bounding box center [182, 274] width 172 height 5
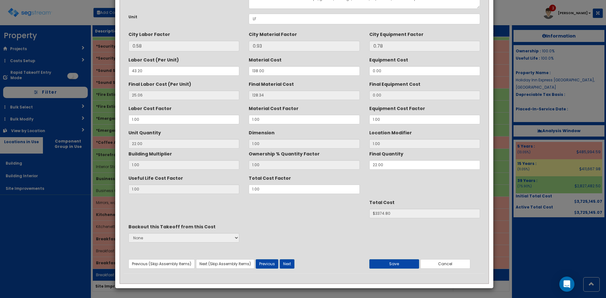
scroll to position [0, 0]
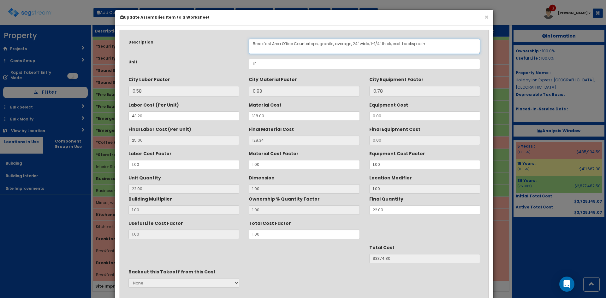
drag, startPoint x: 294, startPoint y: 43, endPoint x: 282, endPoint y: 43, distance: 12.0
click at [282, 43] on textarea "Breakfast Area Office Countertops, granite, average, 24" wide, 1-1/4" thick, ex…" at bounding box center [364, 46] width 231 height 15
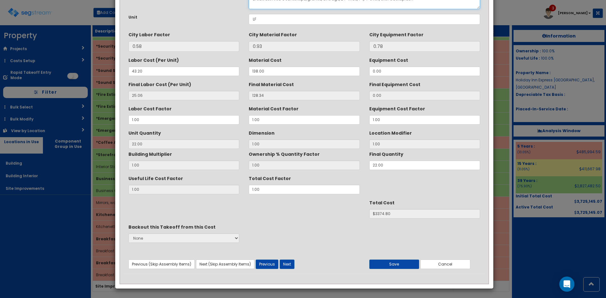
scroll to position [45, 0]
type textarea "Breakfast Area Countertops, granite, average, 24" wide, 1-1/4" thick, excl. bac…"
click at [385, 259] on div "Previous (Skip Assembly Items) Next (Skip Assembly Items) Previous Next Save Ca…" at bounding box center [304, 258] width 361 height 21
click at [385, 269] on button "Save" at bounding box center [394, 263] width 50 height 9
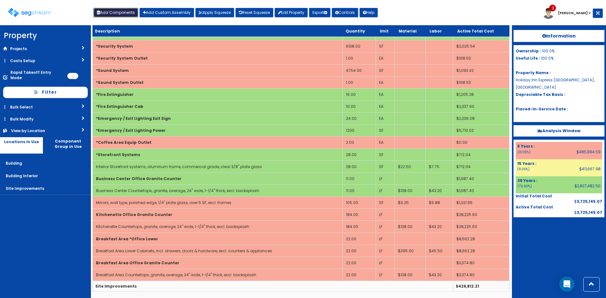
drag, startPoint x: 115, startPoint y: 13, endPoint x: 135, endPoint y: 38, distance: 32.0
click at [115, 13] on button "Add Components" at bounding box center [115, 12] width 45 height 9
select select
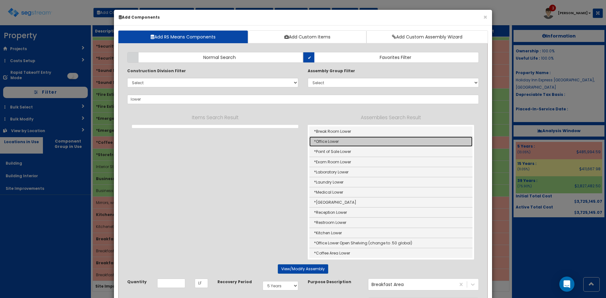
click at [332, 139] on link "*Office Lower" at bounding box center [390, 142] width 163 height 10
type input "*Office Lower"
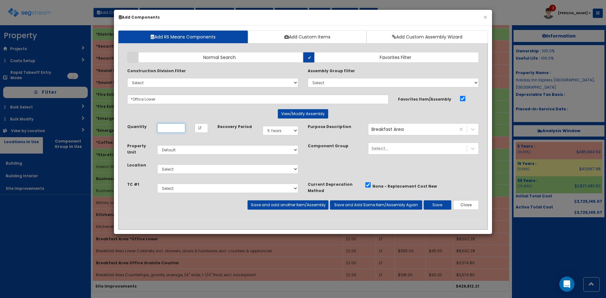
scroll to position [0, 0]
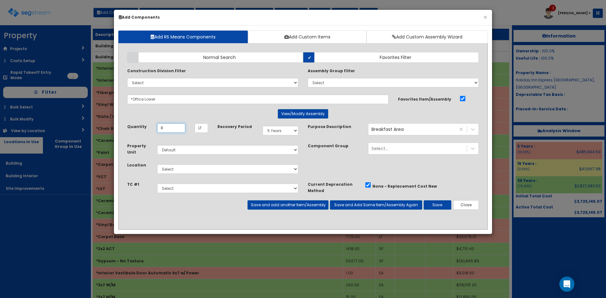
type input "8"
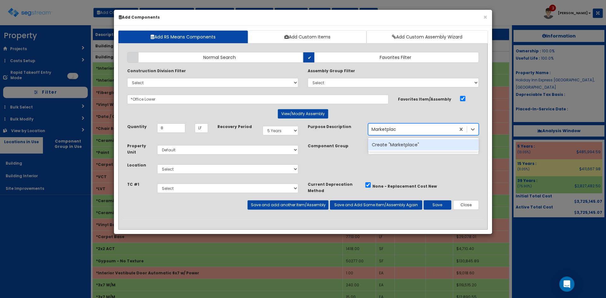
type input "Marketplace"
click at [391, 143] on div "Create "Marketplace"" at bounding box center [423, 144] width 111 height 11
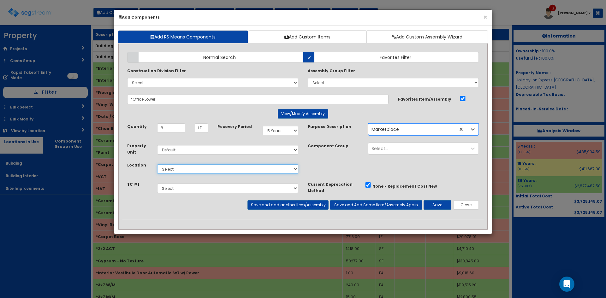
click at [222, 168] on select "Select Building Building Interior Site Improvements Add Additional Location" at bounding box center [227, 168] width 141 height 9
select select "7"
click at [157, 164] on select "Select Building Building Interior Site Improvements Add Additional Location" at bounding box center [227, 168] width 141 height 9
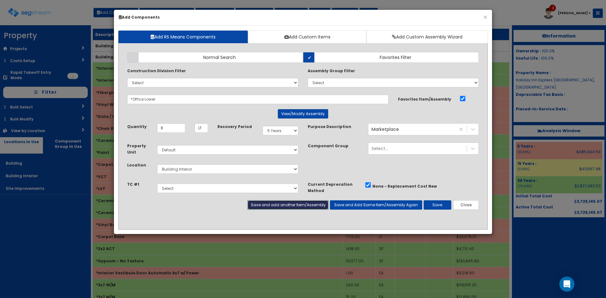
click at [285, 207] on button "Save and add another Item/Assembly" at bounding box center [287, 204] width 81 height 9
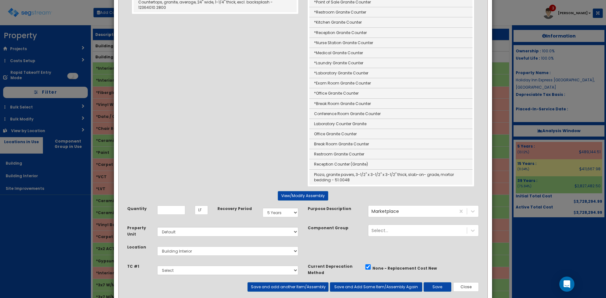
scroll to position [157, 0]
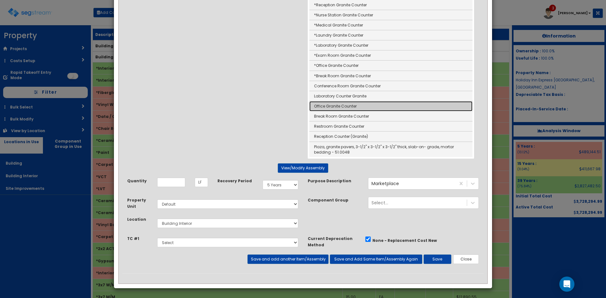
click at [350, 107] on link "Office Granite Counter" at bounding box center [390, 106] width 163 height 10
type input "Office Granite Counter"
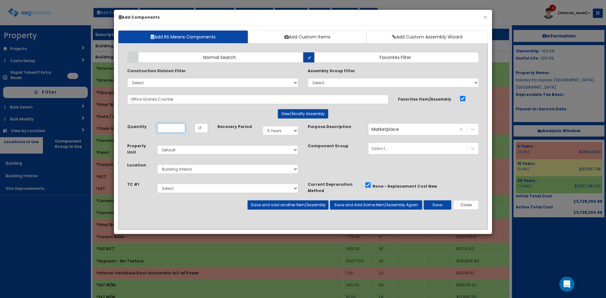
scroll to position [0, 0]
type input "12"
click at [441, 204] on button "Save" at bounding box center [438, 204] width 28 height 9
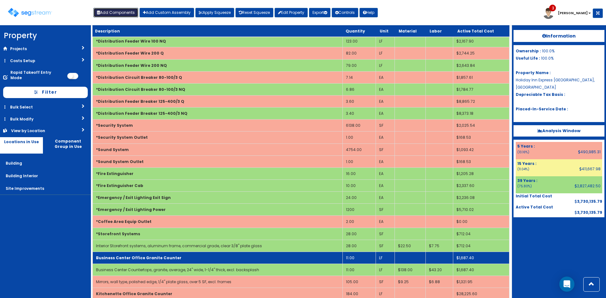
scroll to position [1334, 0]
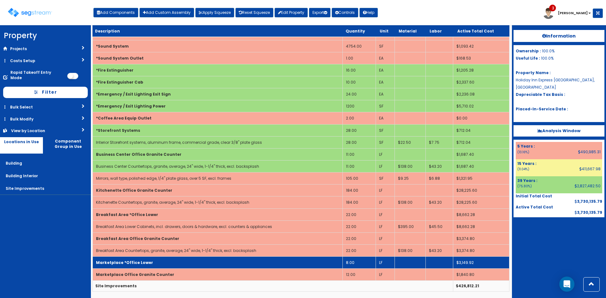
click at [206, 266] on td "Marketplace *Office Lower" at bounding box center [218, 263] width 250 height 12
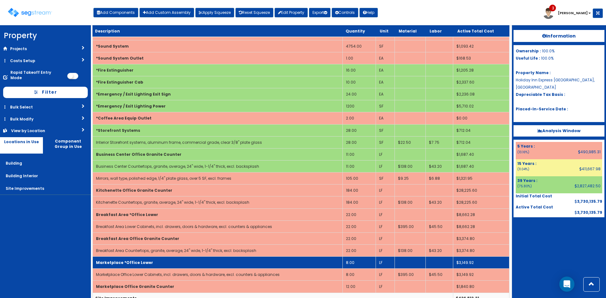
click at [206, 273] on link "Marketplace Office Lower Cabinets, incl. drawers, doors & hardware, excl. count…" at bounding box center [188, 274] width 184 height 5
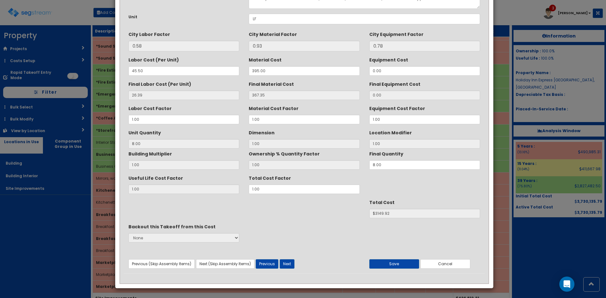
scroll to position [0, 0]
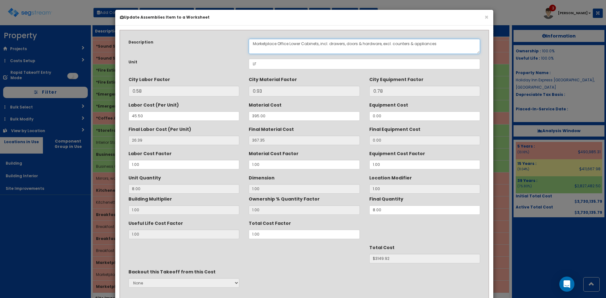
drag, startPoint x: 287, startPoint y: 44, endPoint x: 282, endPoint y: 44, distance: 5.4
click at [282, 44] on textarea "Marketplace Office Lower Cabinets, incl. drawers, doors & hardware, excl. count…" at bounding box center [364, 46] width 231 height 15
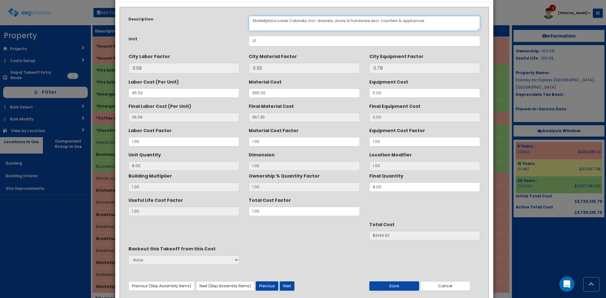
scroll to position [45, 0]
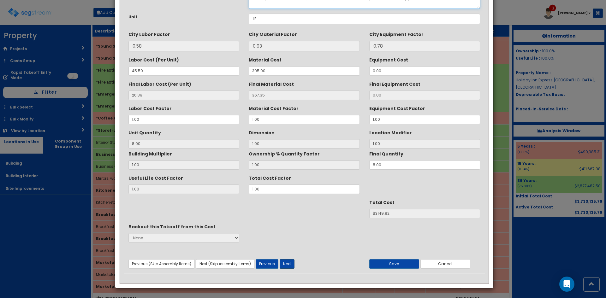
type textarea "Marketplace Lower Cabinets, incl. drawers, doors & hardware, excl. counters & a…"
click at [286, 263] on button "Next" at bounding box center [287, 263] width 15 height 9
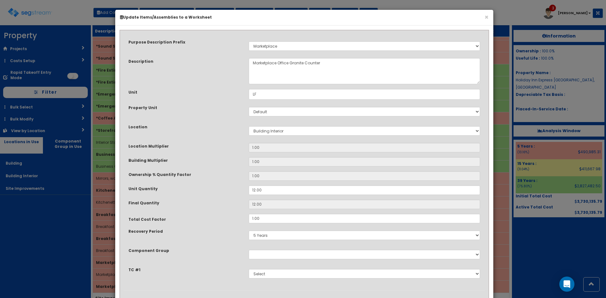
scroll to position [33, 0]
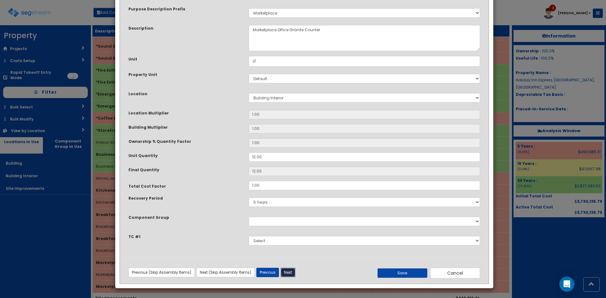
click at [288, 274] on button "Next" at bounding box center [288, 272] width 15 height 9
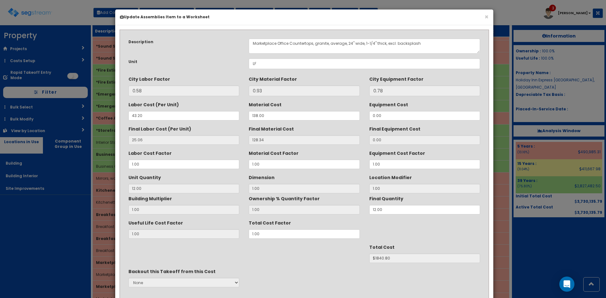
scroll to position [0, 0]
drag, startPoint x: 289, startPoint y: 44, endPoint x: 278, endPoint y: 46, distance: 10.8
click at [278, 46] on textarea "Marketplace Office Countertops, granite, average, 24" wide, 1-1/4" thick, excl.…" at bounding box center [364, 46] width 231 height 15
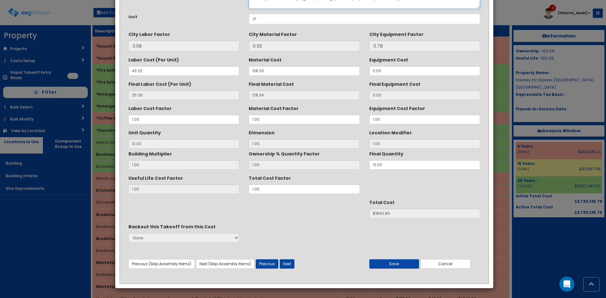
scroll to position [41, 0]
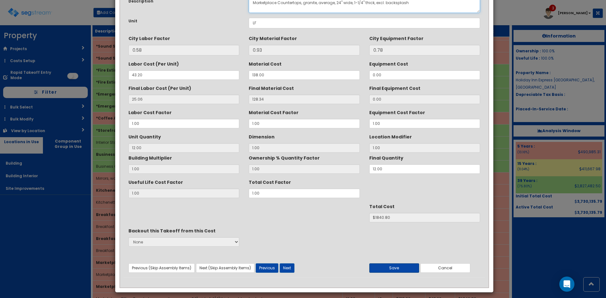
type textarea "Marketplace Countertops, granite, average, 24" wide, 1-1/4" thick, excl. backsp…"
click at [385, 267] on button "Save" at bounding box center [394, 268] width 50 height 9
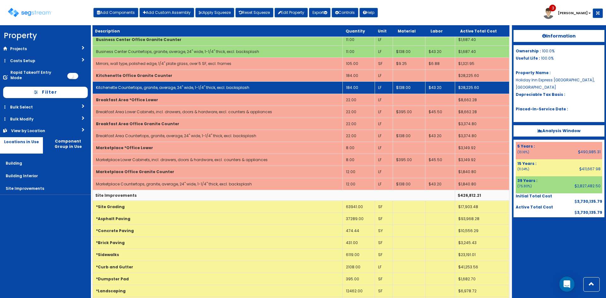
scroll to position [1524, 0]
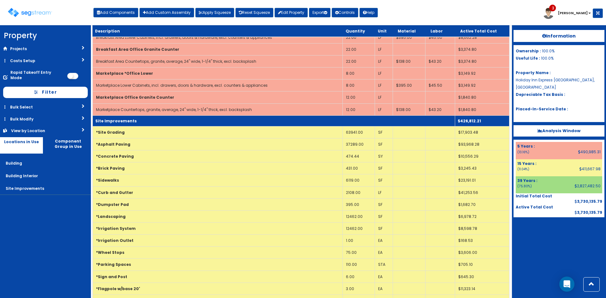
click at [206, 119] on td "Site Improvements" at bounding box center [274, 121] width 362 height 11
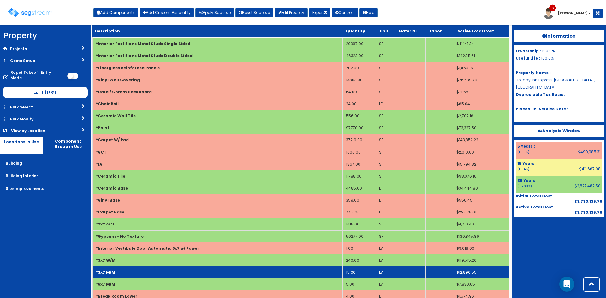
scroll to position [0, 0]
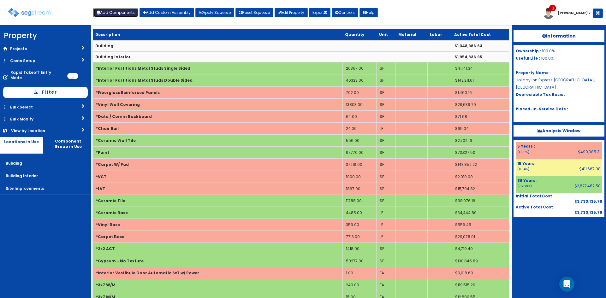
click at [128, 14] on button "Add Components" at bounding box center [115, 12] width 45 height 9
select select "5Y"
select select "default"
select select "7"
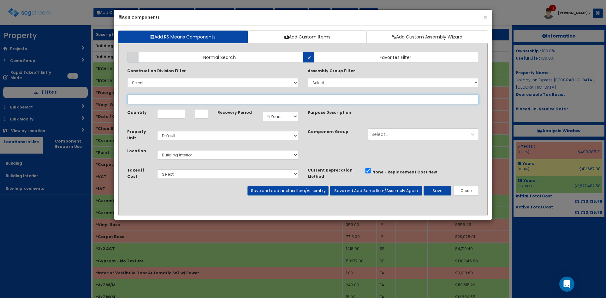
select select
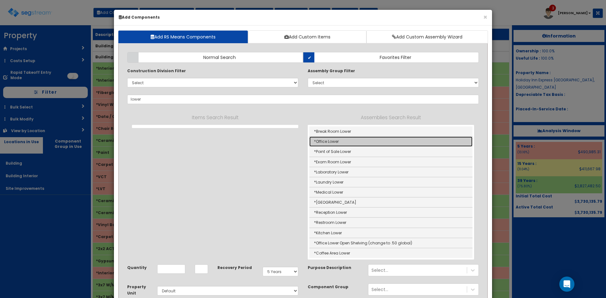
click at [344, 143] on link "*Office Lower" at bounding box center [390, 142] width 163 height 10
type input "*Office Lower"
type input "LF"
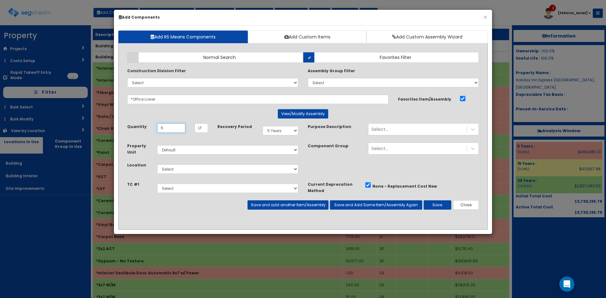
type input "6"
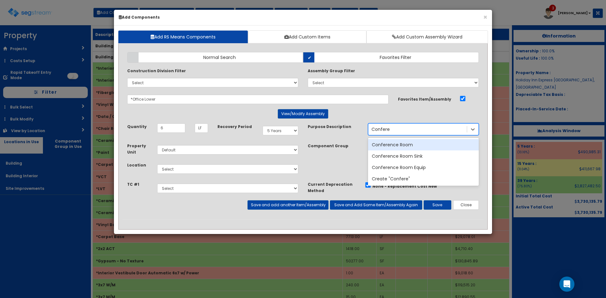
type input "Conferenc"
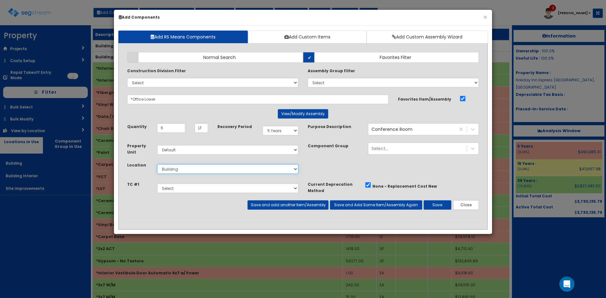
select select "7"
click at [311, 203] on button "Save and add another Item/Assembly" at bounding box center [287, 204] width 81 height 9
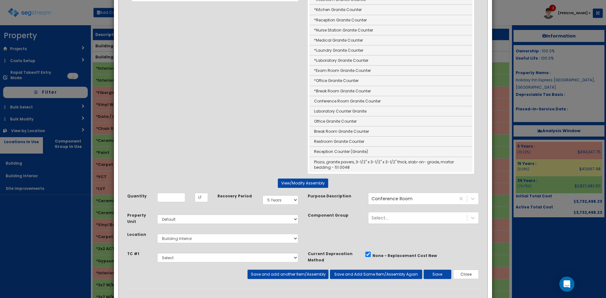
scroll to position [157, 0]
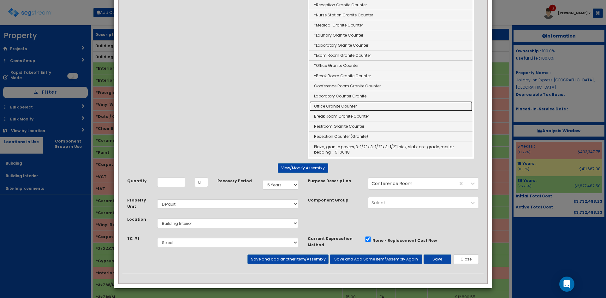
click at [339, 107] on link "Office Granite Counter" at bounding box center [390, 106] width 163 height 10
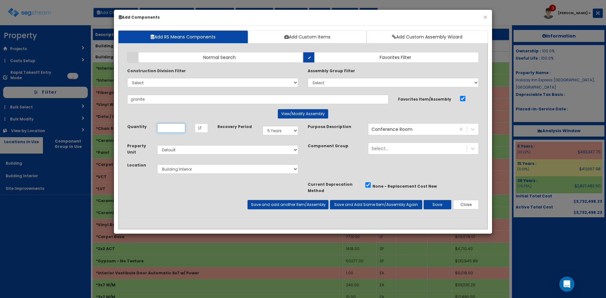
type input "Office Granite Counter"
type input "3"
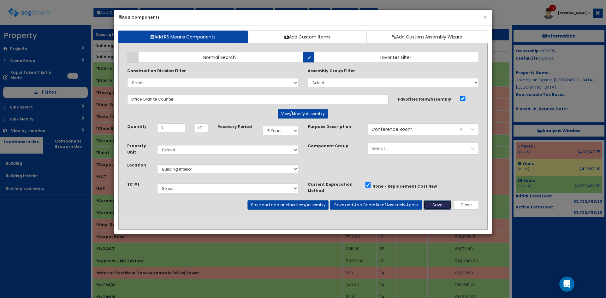
click at [444, 206] on button "Save" at bounding box center [438, 204] width 28 height 9
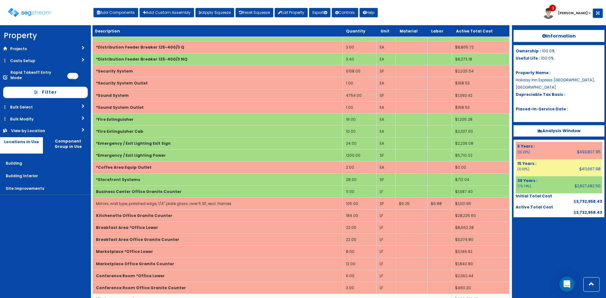
scroll to position [1298, 0]
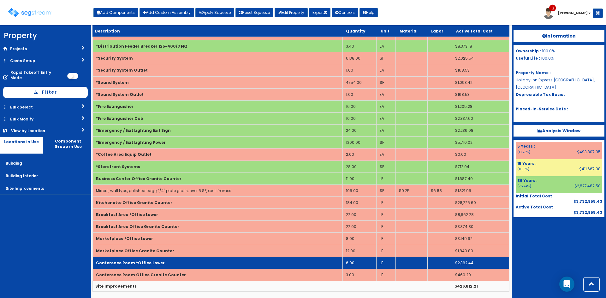
click at [186, 263] on td "Conference Room *Office Lower" at bounding box center [218, 263] width 250 height 12
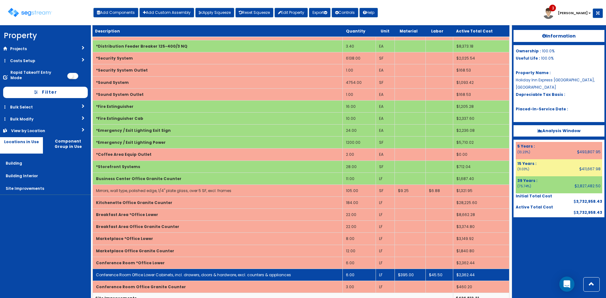
click at [187, 273] on link "Conference Room Office Lower Cabinets, incl. drawers, doors & hardware, excl. c…" at bounding box center [193, 274] width 195 height 5
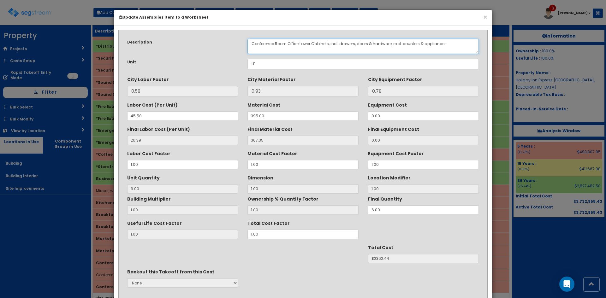
drag, startPoint x: 285, startPoint y: 45, endPoint x: 297, endPoint y: 49, distance: 12.9
click at [297, 49] on textarea "Conference Room Office Lower Cabinets, incl. drawers, doors & hardware, excl. c…" at bounding box center [362, 46] width 231 height 15
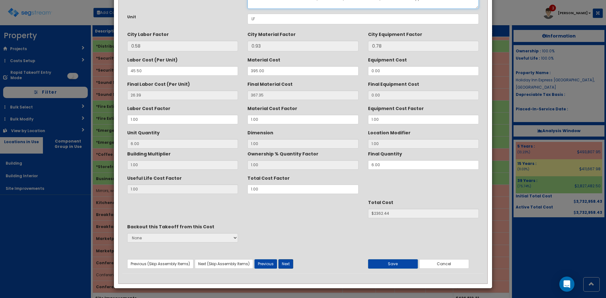
type textarea "Conference Room Lower Cabinets, incl. drawers, doors & hardware, excl. counters…"
drag, startPoint x: 289, startPoint y: 263, endPoint x: 288, endPoint y: 268, distance: 5.2
click at [289, 263] on button "Next" at bounding box center [285, 263] width 15 height 9
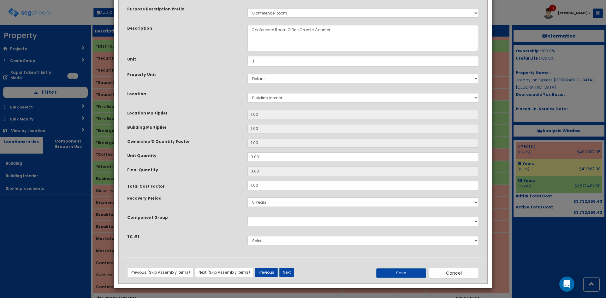
scroll to position [33, 0]
click at [287, 270] on button "Next" at bounding box center [286, 272] width 15 height 9
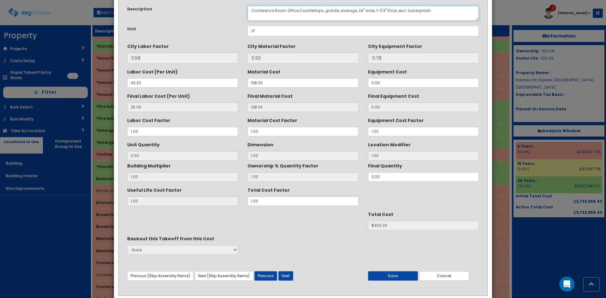
drag, startPoint x: 287, startPoint y: 11, endPoint x: 299, endPoint y: 15, distance: 13.0
click at [299, 15] on textarea "Conference Room Office Countertops, granite, average, 24" wide, 1-1/4" thick, e…" at bounding box center [362, 13] width 231 height 15
type textarea "Conference Room Countertops, granite, average, 24" wide, 1-1/4" thick, excl. ba…"
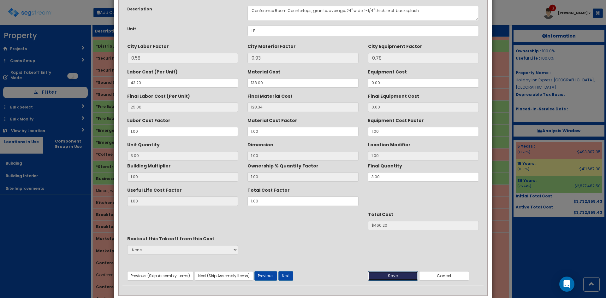
click at [393, 273] on button "Save" at bounding box center [393, 275] width 50 height 9
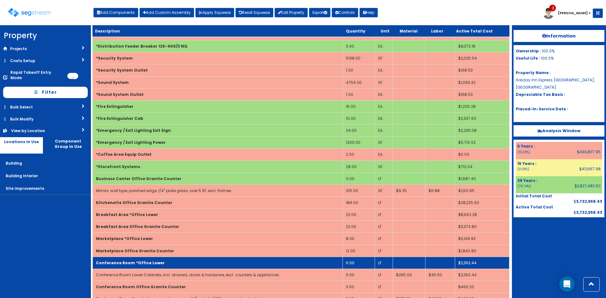
click at [194, 264] on td "Conference Room *Office Lower" at bounding box center [218, 263] width 250 height 12
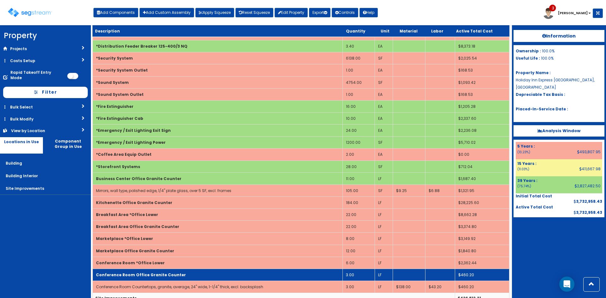
click at [195, 277] on td "Conference Room Office Granite Counter" at bounding box center [218, 275] width 250 height 12
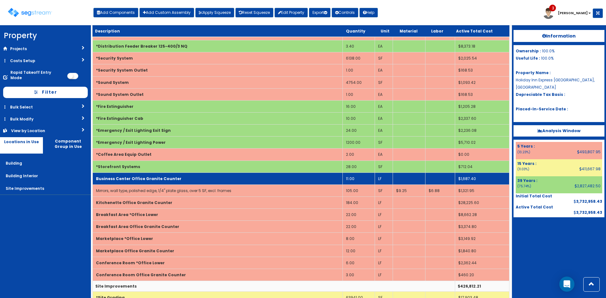
click at [211, 176] on td "Business Center Office Granite Counter" at bounding box center [218, 179] width 250 height 12
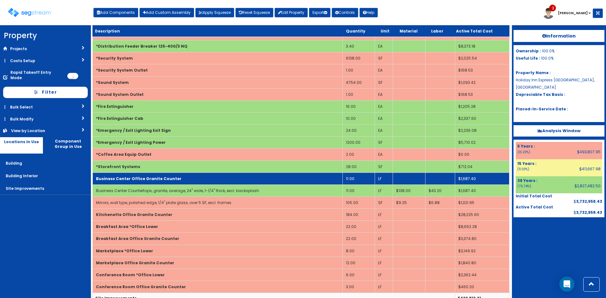
click at [211, 176] on td "Business Center Office Granite Counter" at bounding box center [218, 179] width 250 height 12
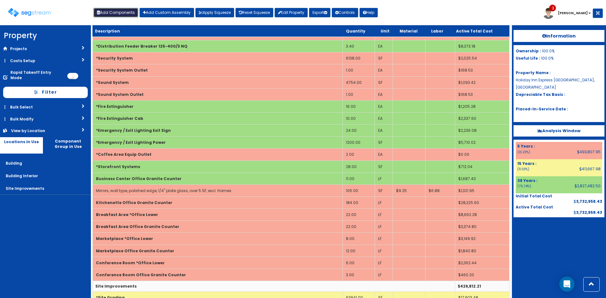
click at [108, 10] on button "Add Components" at bounding box center [115, 12] width 45 height 9
select select
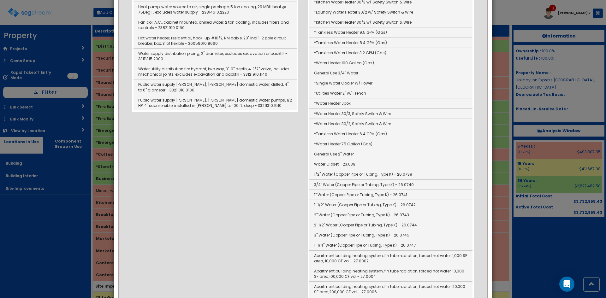
scroll to position [379, 0]
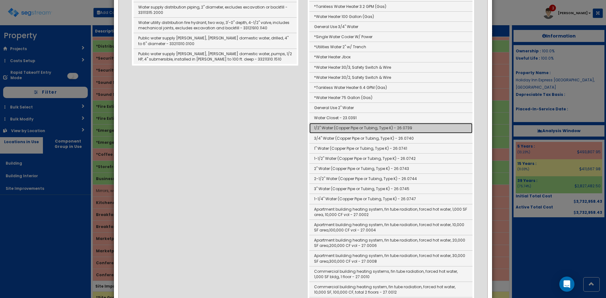
click at [324, 128] on link "1/2" Water (Copper Pipe or Tubing, Type K) - 26.0739" at bounding box center [390, 128] width 163 height 10
type input "1/2" Water (Copper Pipe or Tubing, Type K) - 26.0739"
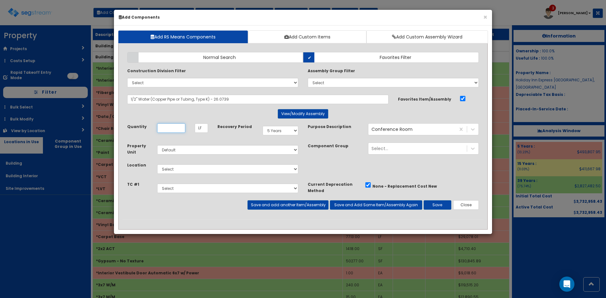
scroll to position [0, 0]
type input "48"
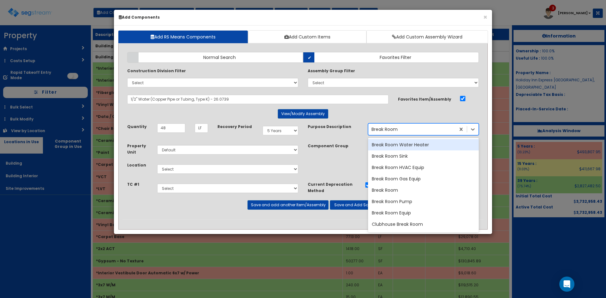
type input "Break Room"
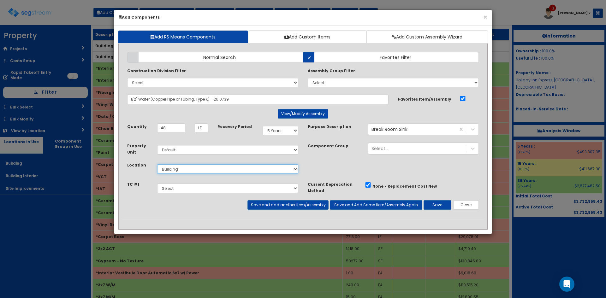
select select "7"
click at [299, 206] on button "Save and add another Item/Assembly" at bounding box center [287, 204] width 81 height 9
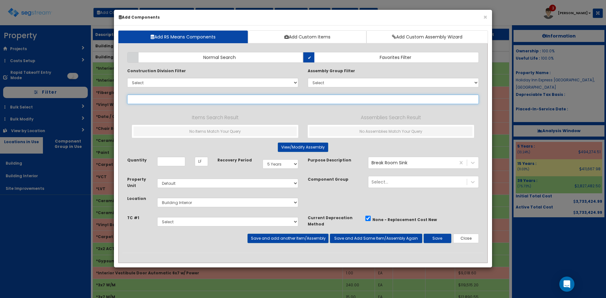
click at [227, 101] on input "text" at bounding box center [303, 99] width 352 height 9
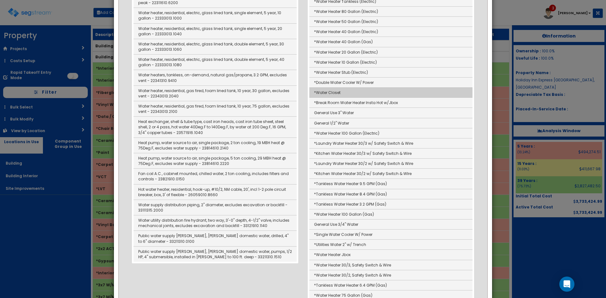
scroll to position [189, 0]
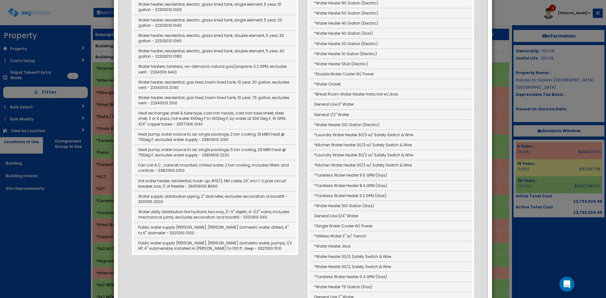
click at [303, 156] on div "Items Search Result Water heater, residential appliances, gas, glass lined, 50 …" at bounding box center [215, 89] width 176 height 331
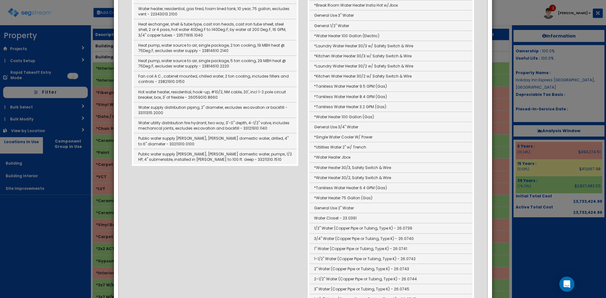
scroll to position [410, 0]
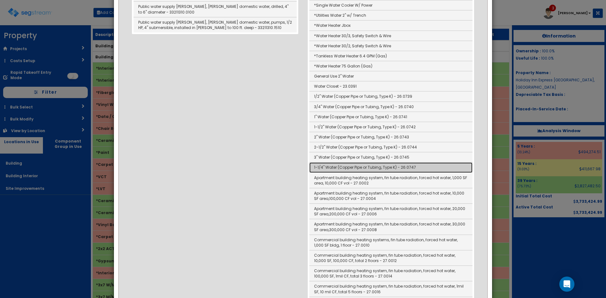
click at [314, 166] on link "1-1/4" Water (Copper Pipe or Tubing, Type K) - 26.0747" at bounding box center [390, 168] width 163 height 10
type input "1-1/4" Water (Copper Pipe or Tubing, Type K) - 26.0747"
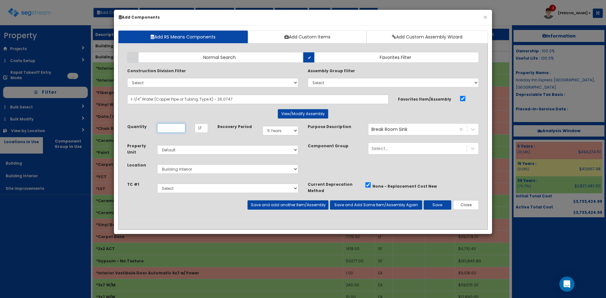
scroll to position [0, 0]
type input "6"
click at [296, 206] on button "Save and add another Item/Assembly" at bounding box center [287, 204] width 81 height 9
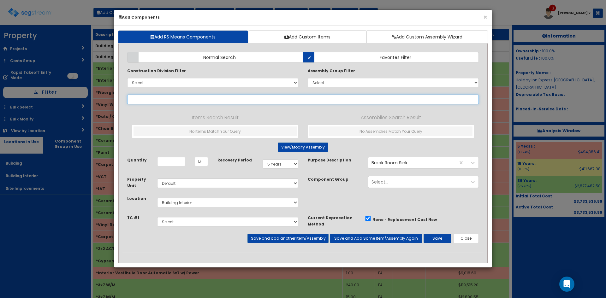
click at [199, 99] on input "text" at bounding box center [303, 99] width 352 height 9
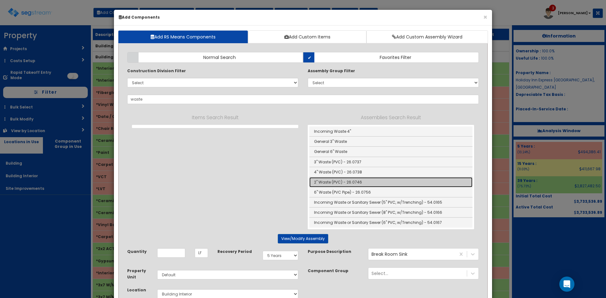
click at [330, 183] on link "2" Waste (PVC) - 26.0746" at bounding box center [390, 182] width 163 height 10
type input "2" Waste (PVC) - 26.0746"
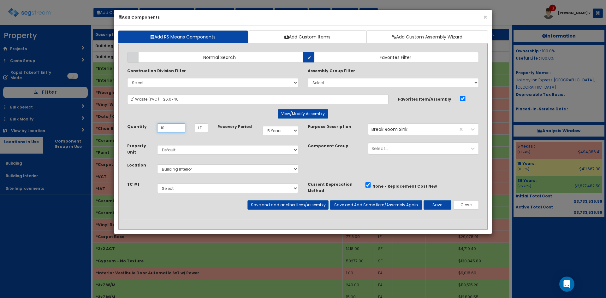
type input "10"
click at [287, 208] on button "Save and add another Item/Assembly" at bounding box center [287, 204] width 81 height 9
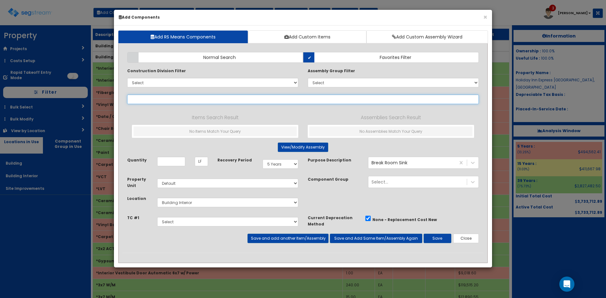
click at [244, 99] on input "text" at bounding box center [303, 99] width 352 height 9
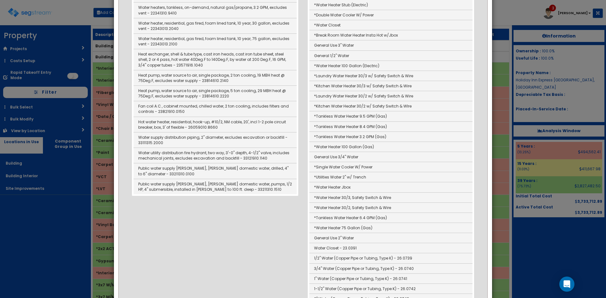
scroll to position [316, 0]
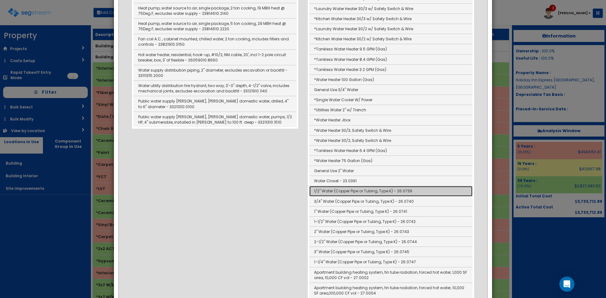
click at [326, 189] on link "1/2" Water (Copper Pipe or Tubing, Type K) - 26.0739" at bounding box center [390, 191] width 163 height 10
type input "1/2" Water (Copper Pipe or Tubing, Type K) - 26.0739"
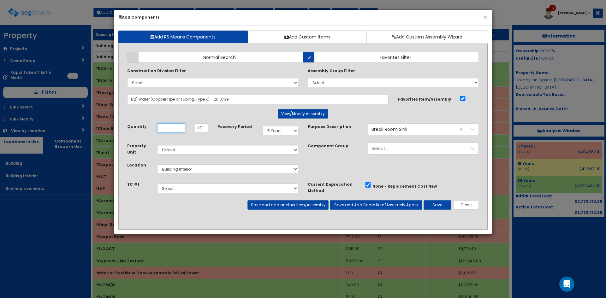
scroll to position [0, 0]
type input "12"
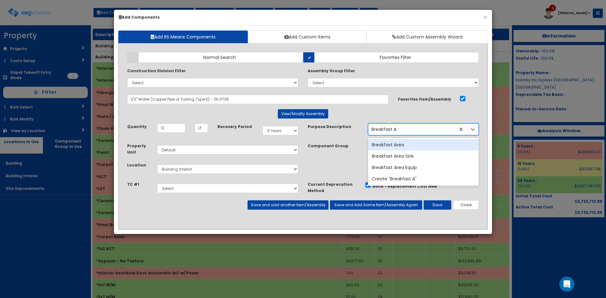
type input "Breakfast Ar"
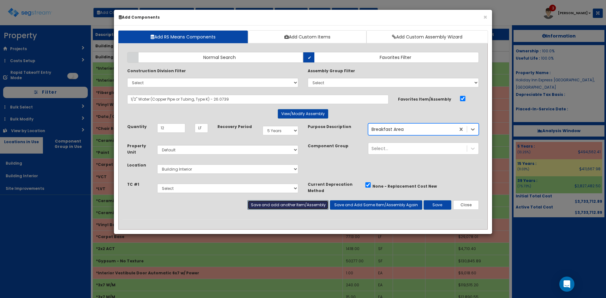
click at [306, 202] on button "Save and add another Item/Assembly" at bounding box center [287, 204] width 81 height 9
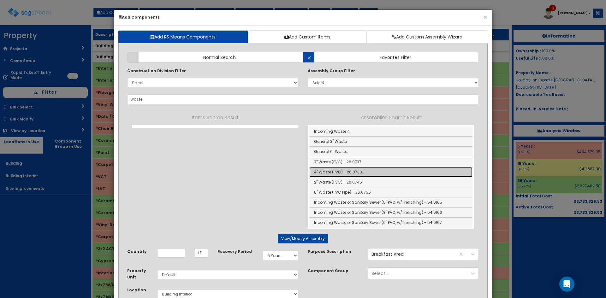
click at [321, 170] on link "4" Waste (PVC) - 26.0738" at bounding box center [390, 172] width 163 height 10
type input "4" Waste (PVC) - 26.0738"
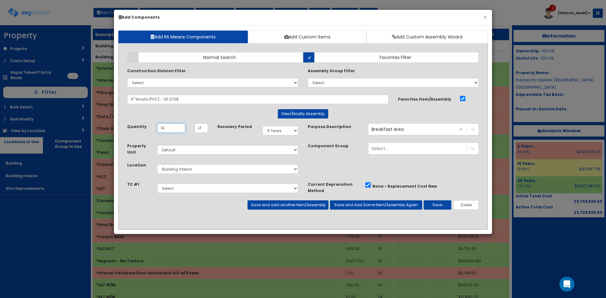
type input "14"
click at [313, 201] on button "Save and add another Item/Assembly" at bounding box center [287, 204] width 81 height 9
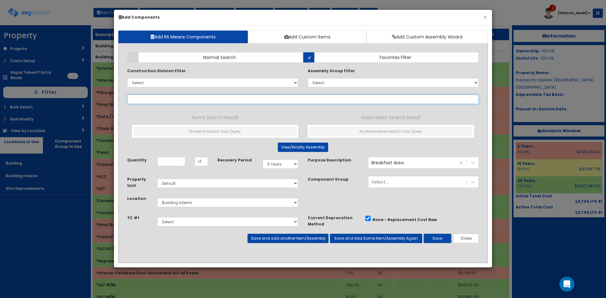
click at [163, 98] on input "text" at bounding box center [303, 99] width 352 height 9
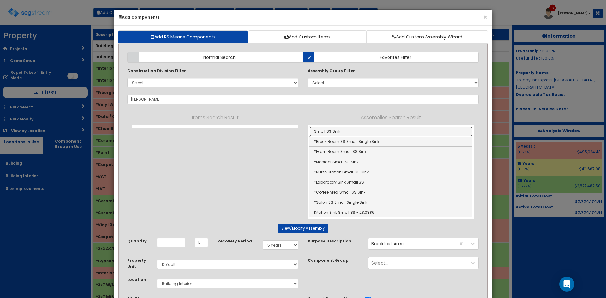
click at [319, 129] on link "Small SS Sink" at bounding box center [390, 132] width 163 height 10
type input "Small SS Sink"
type input "EA"
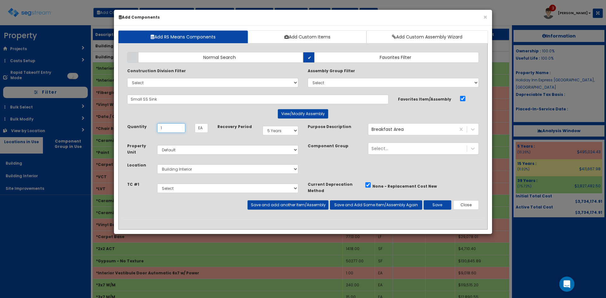
type input "1"
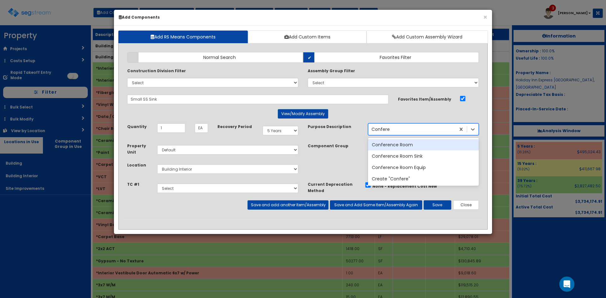
type input "Conferen"
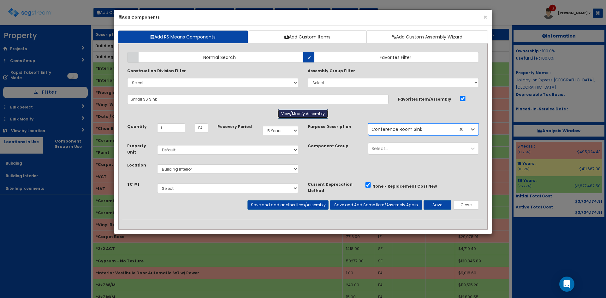
click at [307, 114] on button "View/Modify Assembly" at bounding box center [303, 113] width 50 height 9
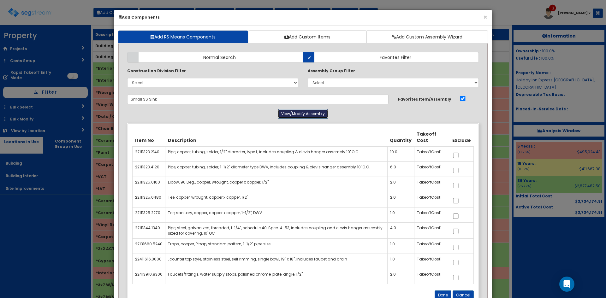
click at [308, 113] on button "View/Modify Assembly" at bounding box center [303, 113] width 50 height 9
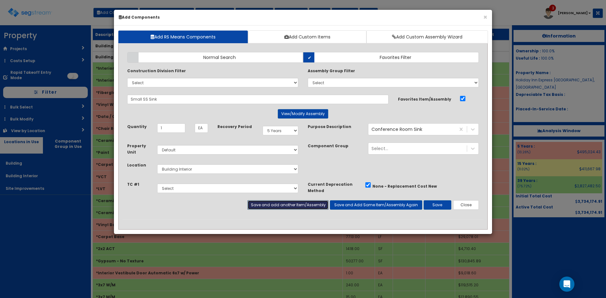
click at [297, 209] on button "Save and add another Item/Assembly" at bounding box center [287, 204] width 81 height 9
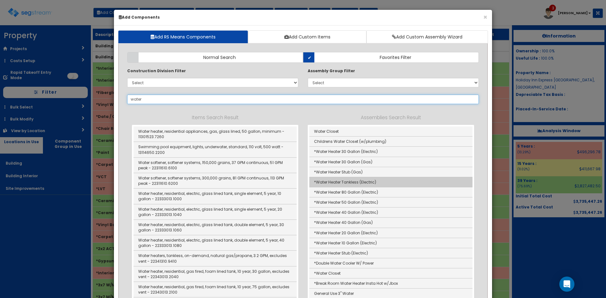
scroll to position [221, 0]
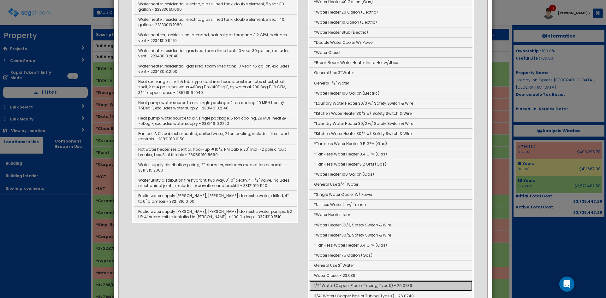
click at [332, 285] on link "1/2" Water (Copper Pipe or Tubing, Type K) - 26.0739" at bounding box center [390, 286] width 163 height 10
type input "1/2" Water (Copper Pipe or Tubing, Type K) - 26.0739"
type input "LF"
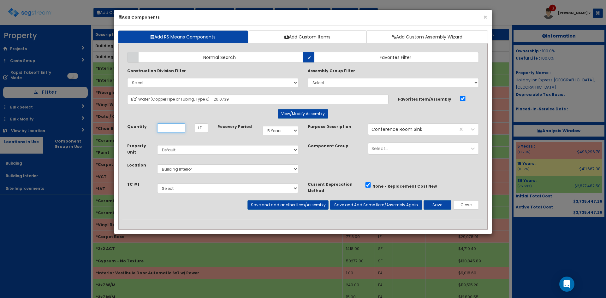
scroll to position [0, 0]
type input "17"
click at [304, 202] on button "Save and add another Item/Assembly" at bounding box center [287, 204] width 81 height 9
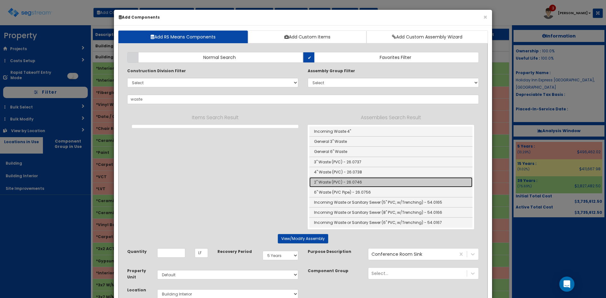
click at [325, 181] on link "2" Waste (PVC) - 26.0746" at bounding box center [390, 182] width 163 height 10
type input "2" Waste (PVC) - 26.0746"
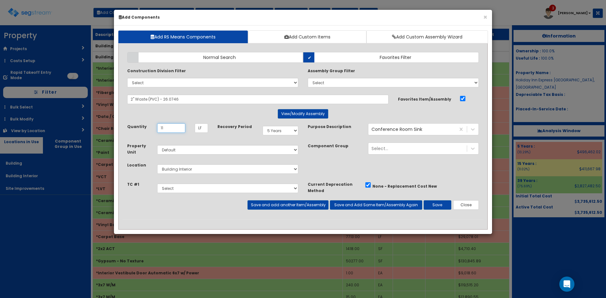
type input "11"
click at [303, 206] on button "Save and add another Item/Assembly" at bounding box center [287, 204] width 81 height 9
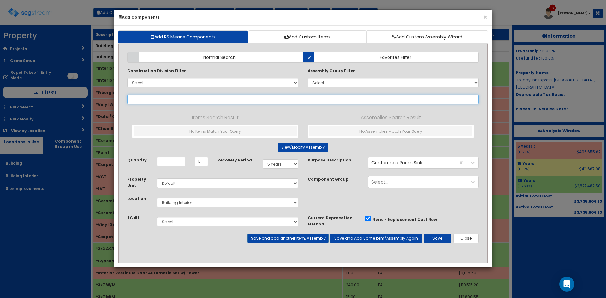
click at [252, 96] on input "text" at bounding box center [303, 99] width 352 height 9
type input "drain"
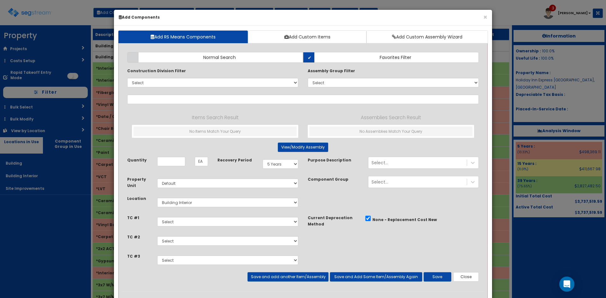
select select "5Y"
select select "default"
select select "7"
click at [462, 278] on button "Close" at bounding box center [466, 276] width 26 height 9
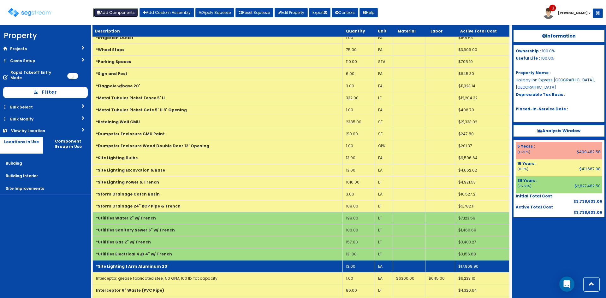
scroll to position [1578, 0]
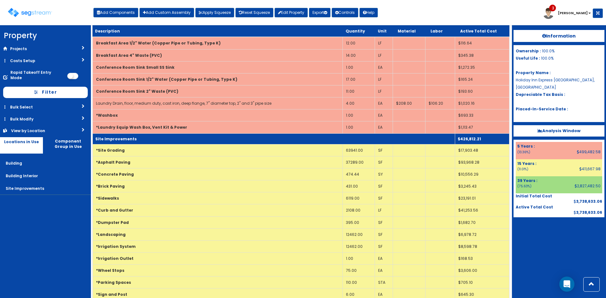
click at [157, 139] on td "Site Improvements" at bounding box center [274, 138] width 362 height 11
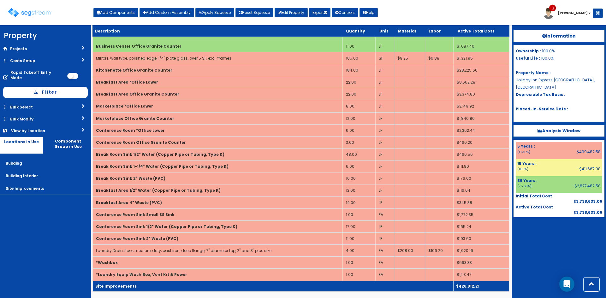
scroll to position [1431, 0]
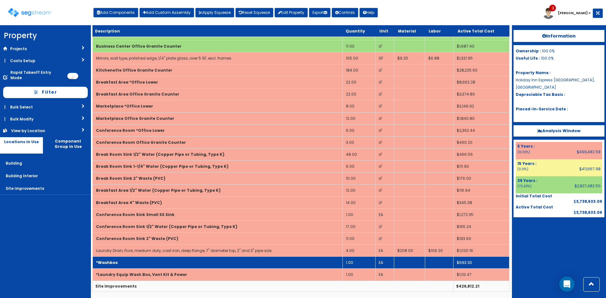
click at [351, 260] on td "1.00" at bounding box center [358, 263] width 33 height 12
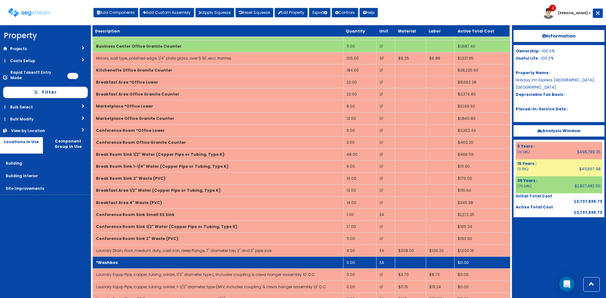
click at [252, 261] on td "*Washbox" at bounding box center [218, 263] width 251 height 12
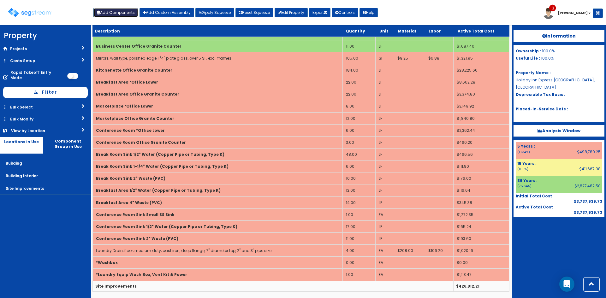
click at [131, 12] on button "Add Components" at bounding box center [115, 12] width 45 height 9
select select
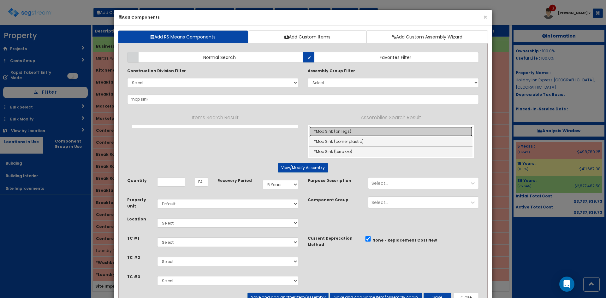
click at [326, 130] on link "*Mop Sink (on legs)" at bounding box center [390, 132] width 163 height 10
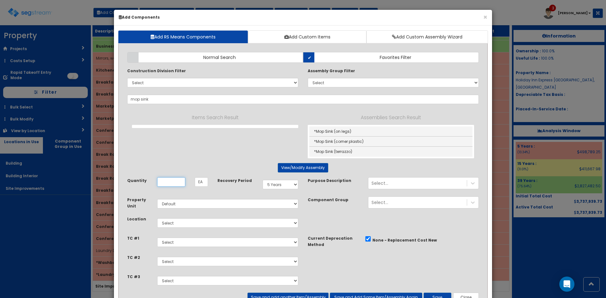
type input "*Mop Sink (on legs)"
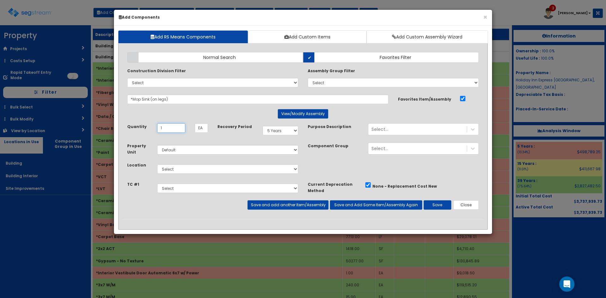
type input "1"
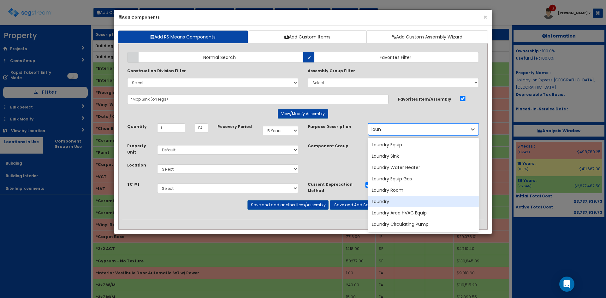
type input "laund"
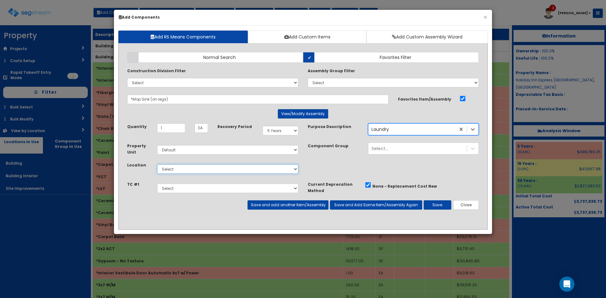
drag, startPoint x: 240, startPoint y: 167, endPoint x: 240, endPoint y: 173, distance: 6.0
click at [240, 167] on select "Select Building Building Interior Site Improvements Add Additional Location" at bounding box center [227, 168] width 141 height 9
select select "7"
click at [157, 164] on select "Select Building Building Interior Site Improvements Add Additional Location" at bounding box center [227, 168] width 141 height 9
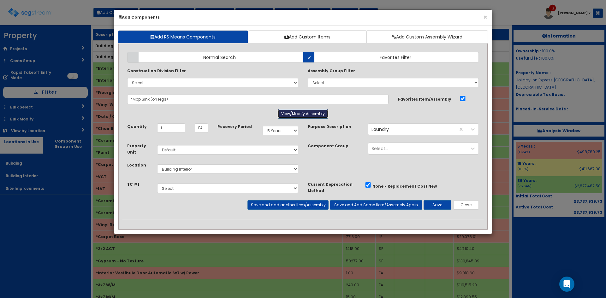
click at [295, 111] on button "View/Modify Assembly" at bounding box center [303, 113] width 50 height 9
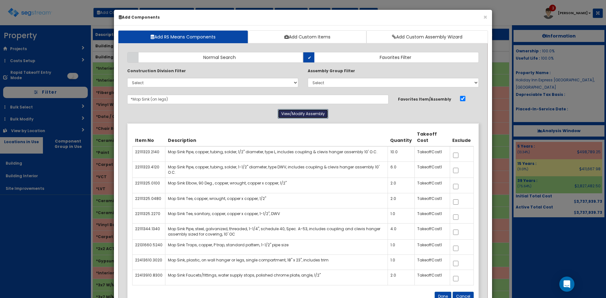
click at [312, 112] on button "View/Modify Assembly" at bounding box center [303, 113] width 50 height 9
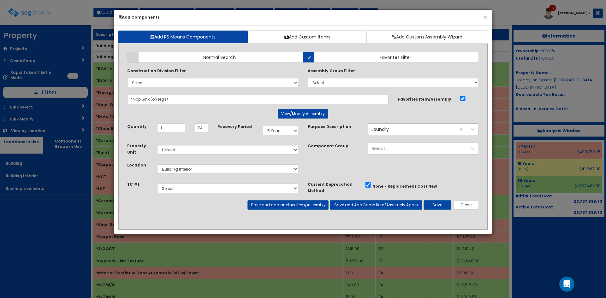
click at [407, 130] on div "Laundry" at bounding box center [411, 129] width 87 height 10
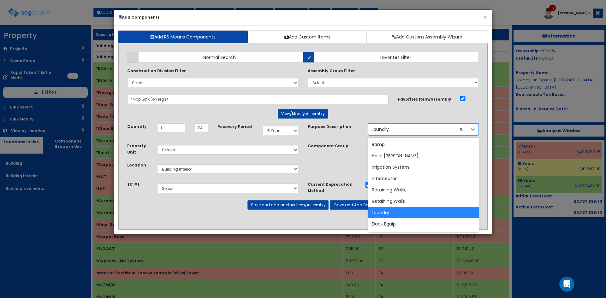
scroll to position [1933, 0]
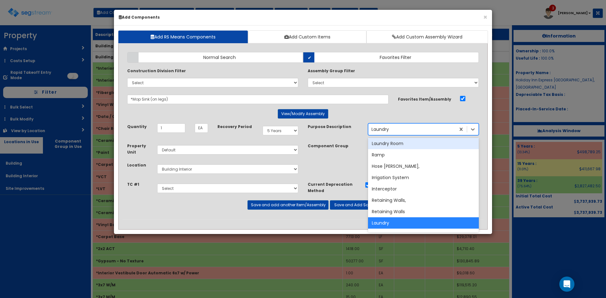
click at [404, 130] on div "Laundry" at bounding box center [411, 129] width 87 height 10
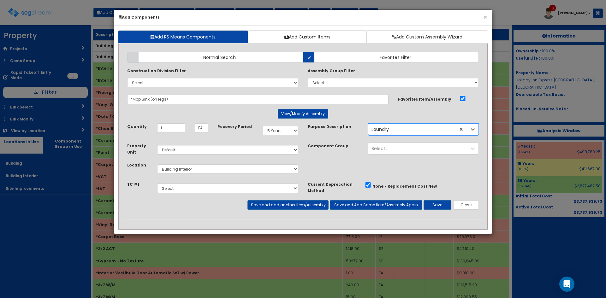
click at [408, 128] on div "Laundry" at bounding box center [411, 129] width 87 height 10
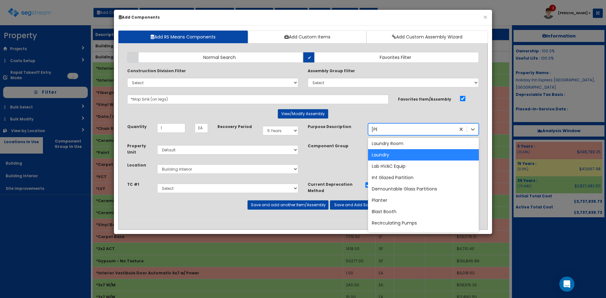
scroll to position [47, 0]
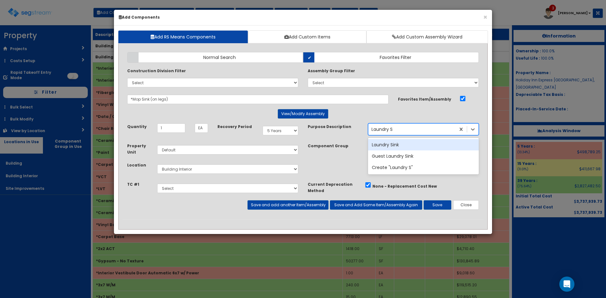
type input "Laundry Si"
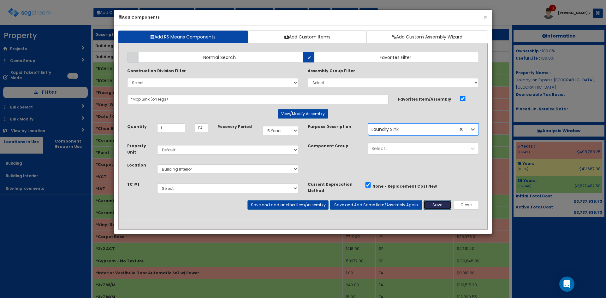
click at [435, 204] on button "Save" at bounding box center [438, 204] width 28 height 9
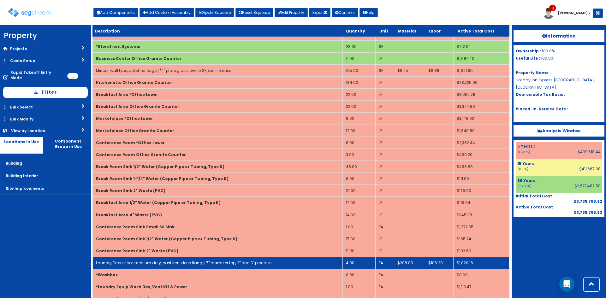
scroll to position [1443, 0]
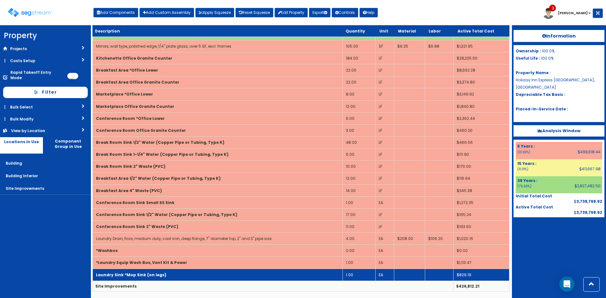
click at [259, 274] on td "Laundry Sink *Mop Sink (on legs)" at bounding box center [218, 275] width 250 height 12
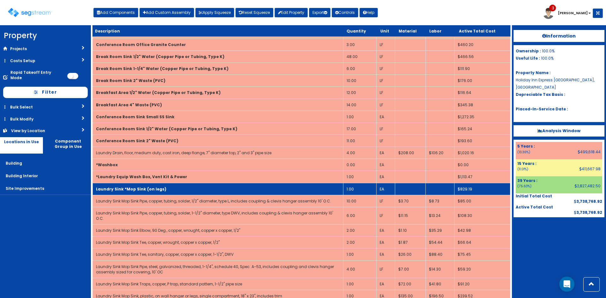
scroll to position [1537, 0]
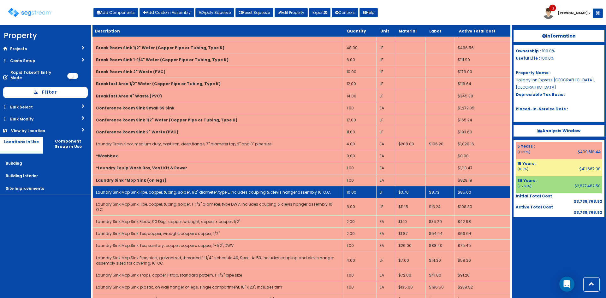
click at [254, 191] on link "Laundry Sink Mop Sink Pipe, copper, tubing, solder, 1/2" diameter, type L, incl…" at bounding box center [213, 192] width 235 height 5
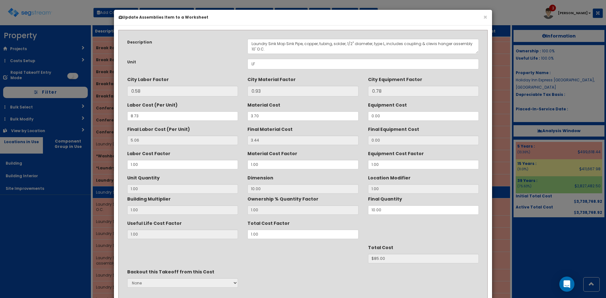
scroll to position [0, 0]
drag, startPoint x: 276, startPoint y: 48, endPoint x: 292, endPoint y: 46, distance: 16.2
click at [288, 48] on textarea "Laundry Sink Mop Sink Pipe, copper, tubing, solder, 1/2" diameter, type L, incl…" at bounding box center [362, 46] width 231 height 15
drag, startPoint x: 293, startPoint y: 45, endPoint x: 280, endPoint y: 62, distance: 21.0
click at [275, 45] on textarea "Laundry Sink Mop Sink Pipe, copper, tubing, solder, 1/2" diameter, type L, incl…" at bounding box center [362, 46] width 231 height 15
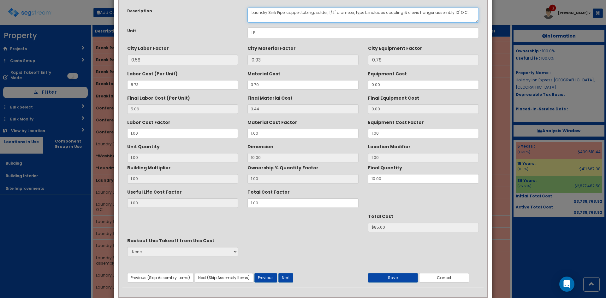
scroll to position [32, 0]
type textarea "Laundry Sink Pipe, copper, tubing, solder, 1/2" diameter, type L, includes coup…"
drag, startPoint x: 283, startPoint y: 277, endPoint x: 294, endPoint y: 171, distance: 107.0
click at [284, 277] on button "Next" at bounding box center [285, 277] width 15 height 9
drag, startPoint x: 293, startPoint y: 14, endPoint x: 275, endPoint y: 14, distance: 18.0
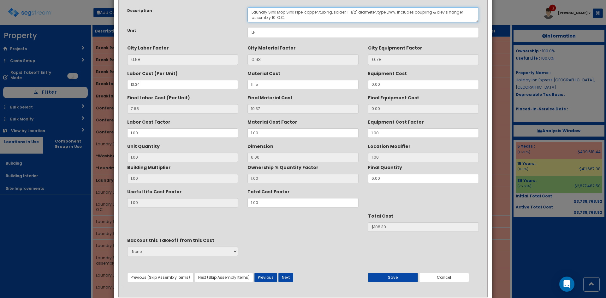
click at [275, 14] on textarea "Laundry Sink Mop Sink Pipe, copper, tubing, solder, 1-1/2" diameter, type DWV, …" at bounding box center [362, 14] width 231 height 15
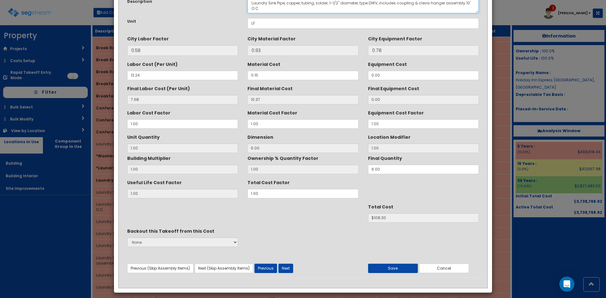
scroll to position [45, 0]
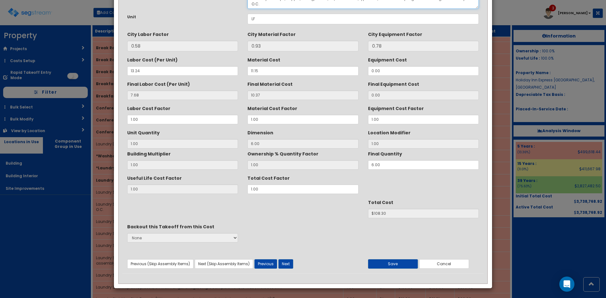
type textarea "Laundry Sink Pipe, copper, tubing, solder, 1-1/2" diameter, type DWV, includes …"
drag, startPoint x: 282, startPoint y: 270, endPoint x: 283, endPoint y: 266, distance: 3.3
click at [283, 269] on div "Description Laundry Sink Mop Sink Pipe, copper, tubing, solder, 1-1/2" diameter…" at bounding box center [302, 131] width 361 height 285
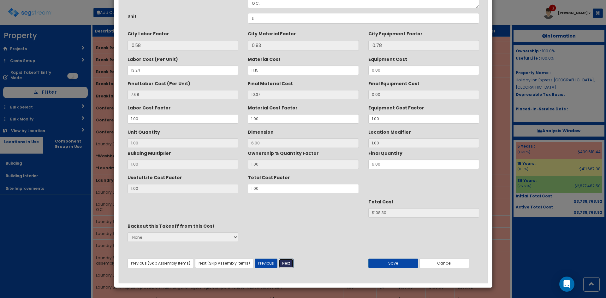
click at [285, 262] on button "Next" at bounding box center [286, 263] width 15 height 9
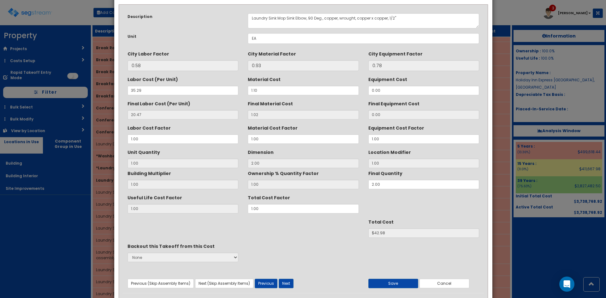
scroll to position [14, 0]
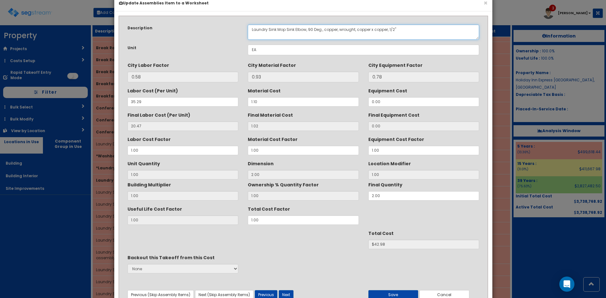
drag, startPoint x: 294, startPoint y: 29, endPoint x: 275, endPoint y: 30, distance: 18.3
click at [275, 30] on textarea "Laundry Sink Mop Sink Elbow, 90 Deg., copper, wrought, copper x copper, 1/2"" at bounding box center [363, 32] width 231 height 15
type textarea "Laundry Sink Elbow, 90 Deg., copper, wrought, copper x copper, 1/2""
click at [287, 294] on button "Next" at bounding box center [286, 294] width 15 height 9
drag, startPoint x: 293, startPoint y: 31, endPoint x: 276, endPoint y: 33, distance: 17.5
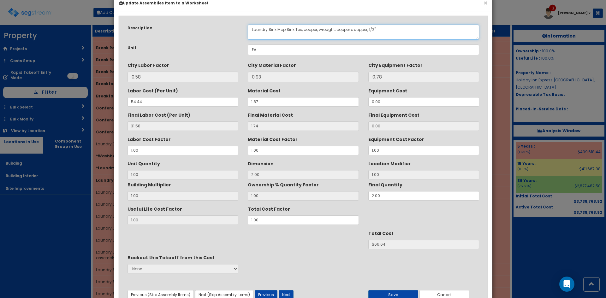
click at [276, 33] on textarea "Laundry Sink Mop Sink Tee, copper, wrought, copper x copper, 1/2"" at bounding box center [363, 32] width 231 height 15
type textarea "Laundry Sink Tee, copper, wrought, copper x copper, 1/2""
click at [287, 293] on button "Next" at bounding box center [286, 294] width 15 height 9
drag, startPoint x: 292, startPoint y: 29, endPoint x: 276, endPoint y: 31, distance: 15.8
click at [276, 30] on textarea "Laundry Sink Mop Sink Tee, sanitary, copper, copper x copper, 1-1/2", DWV" at bounding box center [363, 32] width 231 height 15
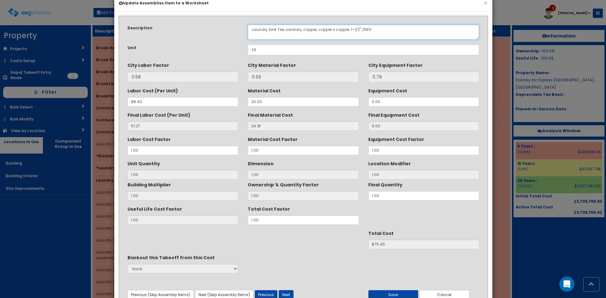
type textarea "Laundry Sink Tee, sanitary, copper, copper x copper, 1-1/2", DWV"
click at [282, 293] on button "Next" at bounding box center [286, 294] width 15 height 9
drag, startPoint x: 294, startPoint y: 29, endPoint x: 276, endPoint y: 28, distance: 18.3
click at [276, 28] on textarea "Laundry Sink Mop Sink Pipe, steel, galvanized, threaded, 1-1/4", schedule 40, S…" at bounding box center [363, 32] width 231 height 15
type textarea "Laundry Sink Pipe, steel, galvanized, threaded, 1-1/4", schedule 40, Spec. A-53…"
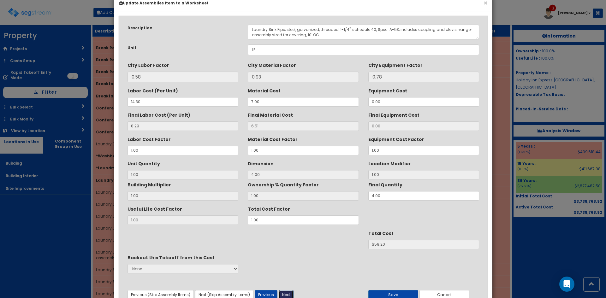
click at [290, 296] on button "Next" at bounding box center [286, 294] width 15 height 9
drag, startPoint x: 293, startPoint y: 28, endPoint x: 276, endPoint y: 30, distance: 17.9
click at [276, 30] on textarea "Laundry Sink Mop Sink Traps, copper, P trap, standard pattern, 1-1/2" pipe size" at bounding box center [363, 32] width 231 height 15
type textarea "Laundry Sink Traps, copper, P trap, standard pattern, 1-1/2" pipe size"
click at [284, 292] on button "Next" at bounding box center [286, 294] width 15 height 9
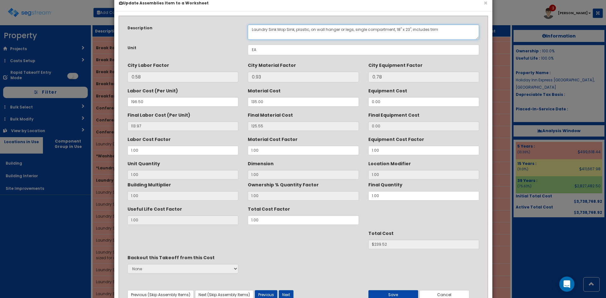
click at [292, 30] on textarea "Laundry Sink Mop Sink, plastic, on wall hanger or legs, single compartment, 18"…" at bounding box center [363, 32] width 231 height 15
type textarea "Laundry Sink, plastic, on wall hanger or legs, single compartment, 18" x 23", i…"
click at [287, 294] on button "Next" at bounding box center [286, 294] width 15 height 9
drag, startPoint x: 295, startPoint y: 33, endPoint x: 276, endPoint y: 33, distance: 19.6
click at [276, 33] on textarea "Laundry Sink Mop Sink Faucets/fittings, water supply stops, polished chrome pla…" at bounding box center [363, 32] width 231 height 15
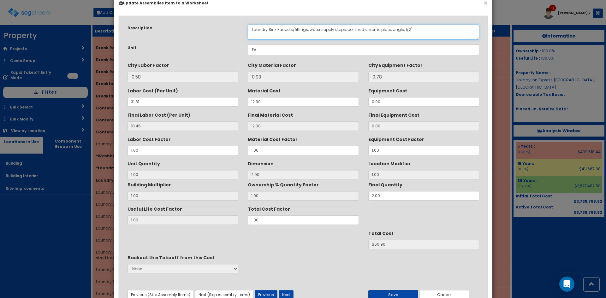
type textarea "Laundry Sink Faucets/fittings, water supply stops, polished chrome plate, angle…"
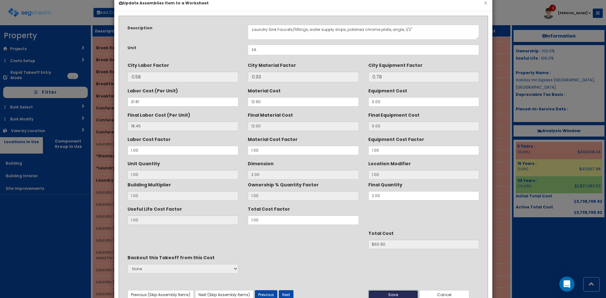
click at [390, 294] on button "Save" at bounding box center [393, 294] width 50 height 9
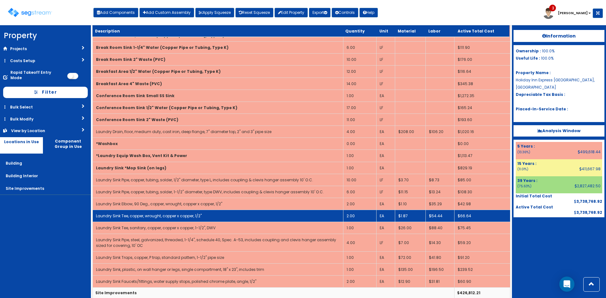
scroll to position [1556, 0]
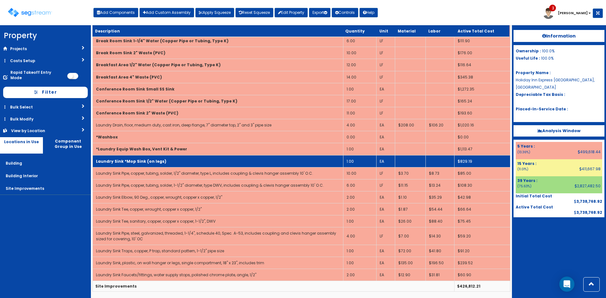
click at [208, 160] on td "Laundry Sink *Mop Sink (on legs)" at bounding box center [218, 161] width 251 height 12
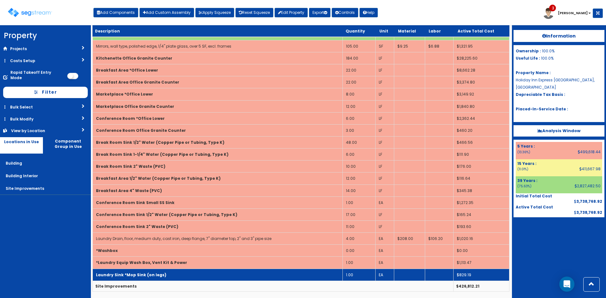
scroll to position [1443, 0]
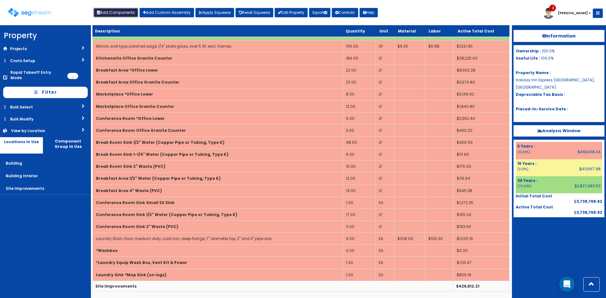
click at [105, 12] on button "Add Components" at bounding box center [115, 12] width 45 height 9
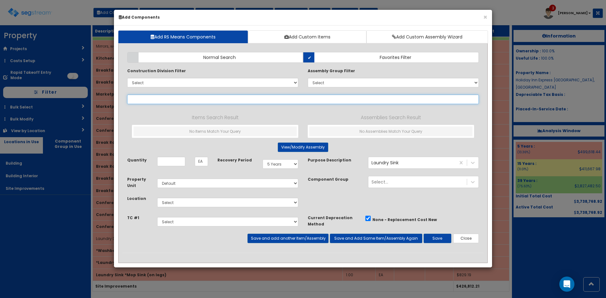
select select
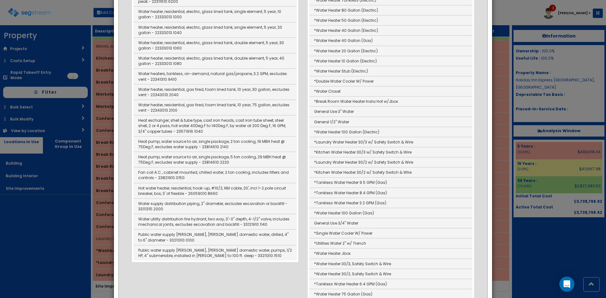
scroll to position [316, 0]
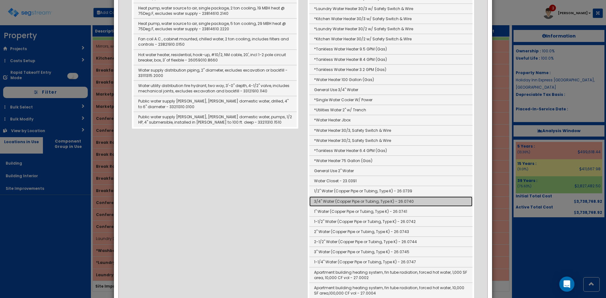
click at [325, 201] on link "3/4" Water (Copper Pipe or Tubing, Type K) - 26.0740" at bounding box center [390, 202] width 163 height 10
type input "3/4" Water (Copper Pipe or Tubing, Type K) - 26.0740"
type input "LF"
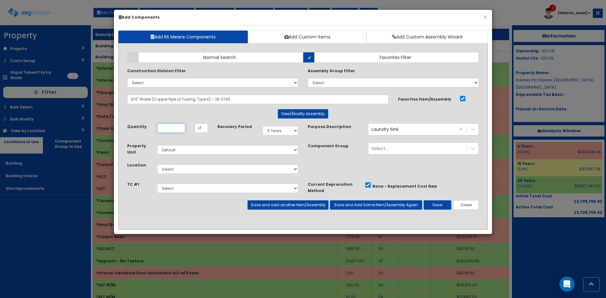
scroll to position [0, 0]
type input "40"
click at [272, 168] on select "Select Building Building Interior Site Improvements Add Additional Location" at bounding box center [227, 168] width 141 height 9
select select "7"
click at [157, 164] on select "Select Building Building Interior Site Improvements Add Additional Location" at bounding box center [227, 168] width 141 height 9
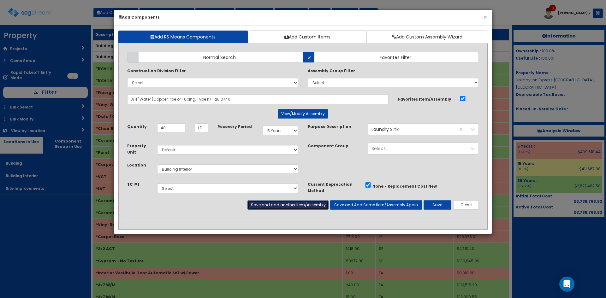
click at [317, 204] on button "Save and add another Item/Assembly" at bounding box center [287, 204] width 81 height 9
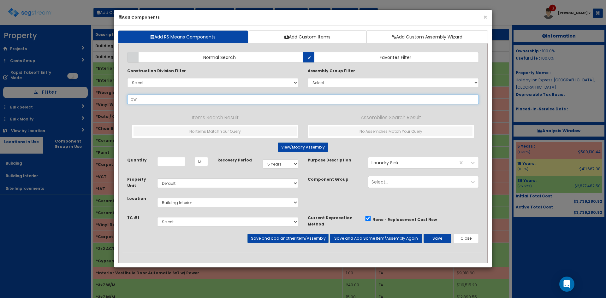
type input "q"
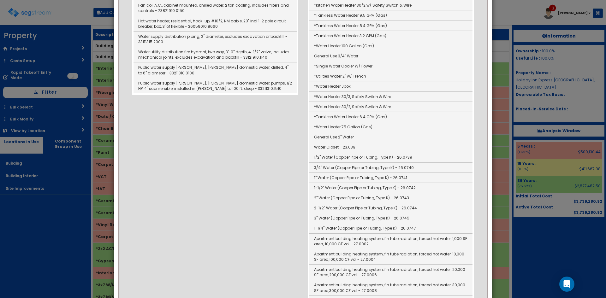
scroll to position [473, 0]
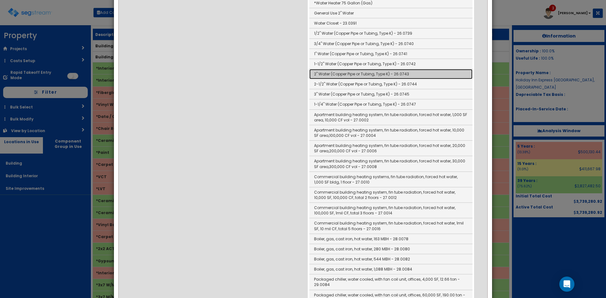
click at [331, 73] on link "2" Water (Copper Pipe or Tubing, Type K) - 26.0743" at bounding box center [390, 74] width 163 height 10
type input "2" Water (Copper Pipe or Tubing, Type K) - 26.0743"
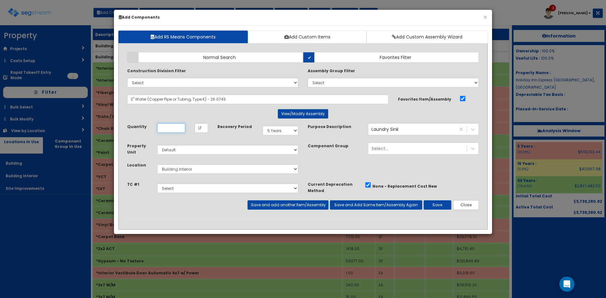
scroll to position [0, 0]
type input "37"
click at [309, 204] on button "Save and add another Item/Assembly" at bounding box center [287, 204] width 81 height 9
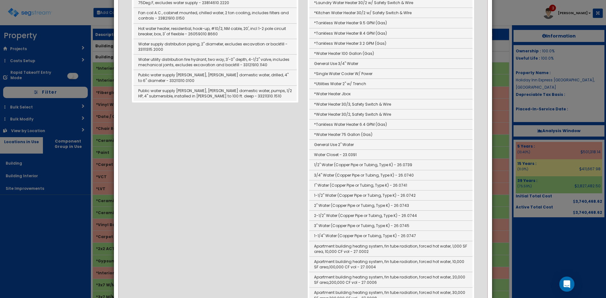
scroll to position [410, 0]
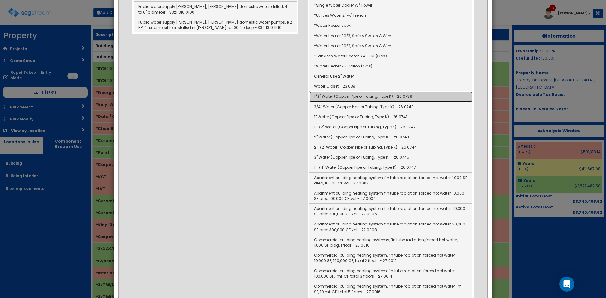
click at [328, 96] on link "1/2" Water (Copper Pipe or Tubing, Type K) - 26.0739" at bounding box center [390, 97] width 163 height 10
type input "1/2" Water (Copper Pipe or Tubing, Type K) - 26.0739"
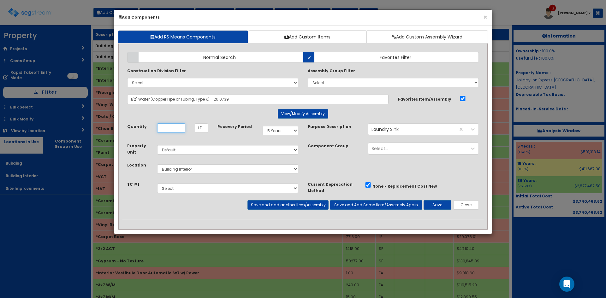
scroll to position [0, 0]
type input "49"
click at [285, 202] on button "Save and add another Item/Assembly" at bounding box center [287, 204] width 81 height 9
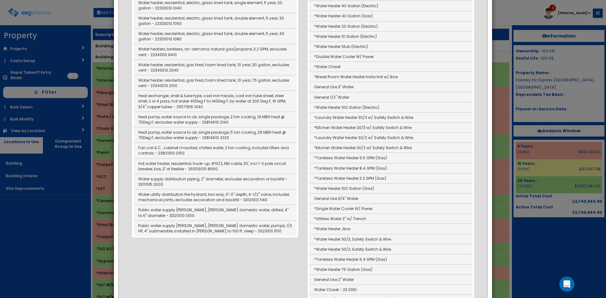
scroll to position [379, 0]
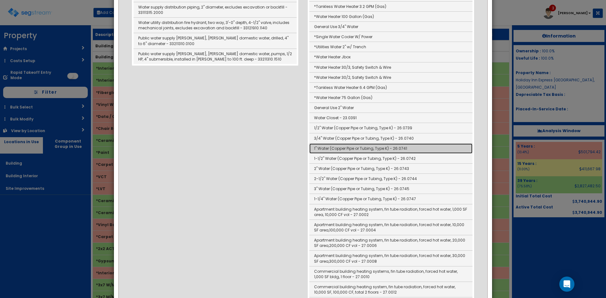
click at [328, 149] on link "1" Water (Copper Pipe or Tubing, Type K) - 26.0741" at bounding box center [390, 149] width 163 height 10
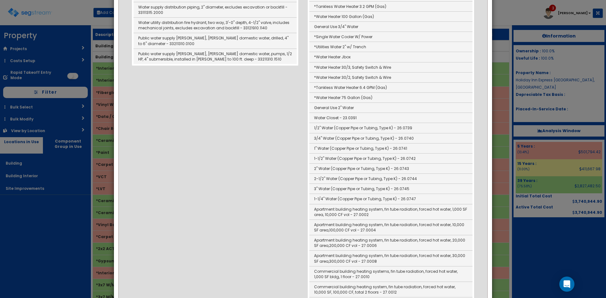
type input "1" Water (Copper Pipe or Tubing, Type K) - 26.0741"
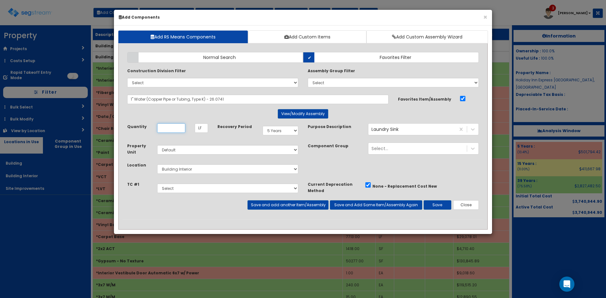
scroll to position [0, 0]
type input "85"
click at [304, 206] on button "Save and add another Item/Assembly" at bounding box center [287, 204] width 81 height 9
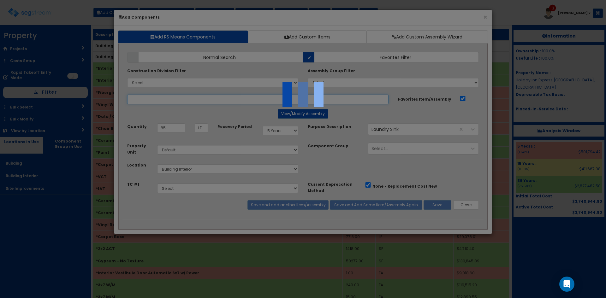
type input "w"
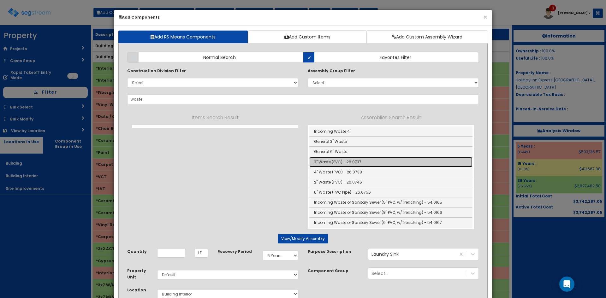
click at [335, 161] on link "3" Waste (PVC) - 26.0737" at bounding box center [390, 162] width 163 height 10
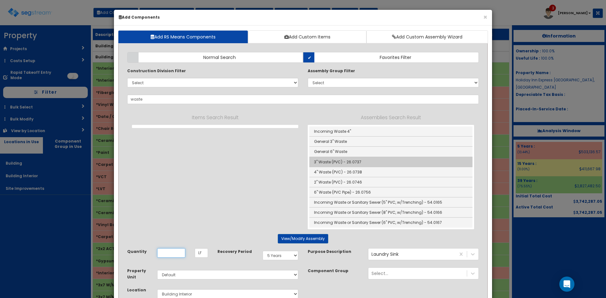
type input "3" Waste (PVC) - 26.0737"
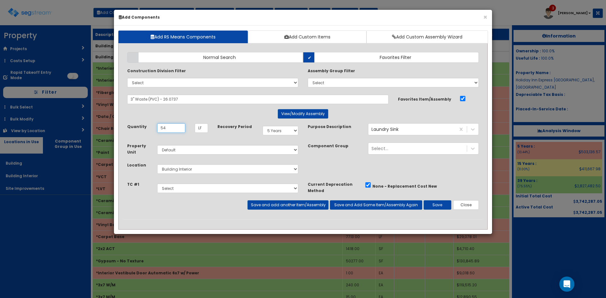
type input "54"
click at [305, 208] on button "Save and add another Item/Assembly" at bounding box center [287, 204] width 81 height 9
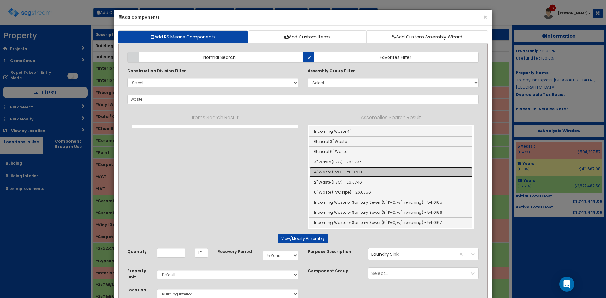
click at [336, 173] on link "4" Waste (PVC) - 26.0738" at bounding box center [390, 172] width 163 height 10
type input "4" Waste (PVC) - 26.0738"
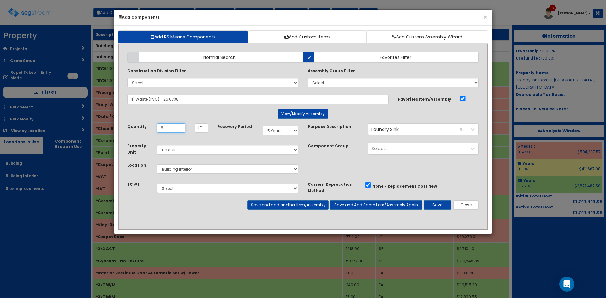
type input "8"
click at [305, 204] on button "Save and add another Item/Assembly" at bounding box center [287, 204] width 81 height 9
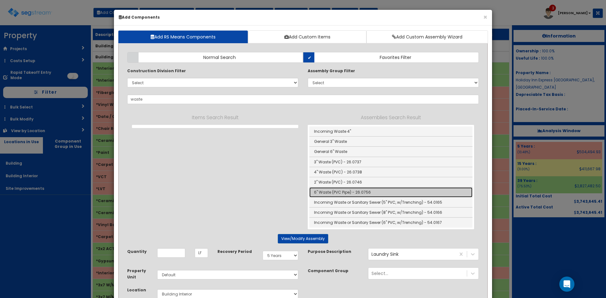
click at [332, 194] on link "6" Waste (PVC Pipe) - 26.0756" at bounding box center [390, 192] width 163 height 10
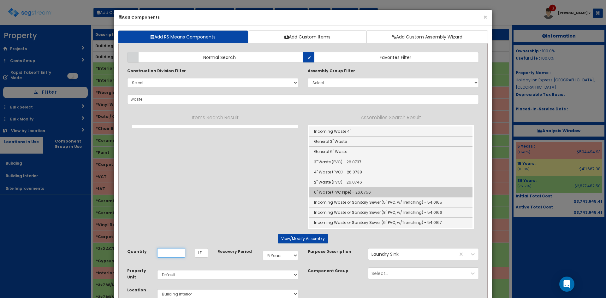
type input "6" Waste (PVC Pipe) - 26.0756"
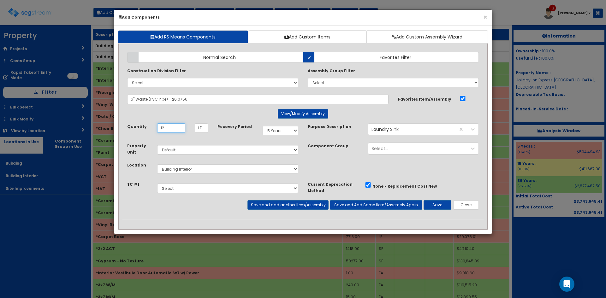
type input "12"
click at [305, 204] on button "Save and add another Item/Assembly" at bounding box center [287, 204] width 81 height 9
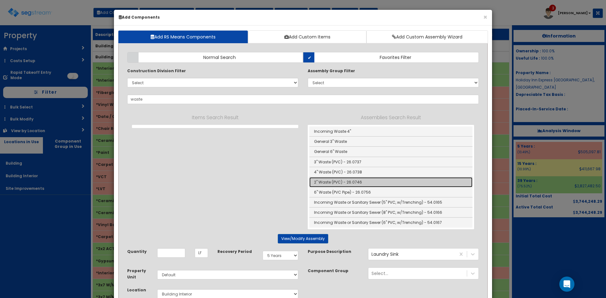
click at [321, 184] on link "2" Waste (PVC) - 26.0746" at bounding box center [390, 182] width 163 height 10
type input "2" Waste (PVC) - 26.0746"
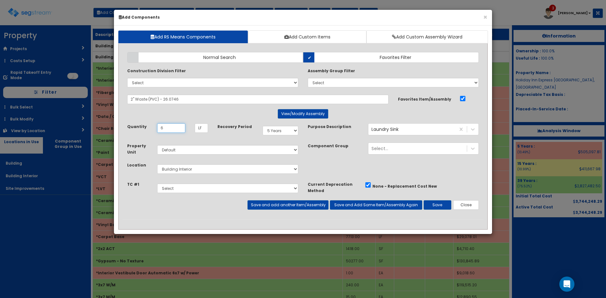
type input "6"
click at [281, 199] on div "Takeoff Cost Select TC #1 Select TC #2 Select TC #3 Select TC #4 Select" at bounding box center [212, 190] width 181 height 19
click at [282, 203] on button "Save and add another Item/Assembly" at bounding box center [287, 204] width 81 height 9
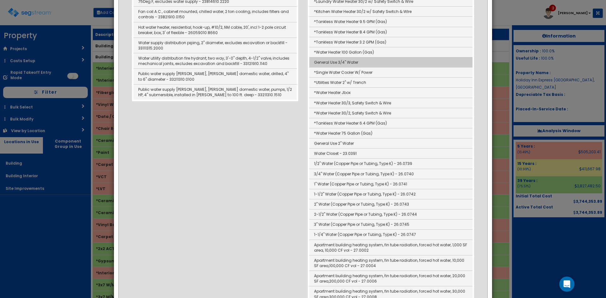
scroll to position [410, 0]
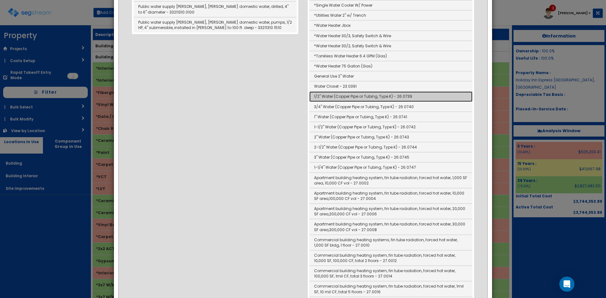
click at [331, 98] on link "1/2" Water (Copper Pipe or Tubing, Type K) - 26.0739" at bounding box center [390, 97] width 163 height 10
type input "1/2" Water (Copper Pipe or Tubing, Type K) - 26.0739"
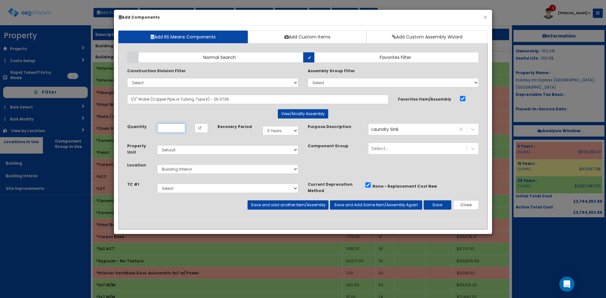
scroll to position [0, 0]
type input "21"
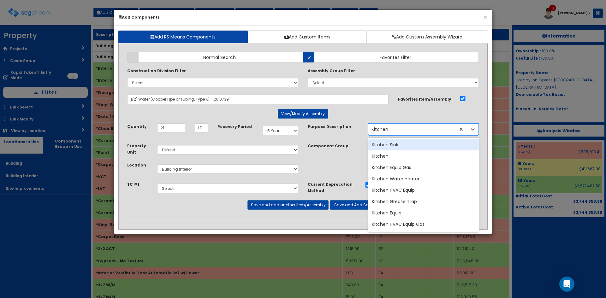
type input "Kitchen S"
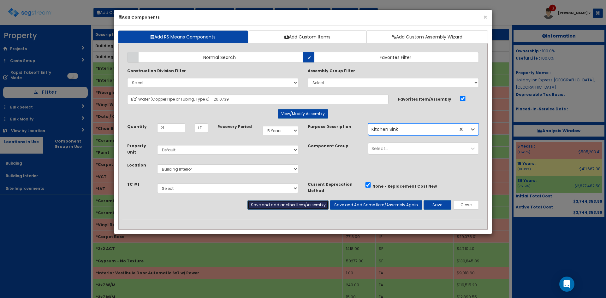
click at [314, 207] on button "Save and add another Item/Assembly" at bounding box center [287, 204] width 81 height 9
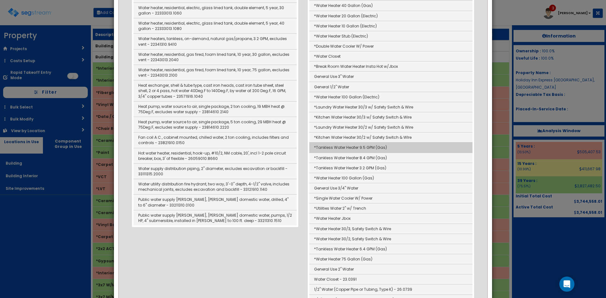
scroll to position [284, 0]
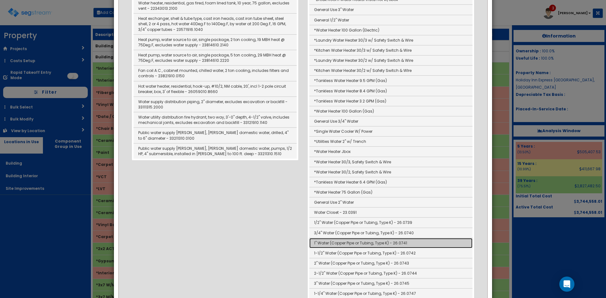
click at [323, 244] on link "1" Water (Copper Pipe or Tubing, Type K) - 26.0741" at bounding box center [390, 243] width 163 height 10
type input "1" Water (Copper Pipe or Tubing, Type K) - 26.0741"
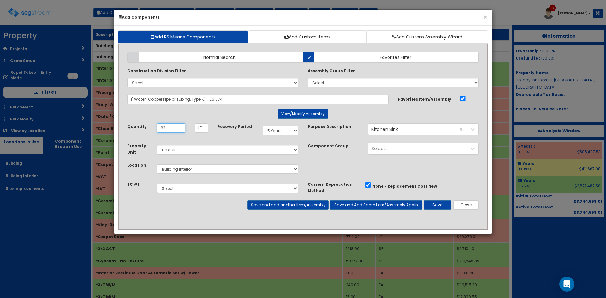
type input "62"
click at [293, 204] on button "Save and add another Item/Assembly" at bounding box center [287, 204] width 81 height 9
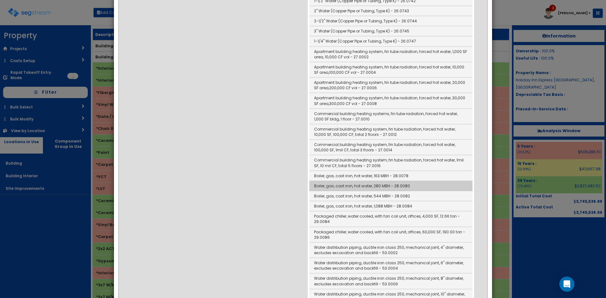
scroll to position [442, 0]
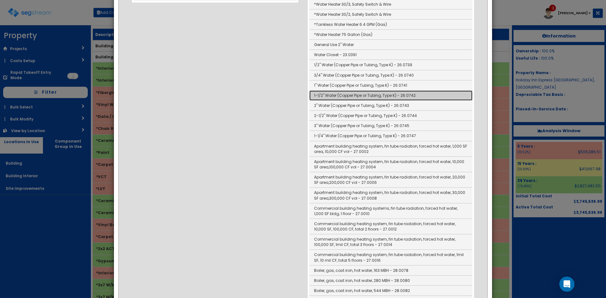
click at [339, 95] on link "1-1/2" Water (Copper Pipe or Tubing, Type K) - 26.0742" at bounding box center [390, 96] width 163 height 10
type input "1-1/2" Water (Copper Pipe or Tubing, Type K) - 26.0742"
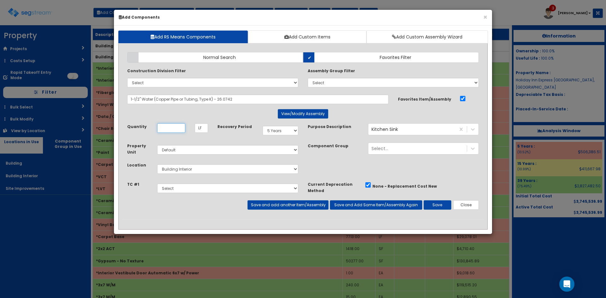
scroll to position [0, 0]
type input "20"
click at [274, 205] on button "Save and add another Item/Assembly" at bounding box center [287, 204] width 81 height 9
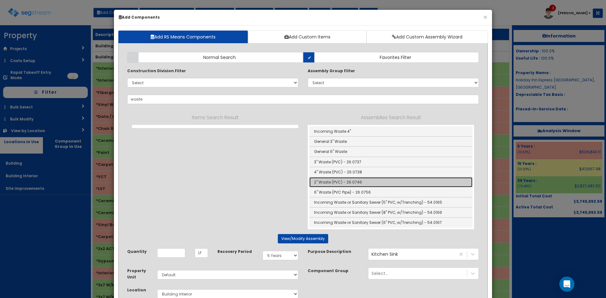
click at [325, 181] on link "2" Waste (PVC) - 26.0746" at bounding box center [390, 182] width 163 height 10
type input "2" Waste (PVC) - 26.0746"
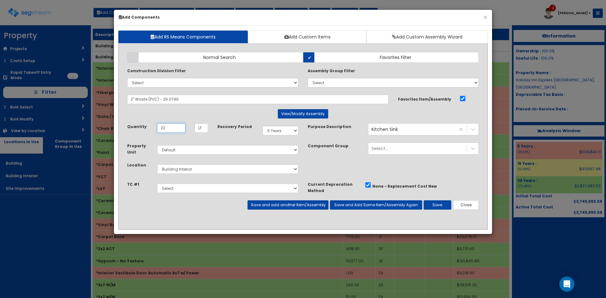
type input "22"
click at [309, 208] on button "Save and add another Item/Assembly" at bounding box center [287, 204] width 81 height 9
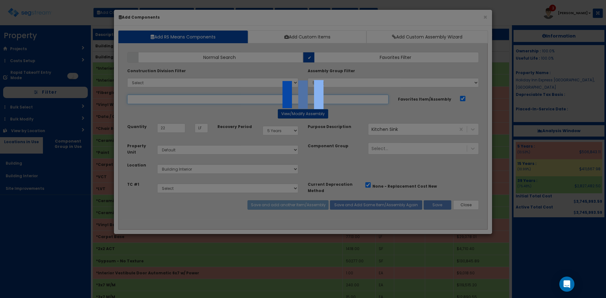
type input "e"
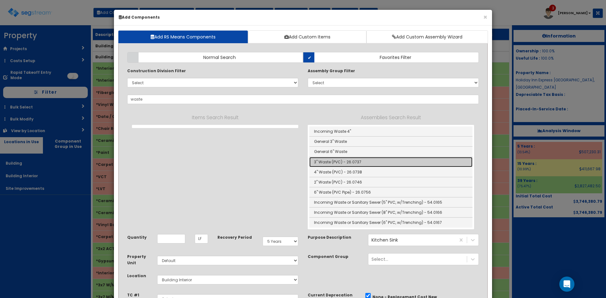
click at [332, 161] on link "3" Waste (PVC) - 26.0737" at bounding box center [390, 162] width 163 height 10
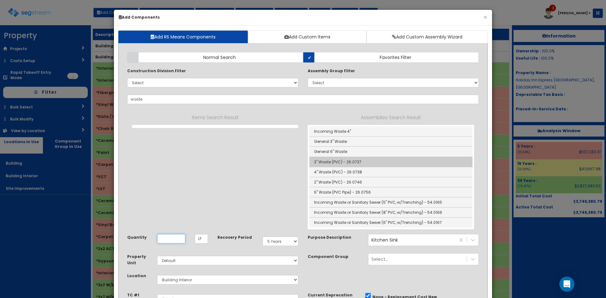
type input "3" Waste (PVC) - 26.0737"
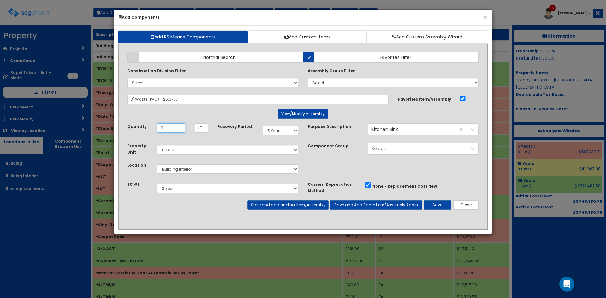
type input "9"
click at [278, 204] on button "Save and add another Item/Assembly" at bounding box center [287, 204] width 81 height 9
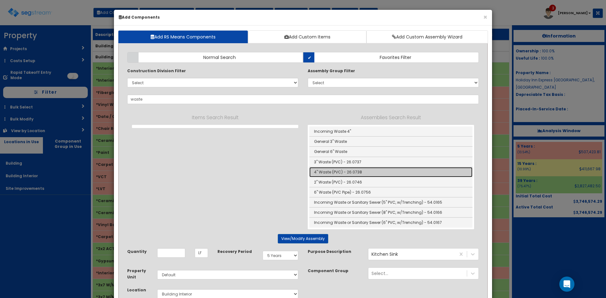
click at [314, 172] on link "4" Waste (PVC) - 26.0738" at bounding box center [390, 172] width 163 height 10
type input "4" Waste (PVC) - 26.0738"
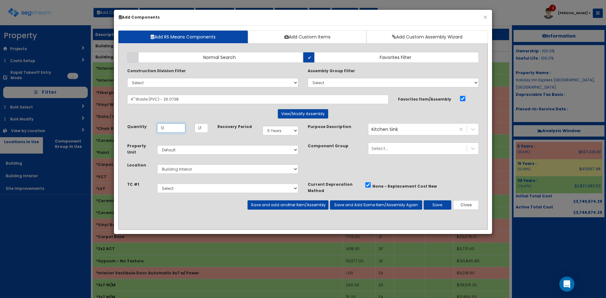
type input "12"
click at [304, 201] on button "Save and add another Item/Assembly" at bounding box center [287, 204] width 81 height 9
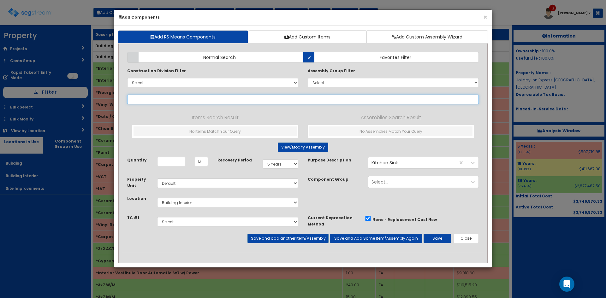
click at [286, 98] on input "text" at bounding box center [303, 99] width 352 height 9
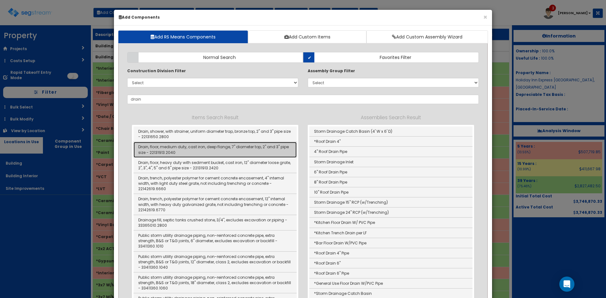
click at [251, 153] on link "Drain, floor, medium duty, cast iron, deep flange, 7" diameter top, 2" and 3" p…" at bounding box center [214, 149] width 163 height 15
type input "Drain, floor, medium duty, cast iron, deep flange, 7" diameter top, 2" and 3" p…"
type input "EA"
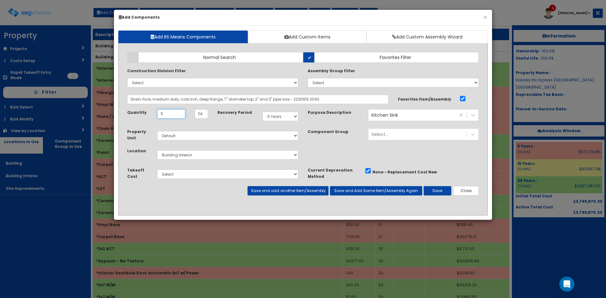
type input "5"
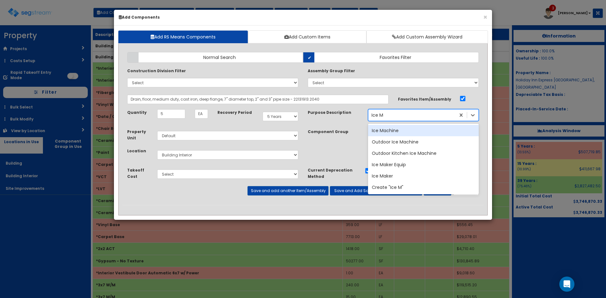
type input "Ice Mac"
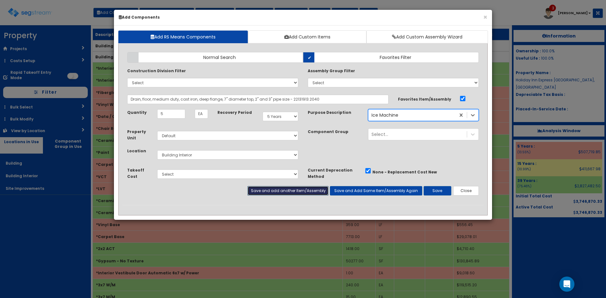
click at [289, 192] on button "Save and add another Item/Assembly" at bounding box center [287, 190] width 81 height 9
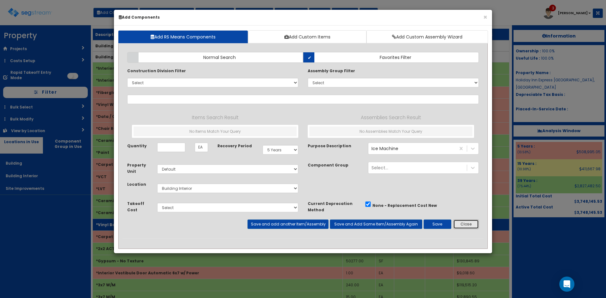
drag, startPoint x: 465, startPoint y: 224, endPoint x: 463, endPoint y: 219, distance: 5.3
click at [465, 224] on button "Close" at bounding box center [466, 224] width 26 height 9
